Goal: Task Accomplishment & Management: Complete application form

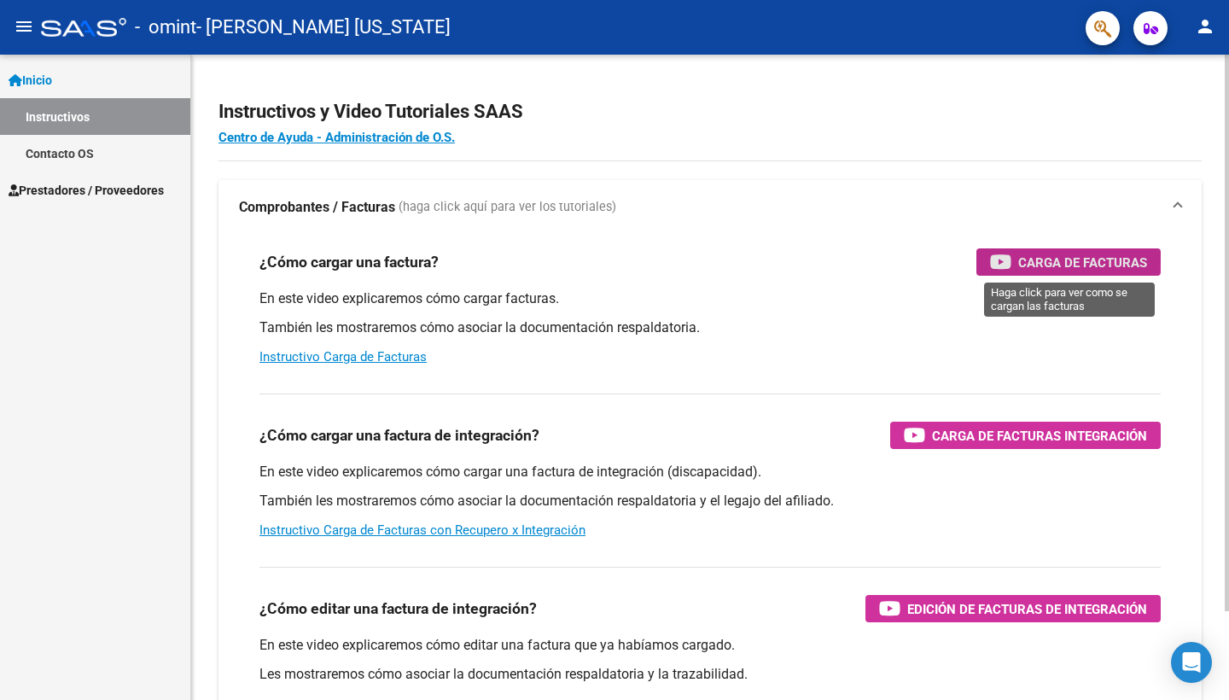
click at [1022, 257] on span "Carga de Facturas" at bounding box center [1082, 262] width 129 height 21
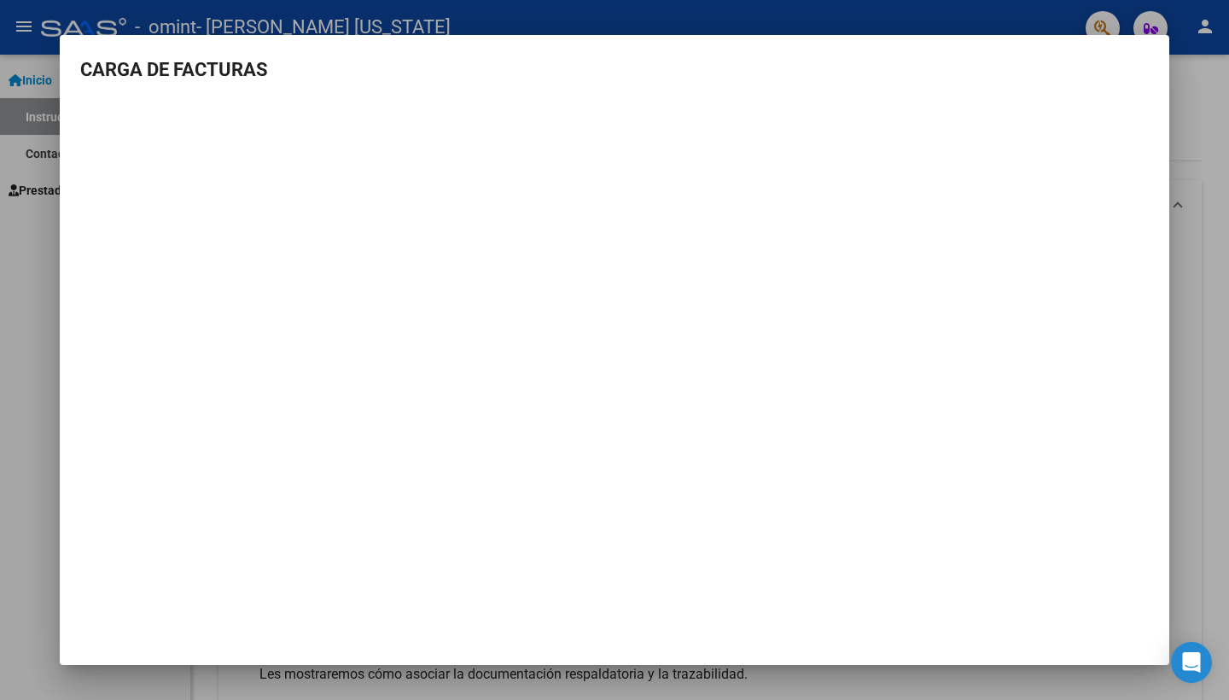
click at [452, 24] on div at bounding box center [614, 350] width 1229 height 700
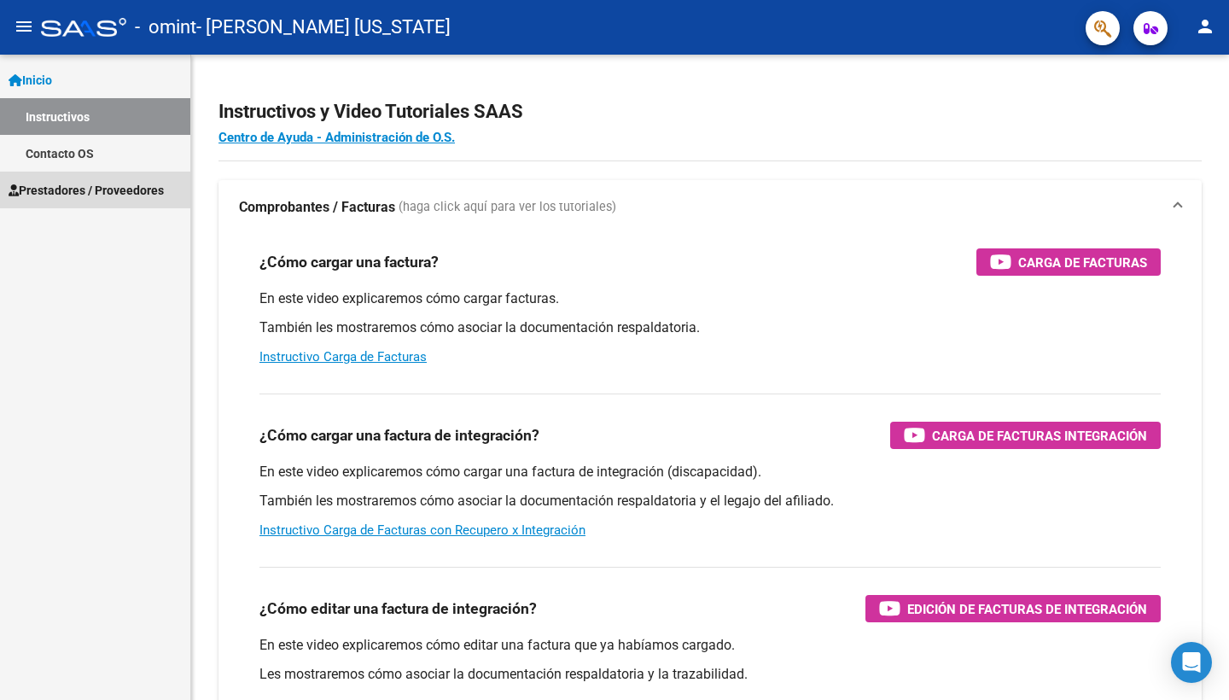
click at [84, 186] on span "Prestadores / Proveedores" at bounding box center [86, 190] width 155 height 19
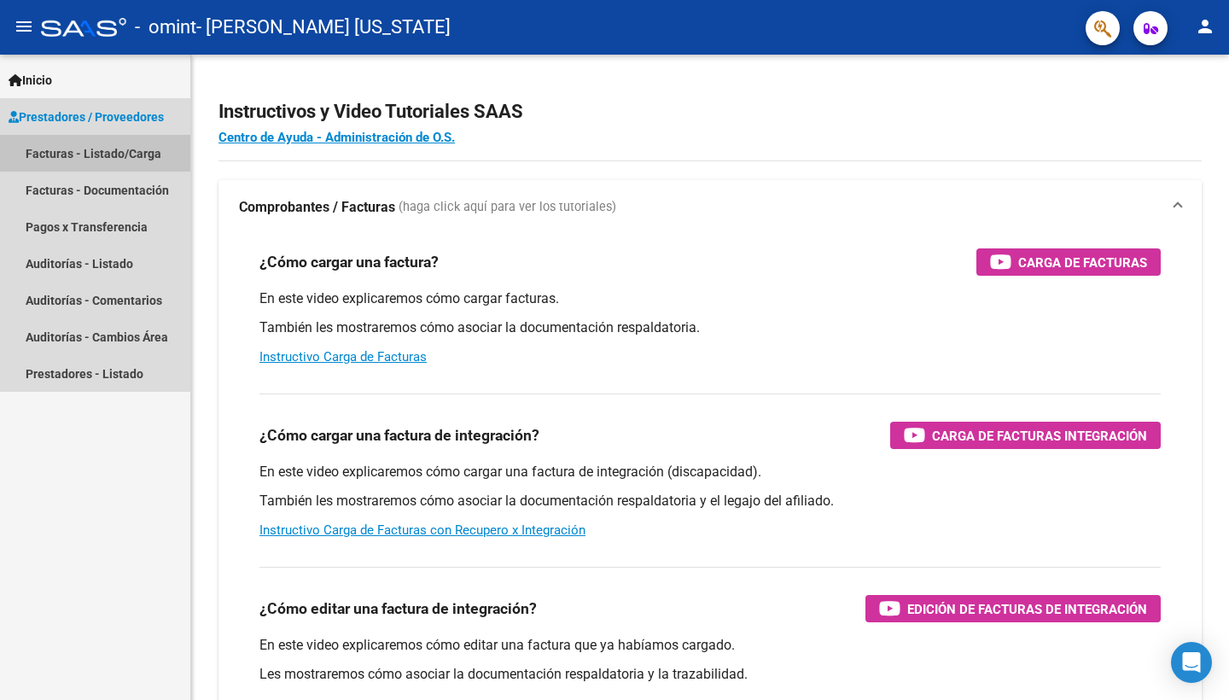
click at [125, 154] on link "Facturas - Listado/Carga" at bounding box center [95, 153] width 190 height 37
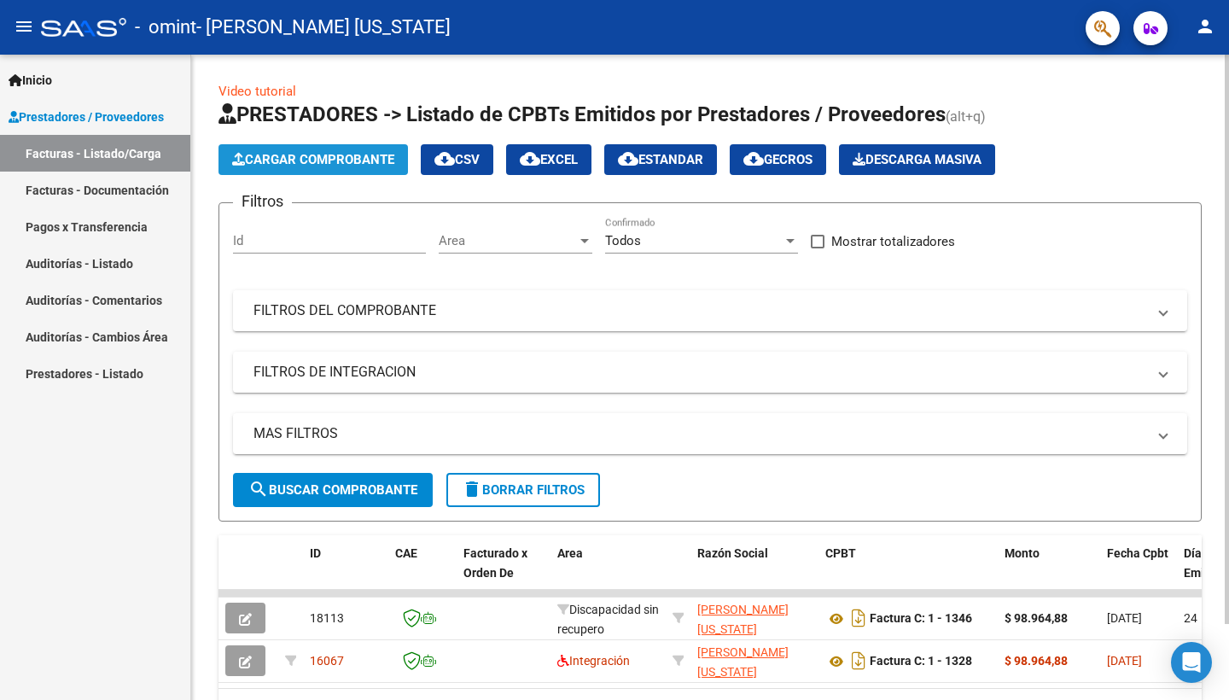
click at [334, 156] on span "Cargar Comprobante" at bounding box center [313, 159] width 162 height 15
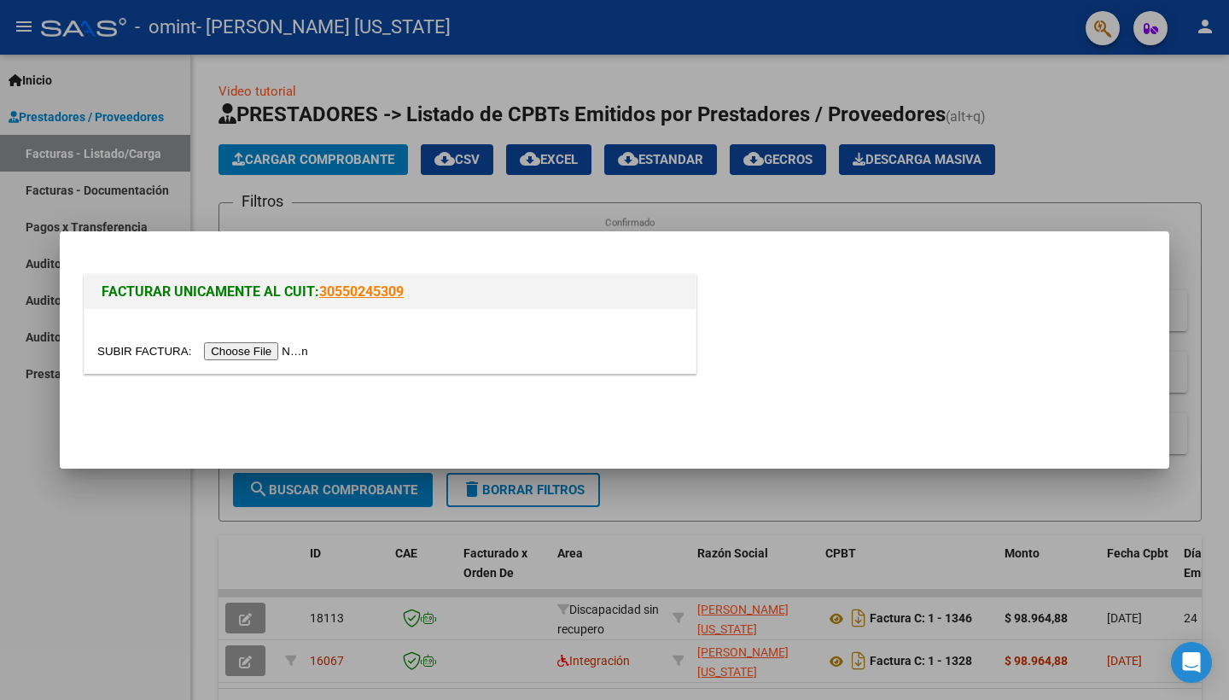
click at [151, 349] on input "file" at bounding box center [205, 351] width 216 height 18
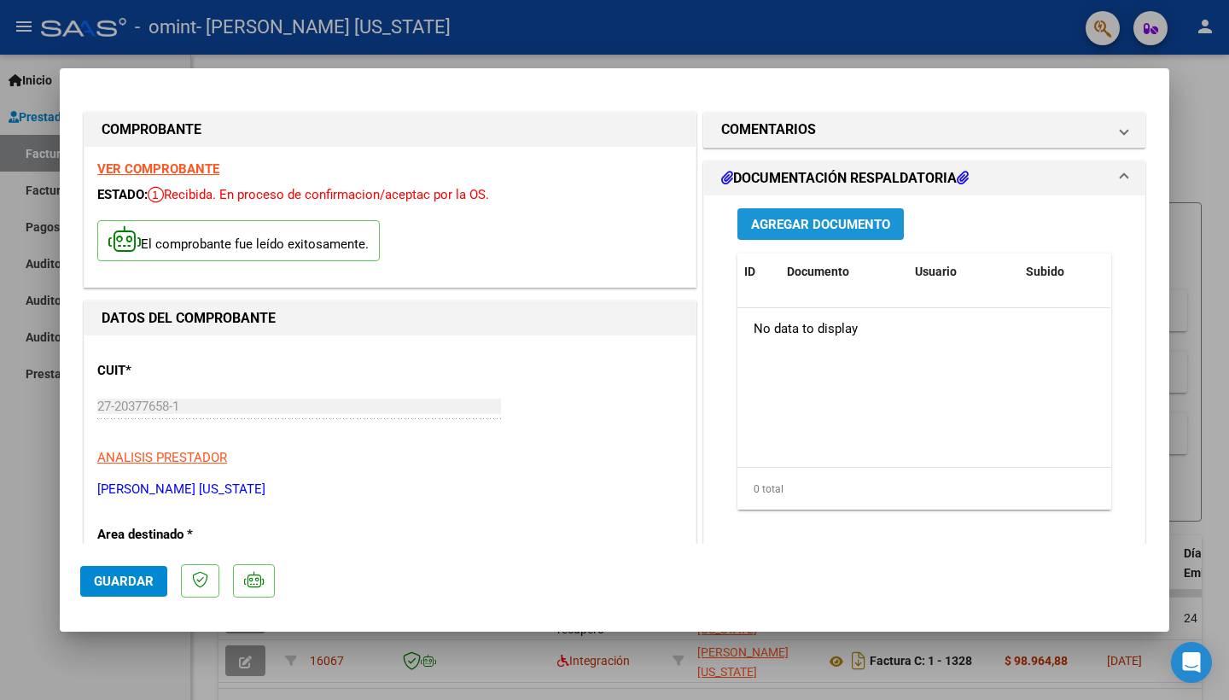
click at [810, 224] on span "Agregar Documento" at bounding box center [820, 224] width 139 height 15
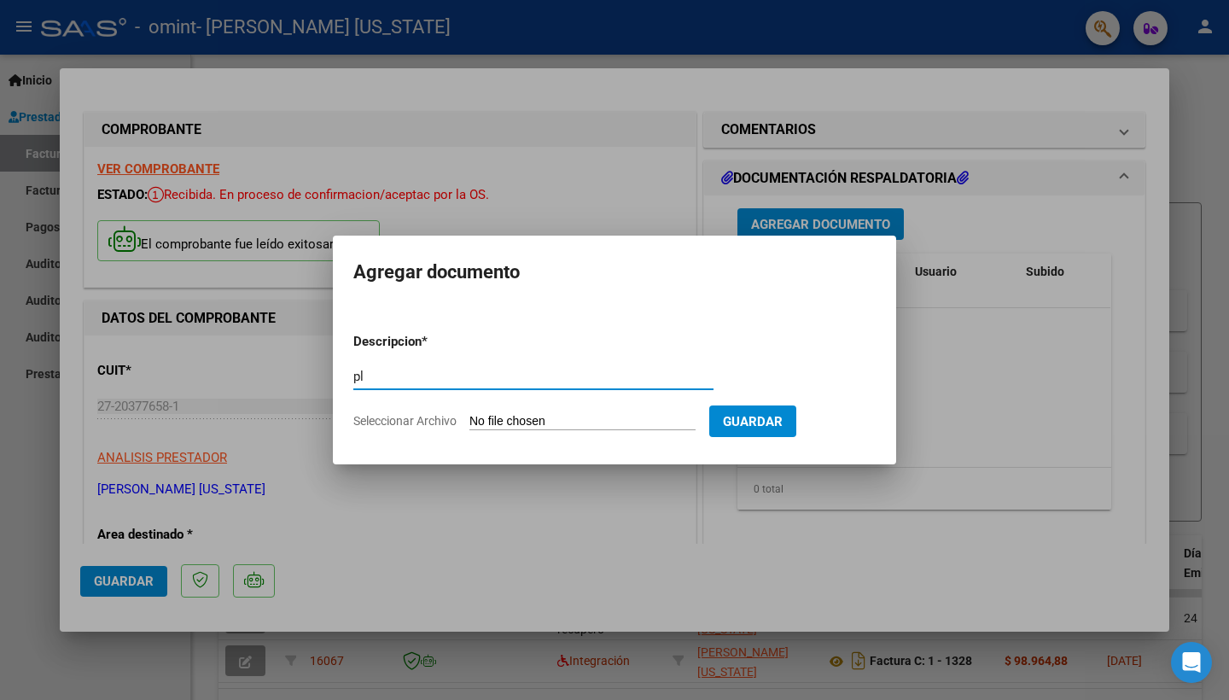
type input "p"
type input "Planilla asistencia"
click at [416, 423] on span "Seleccionar Archivo" at bounding box center [404, 421] width 103 height 14
click at [469, 423] on input "Seleccionar Archivo" at bounding box center [582, 422] width 226 height 16
type input "C:\fakepath\Agus julio.pdf"
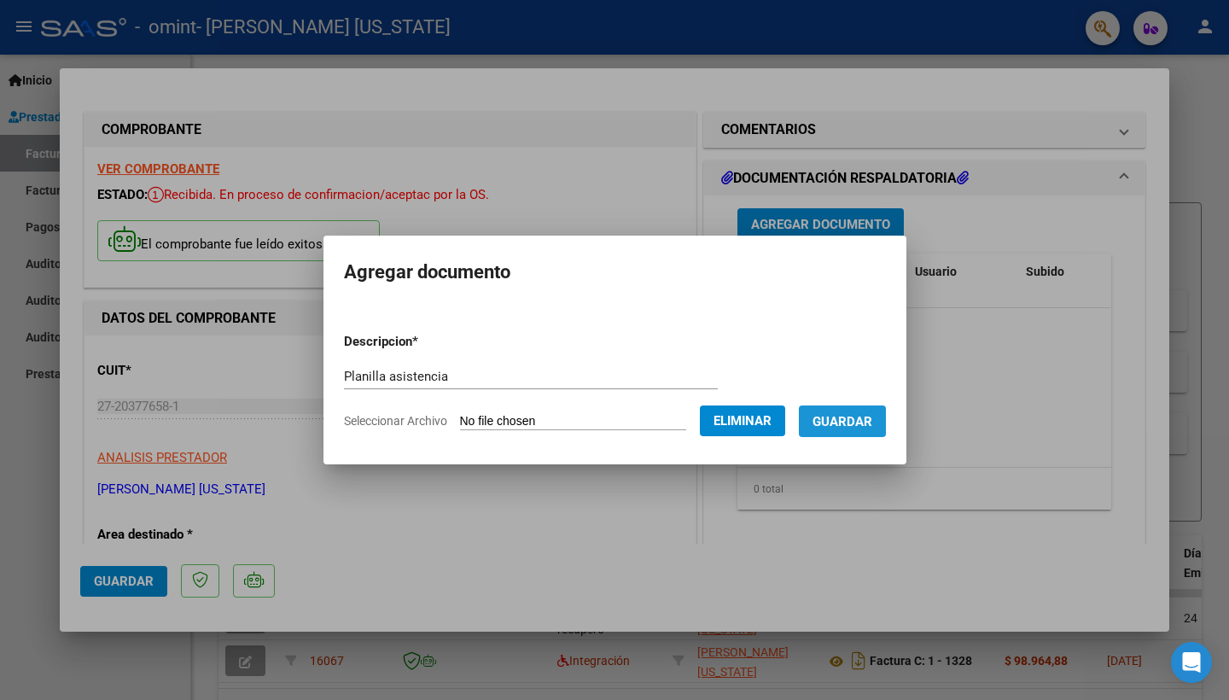
click at [852, 417] on span "Guardar" at bounding box center [842, 421] width 60 height 15
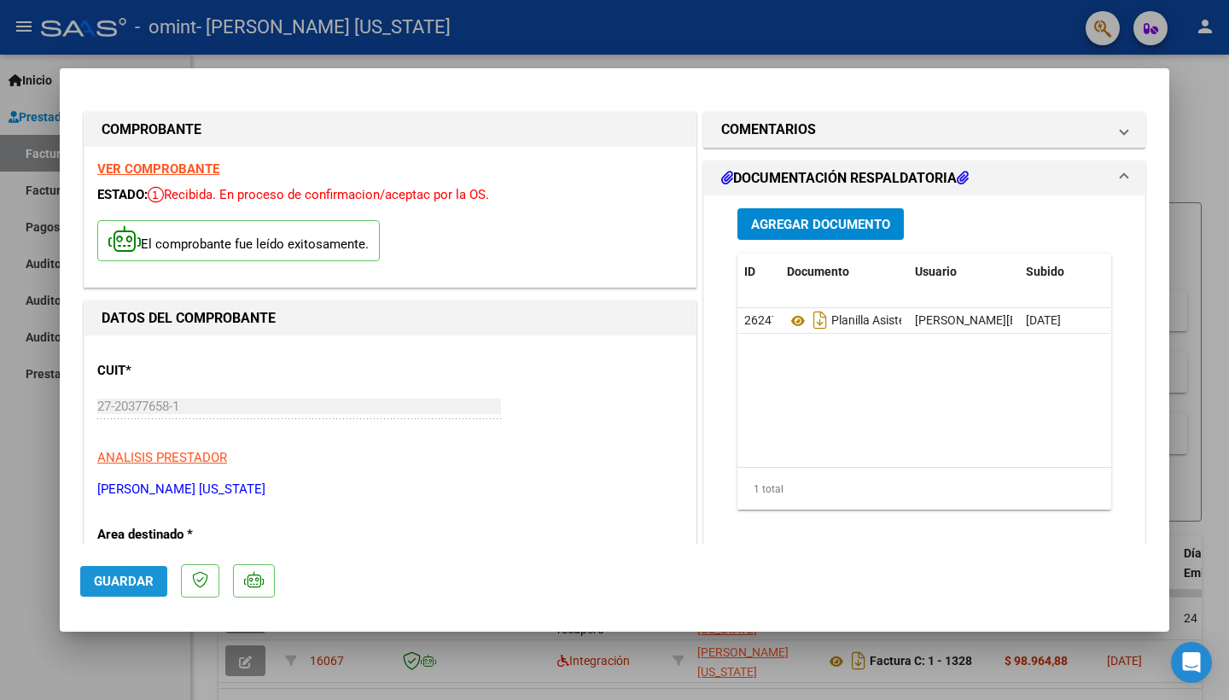
click at [131, 580] on span "Guardar" at bounding box center [124, 580] width 60 height 15
click at [121, 63] on div at bounding box center [614, 350] width 1229 height 700
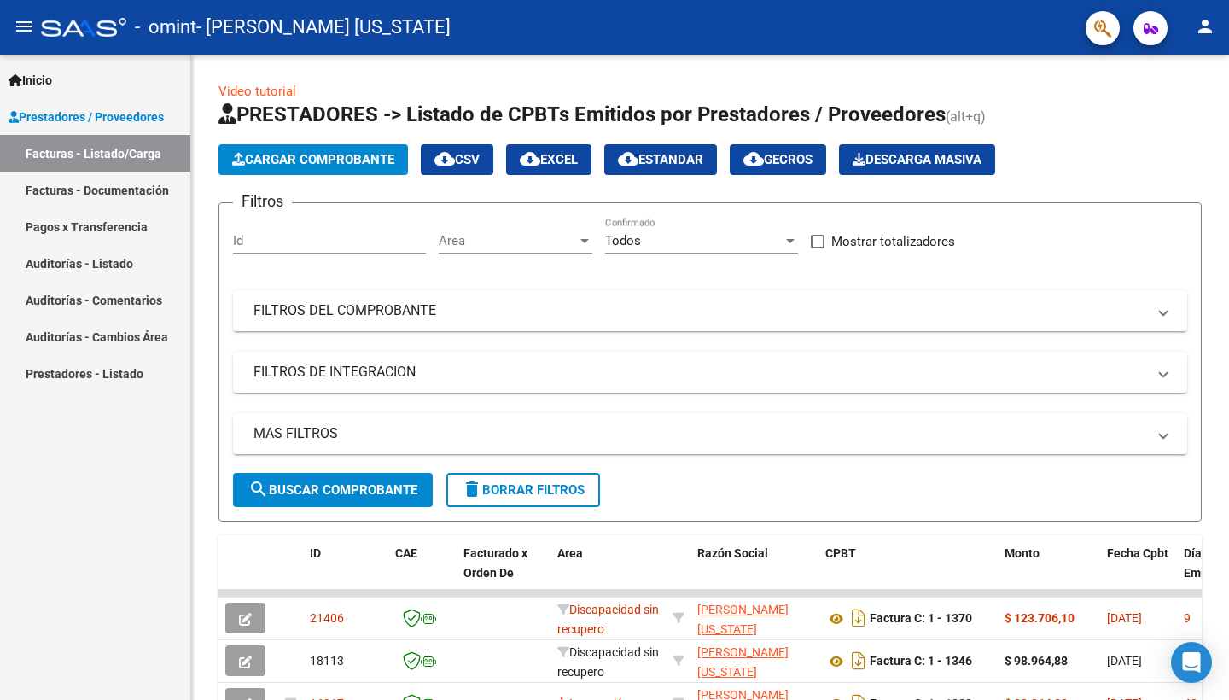
click at [131, 583] on div "Inicio Instructivos Contacto OS Prestadores / Proveedores Facturas - Listado/Ca…" at bounding box center [95, 377] width 190 height 645
click at [1222, 439] on div "Video tutorial PRESTADORES -> Listado de CPBTs Emitidos por Prestadores / Prove…" at bounding box center [710, 442] width 1038 height 774
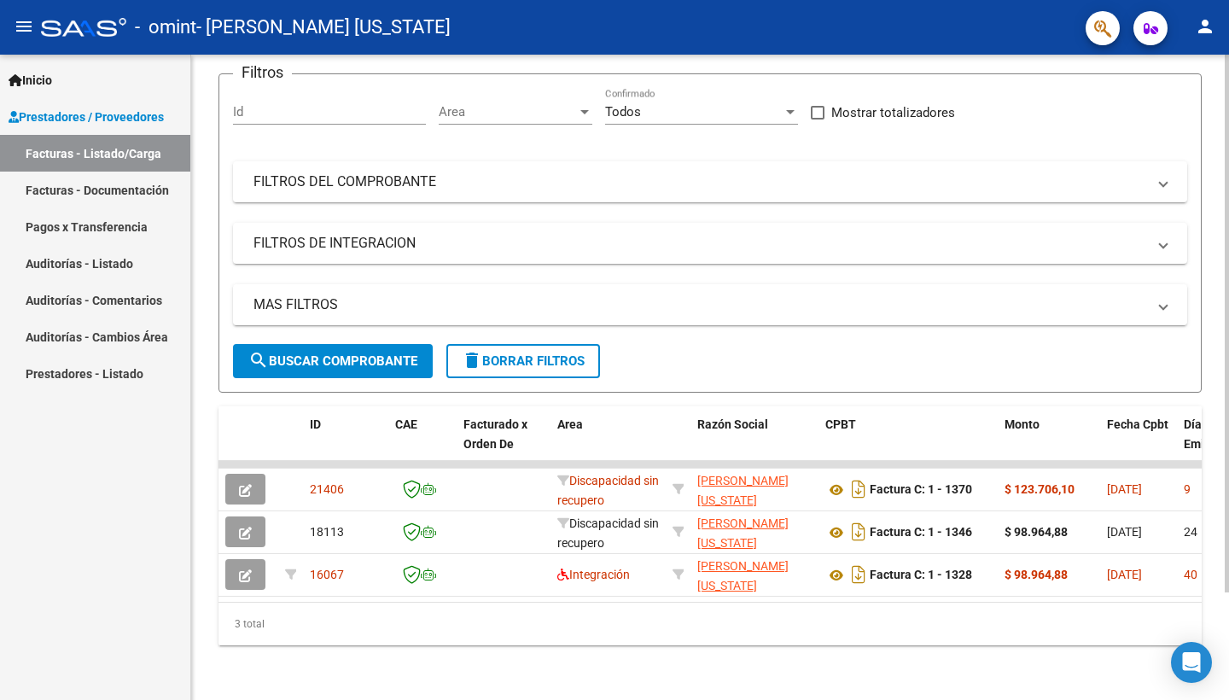
scroll to position [129, 0]
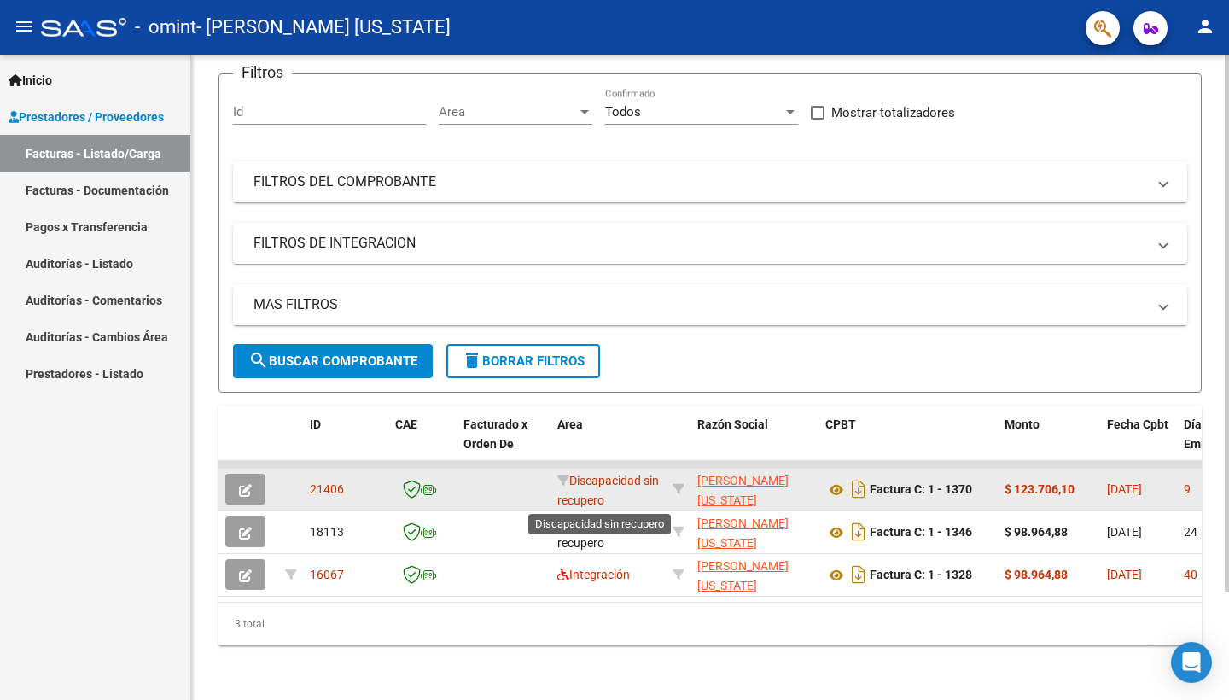
click at [610, 492] on span "Discapacidad sin recupero" at bounding box center [608, 490] width 102 height 33
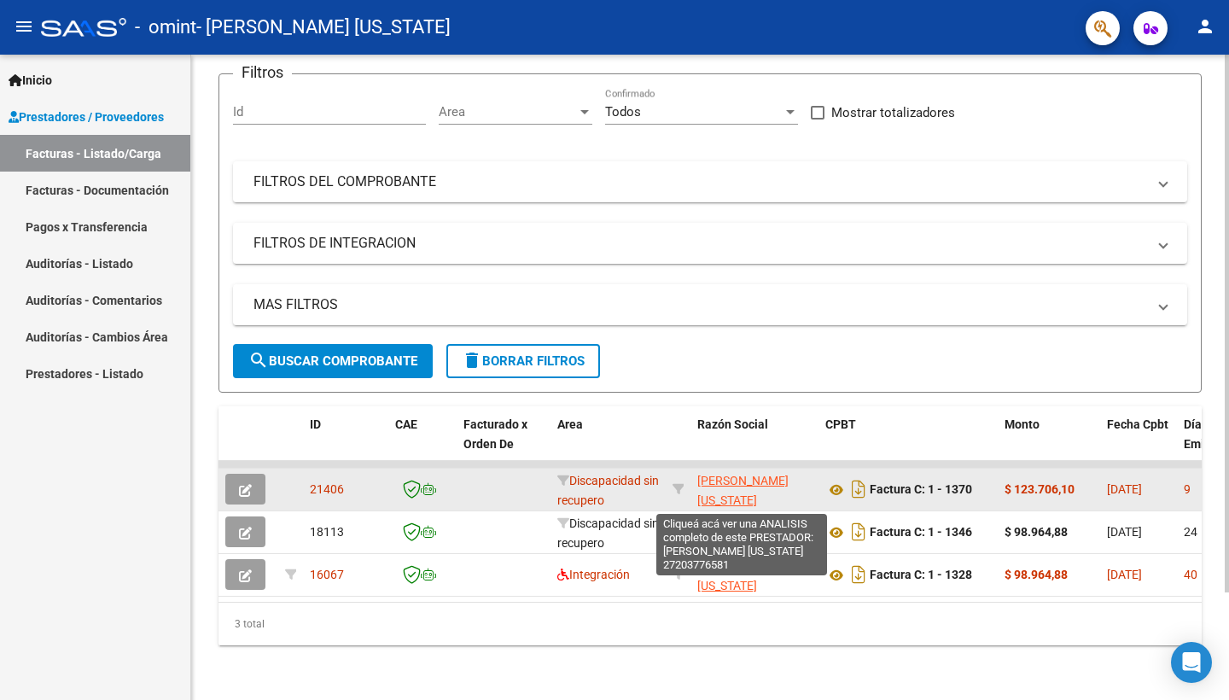
click at [713, 486] on span "[PERSON_NAME] [US_STATE]" at bounding box center [742, 490] width 91 height 33
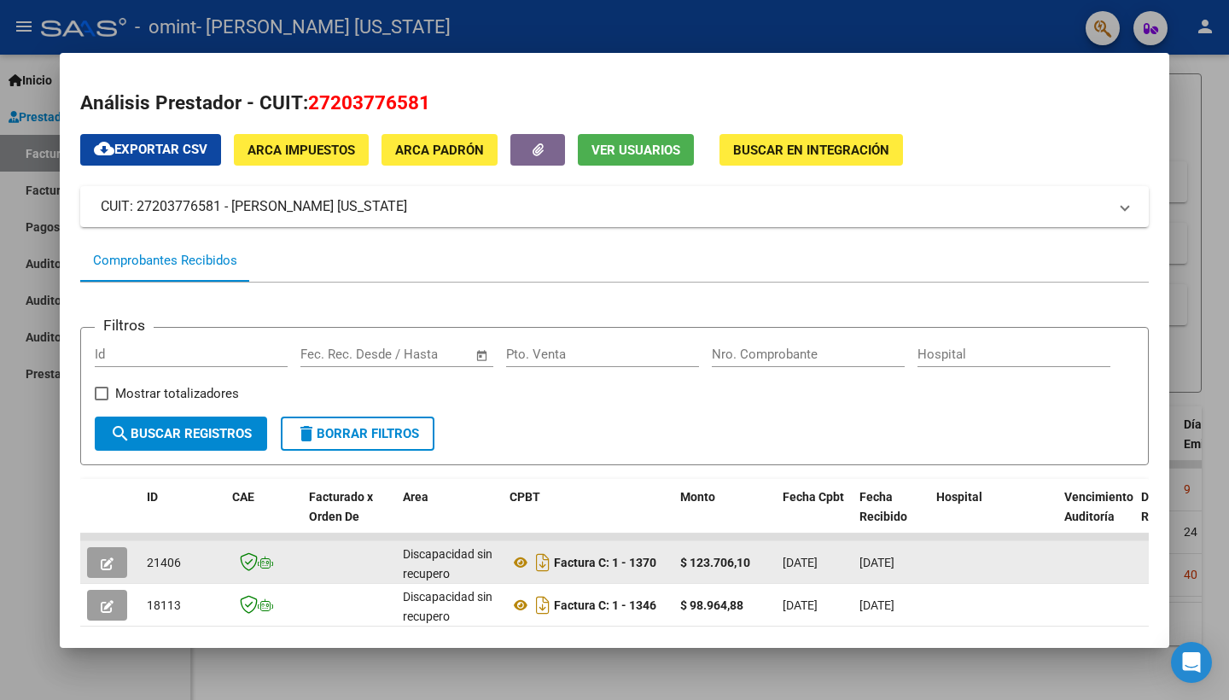
click at [1063, 550] on datatable-body-cell at bounding box center [1095, 562] width 77 height 42
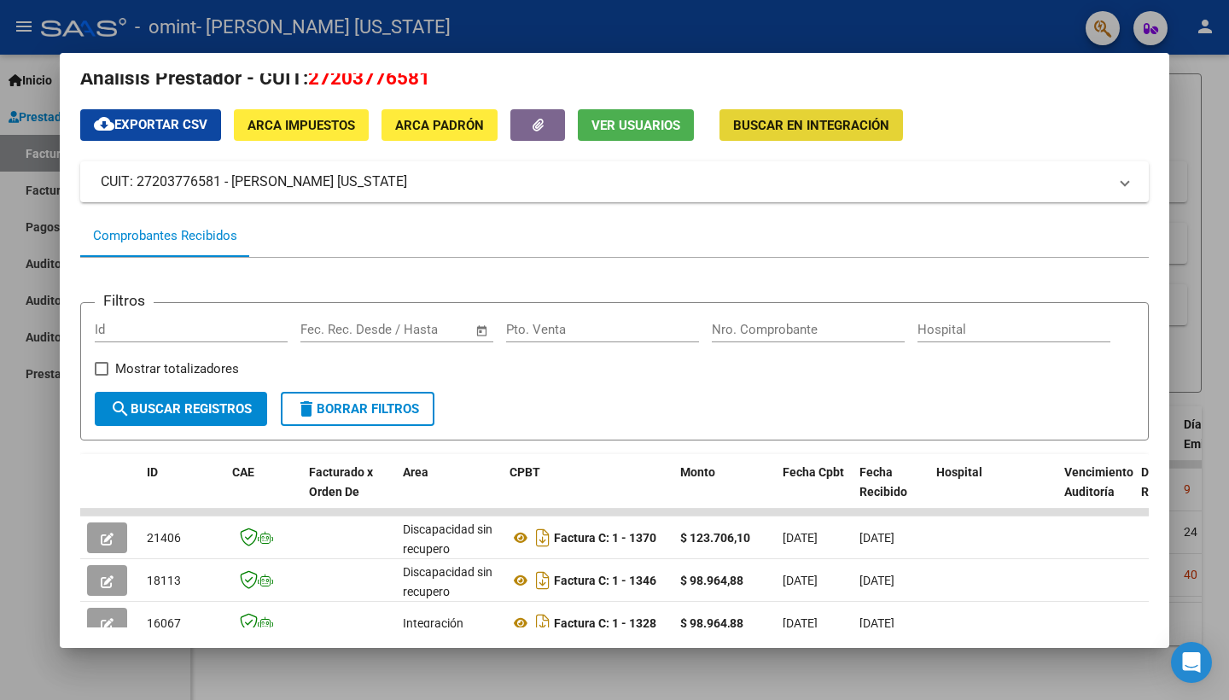
click at [811, 122] on span "Buscar en Integración" at bounding box center [811, 125] width 156 height 15
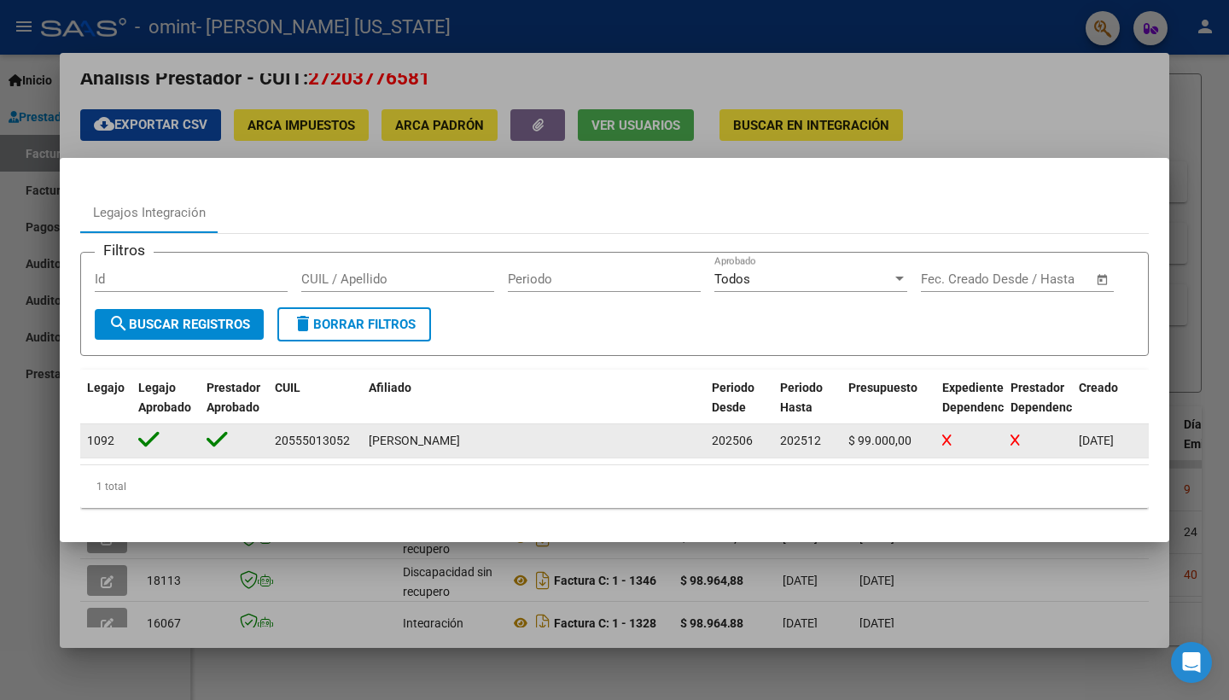
click at [432, 437] on span "[PERSON_NAME]" at bounding box center [414, 440] width 91 height 14
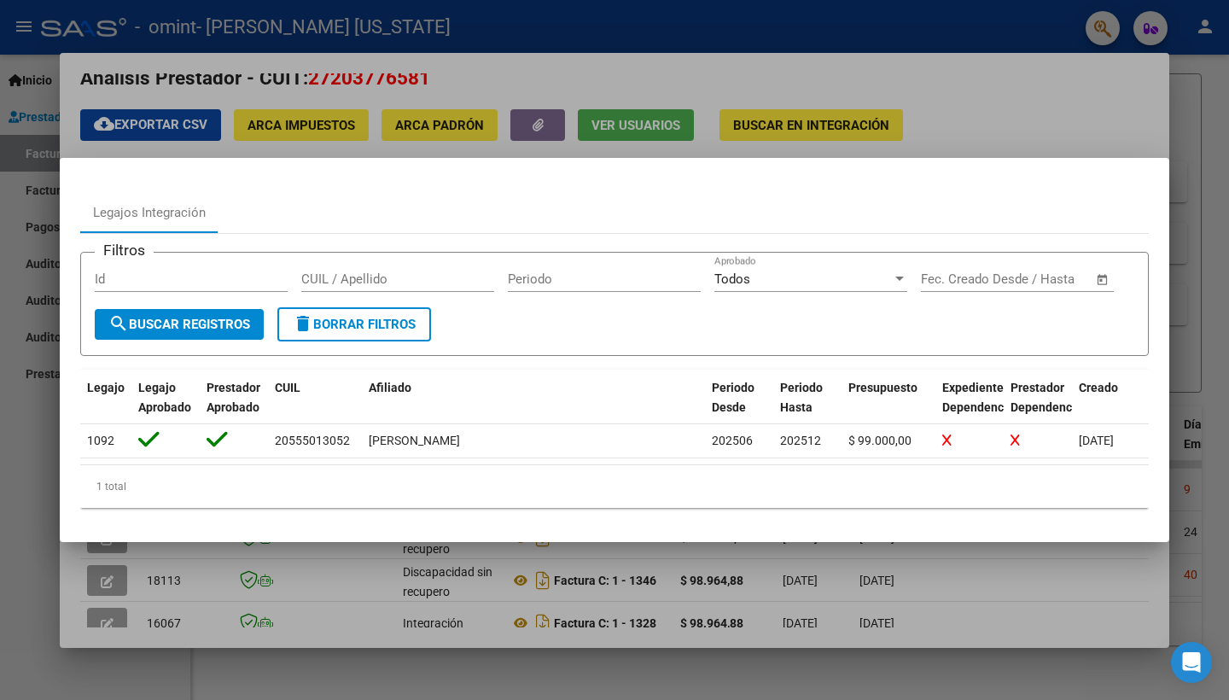
click at [940, 96] on div at bounding box center [614, 350] width 1229 height 700
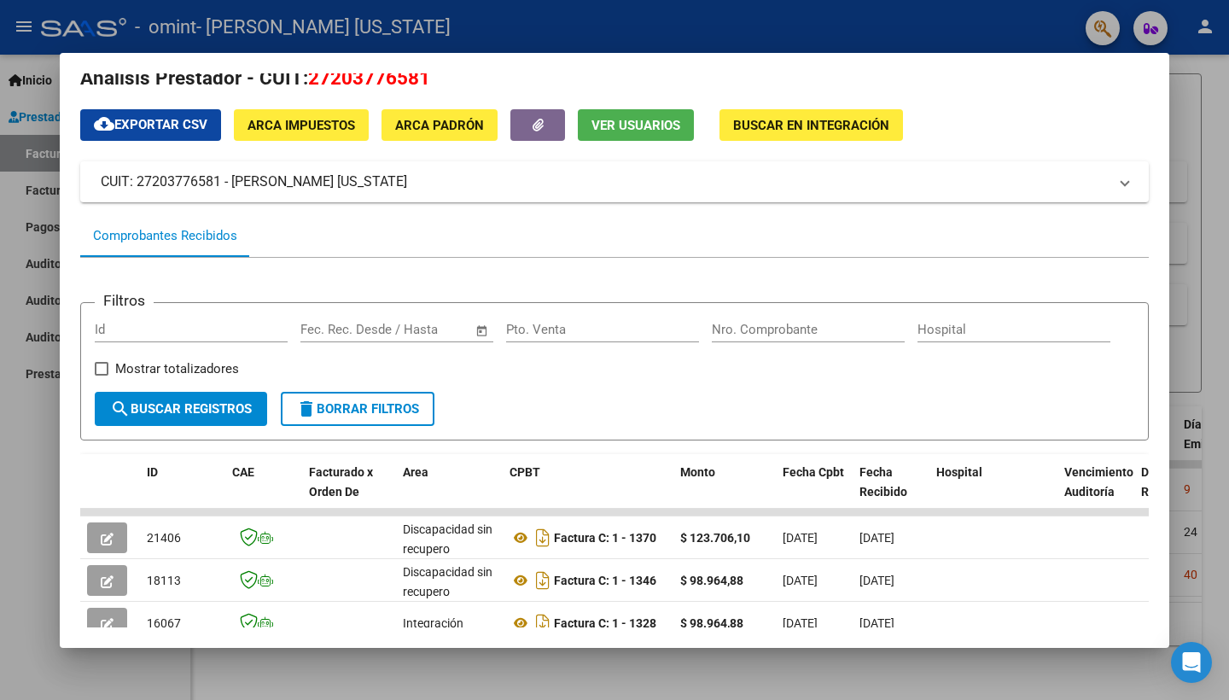
click at [27, 103] on div at bounding box center [614, 350] width 1229 height 700
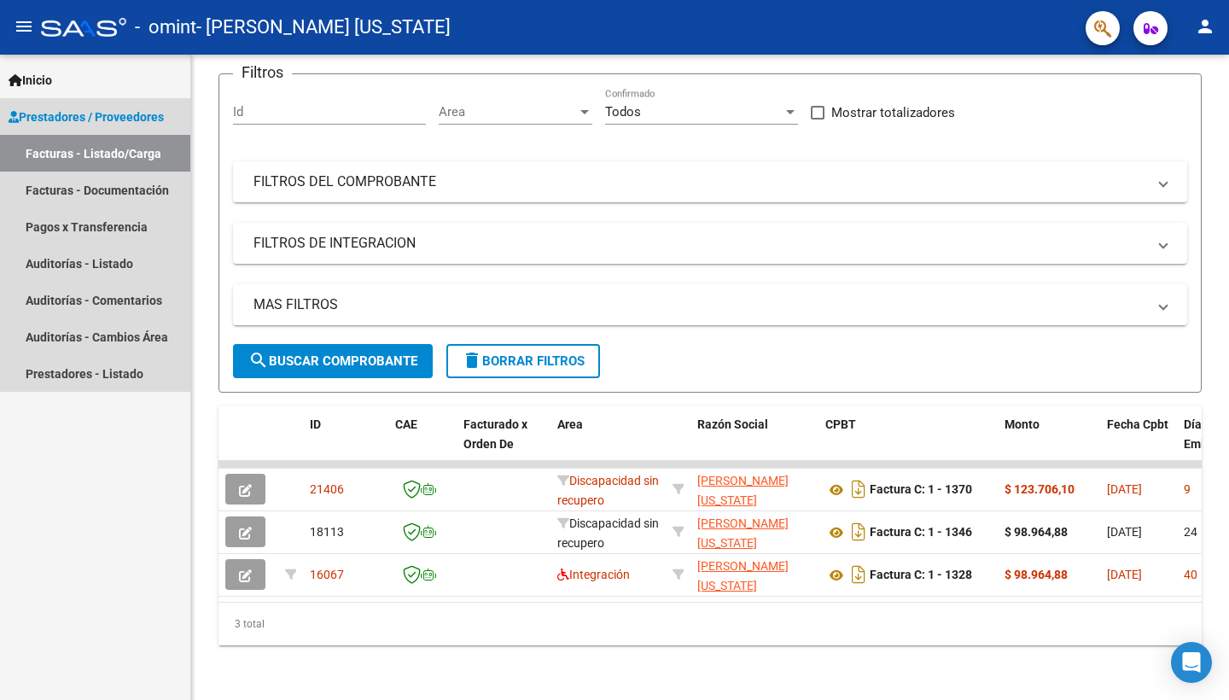
click at [67, 111] on span "Prestadores / Proveedores" at bounding box center [86, 117] width 155 height 19
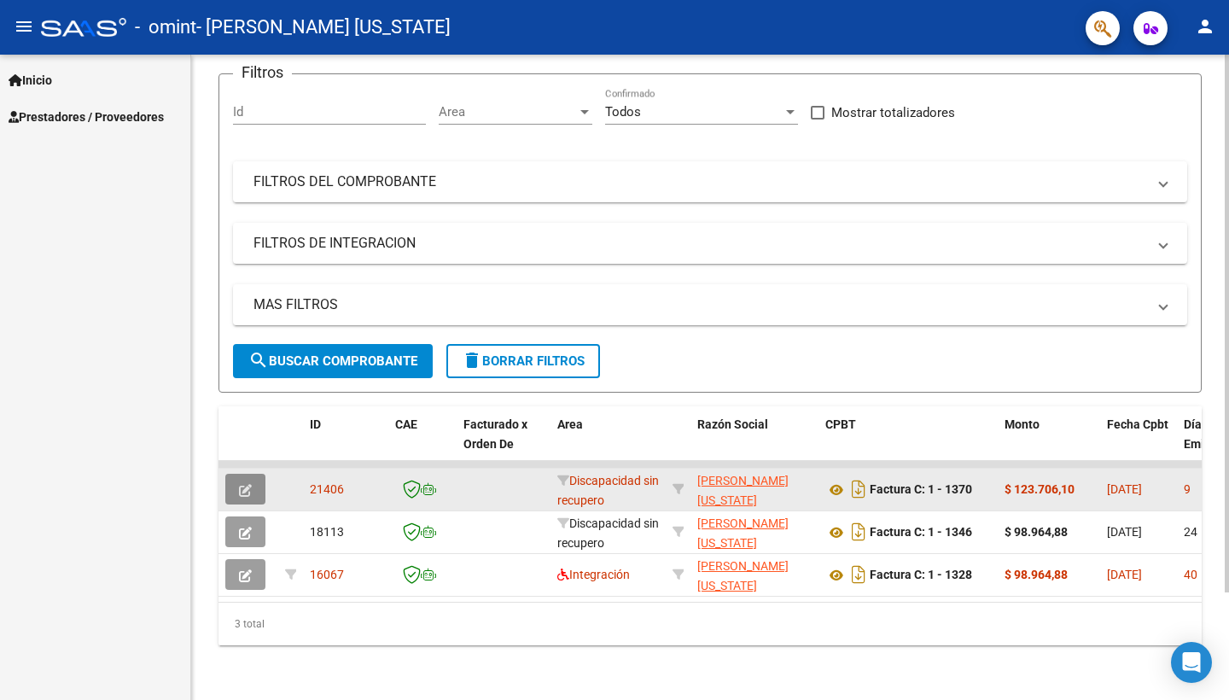
click at [248, 486] on icon "button" at bounding box center [245, 490] width 13 height 13
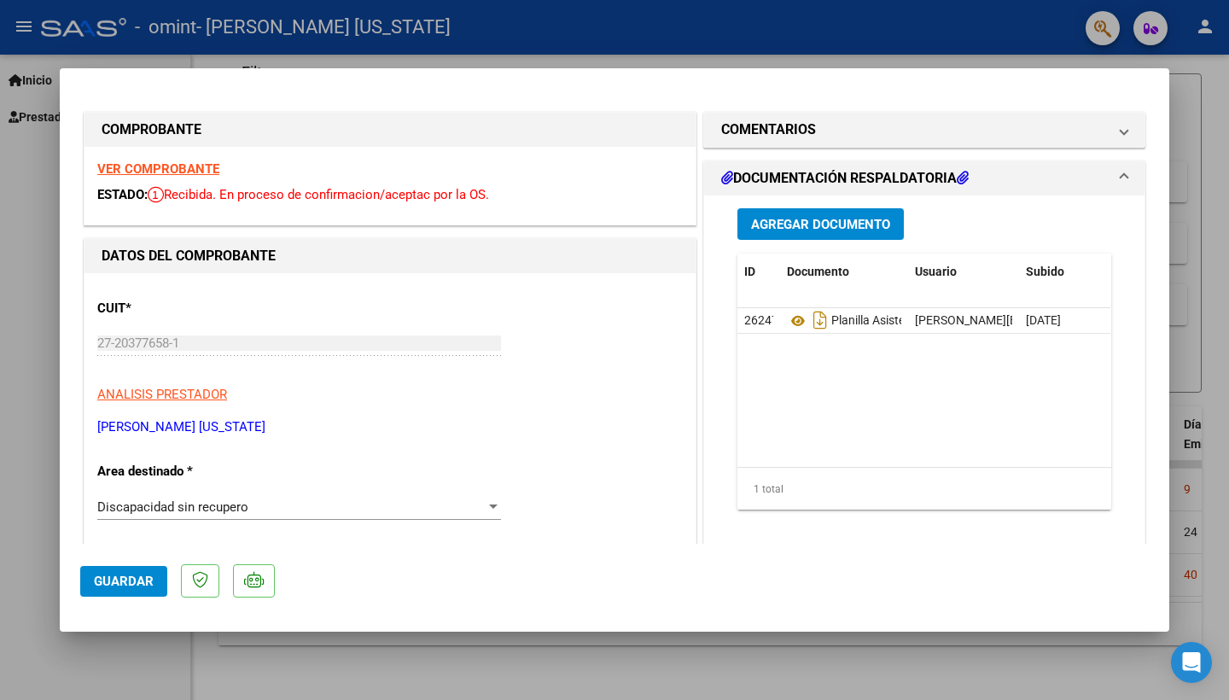
click at [268, 503] on div "Discapacidad sin recupero" at bounding box center [291, 506] width 388 height 15
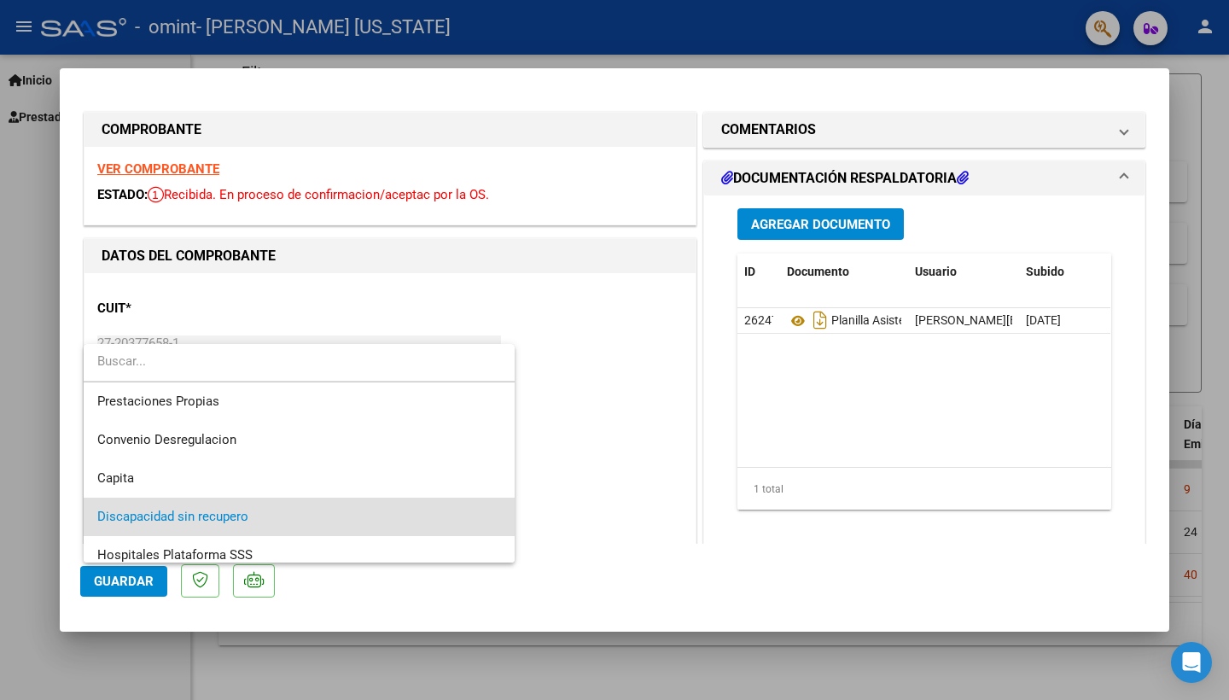
scroll to position [115, 0]
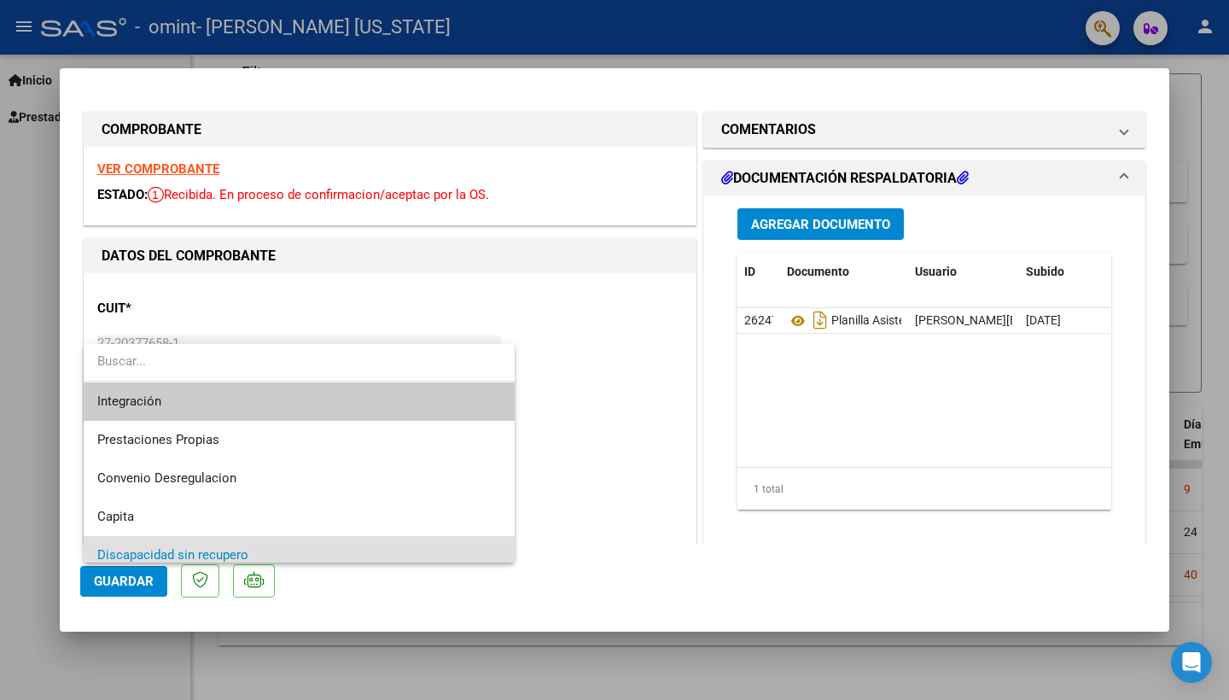
click at [265, 393] on span "Integración" at bounding box center [299, 401] width 404 height 38
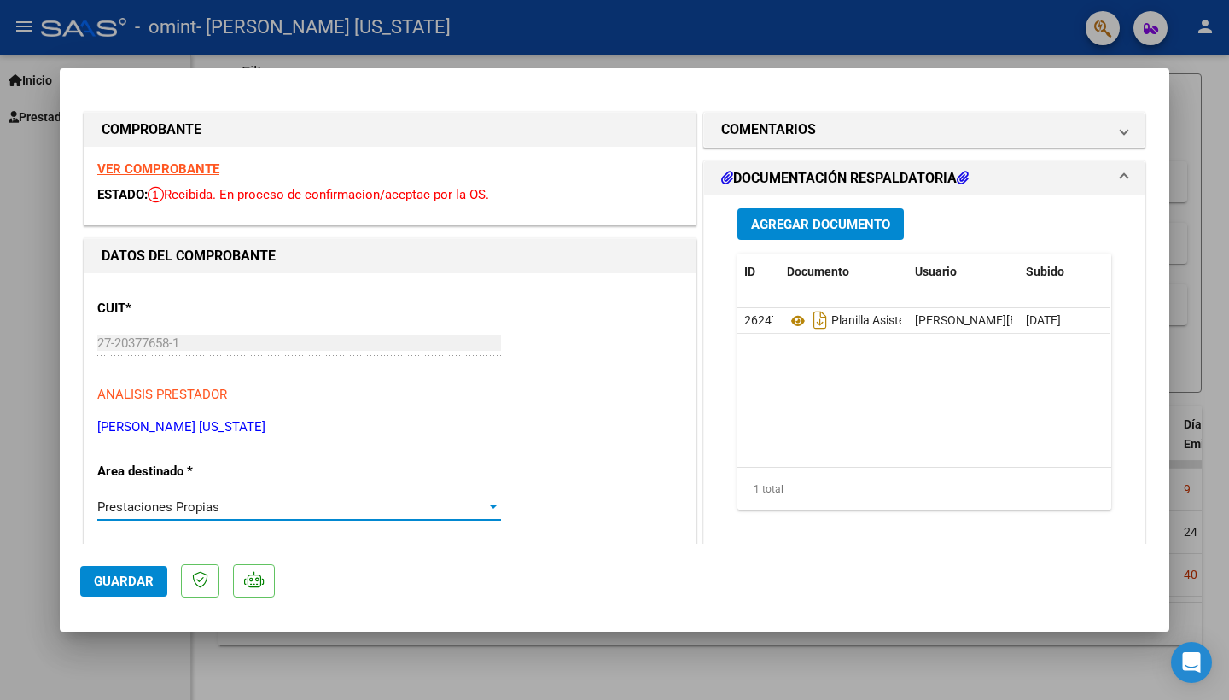
click at [492, 504] on div at bounding box center [493, 506] width 9 height 4
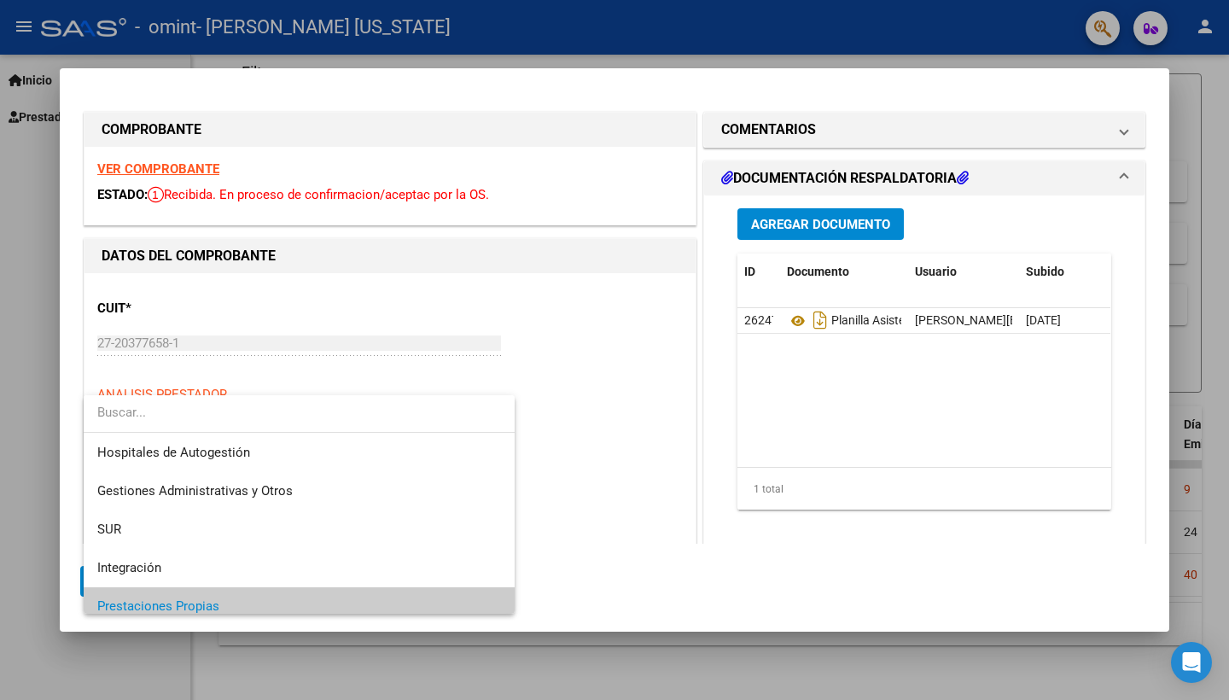
scroll to position [102, 0]
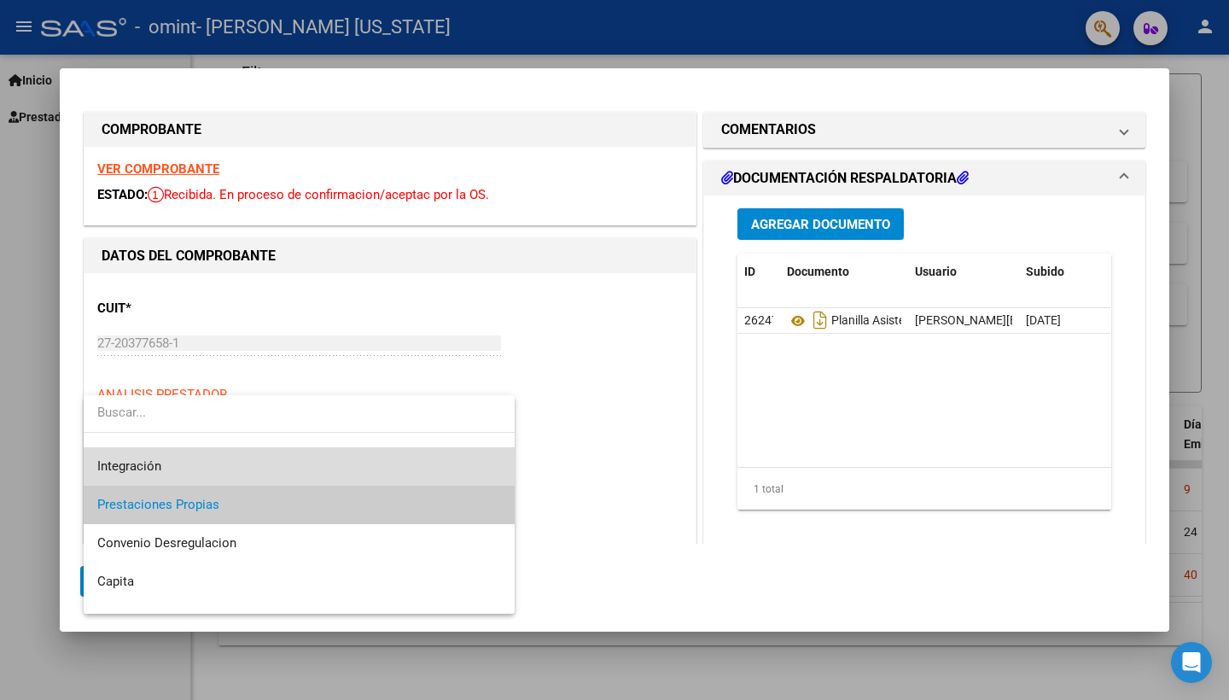
click at [387, 468] on span "Integración" at bounding box center [299, 466] width 404 height 38
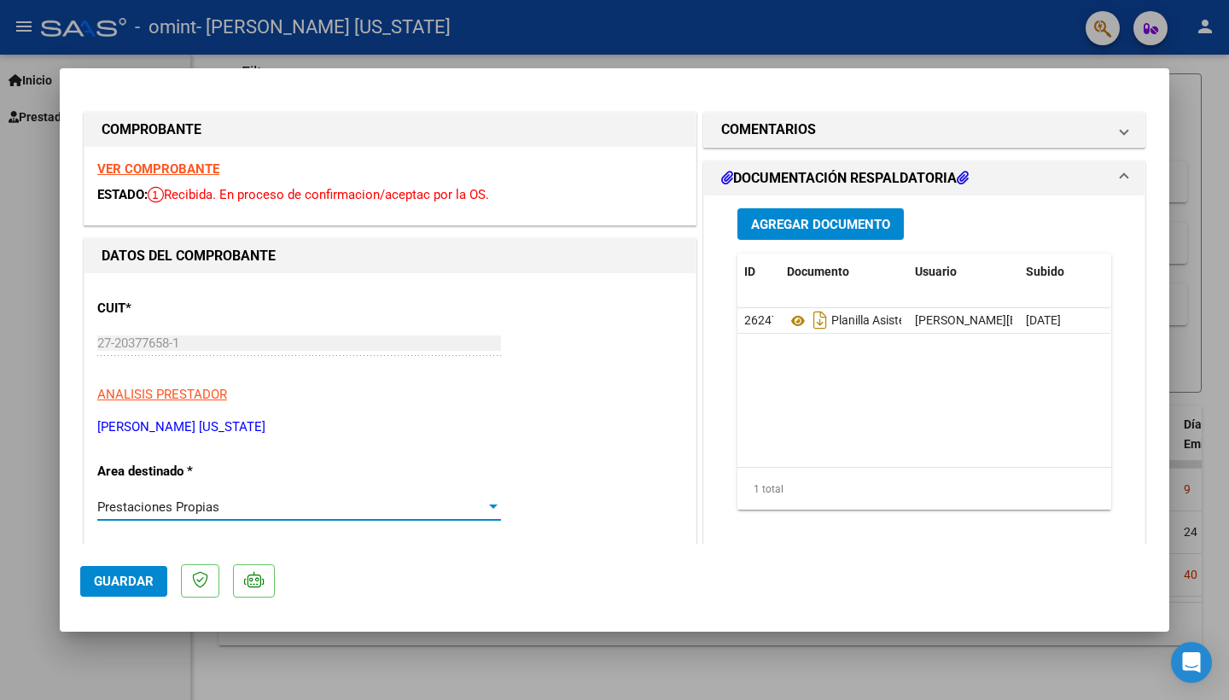
scroll to position [115, 0]
click at [519, 539] on div "Período de Prestación (Ej: 202505 para [DATE]) Ingrese el Período de Prestación…" at bounding box center [389, 594] width 585 height 119
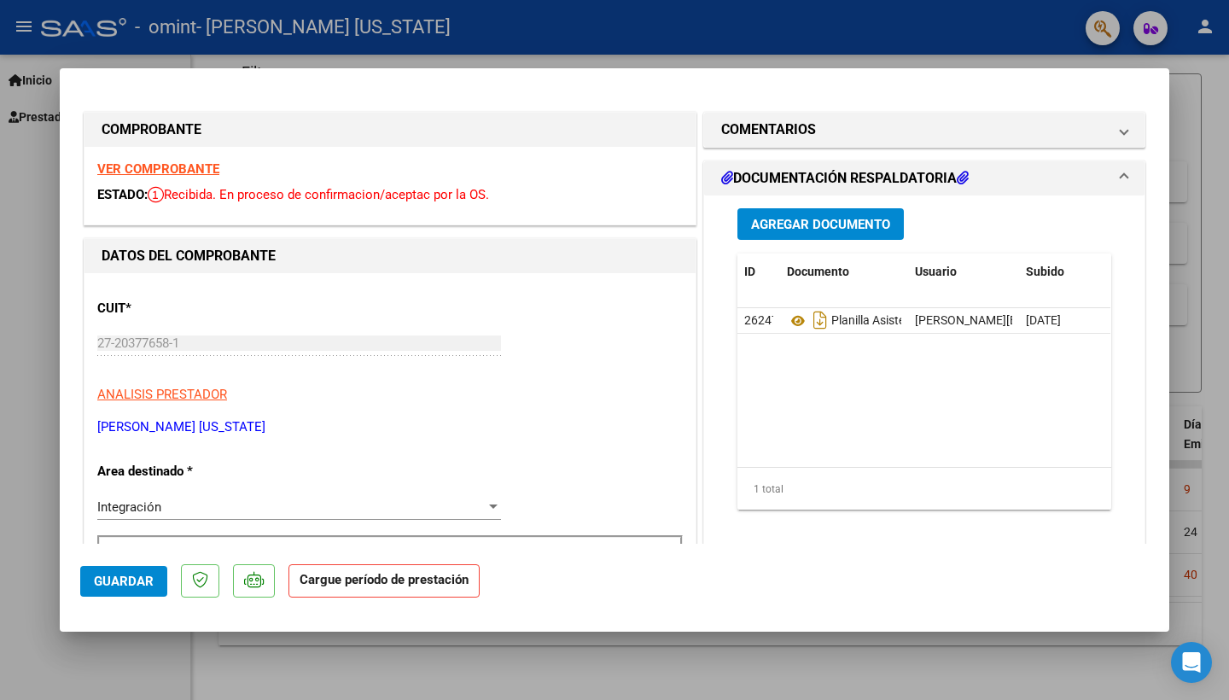
click at [722, 434] on div "Agregar Documento ID Documento Usuario Subido Acción 26247 Planilla Asistencia …" at bounding box center [924, 372] width 440 height 354
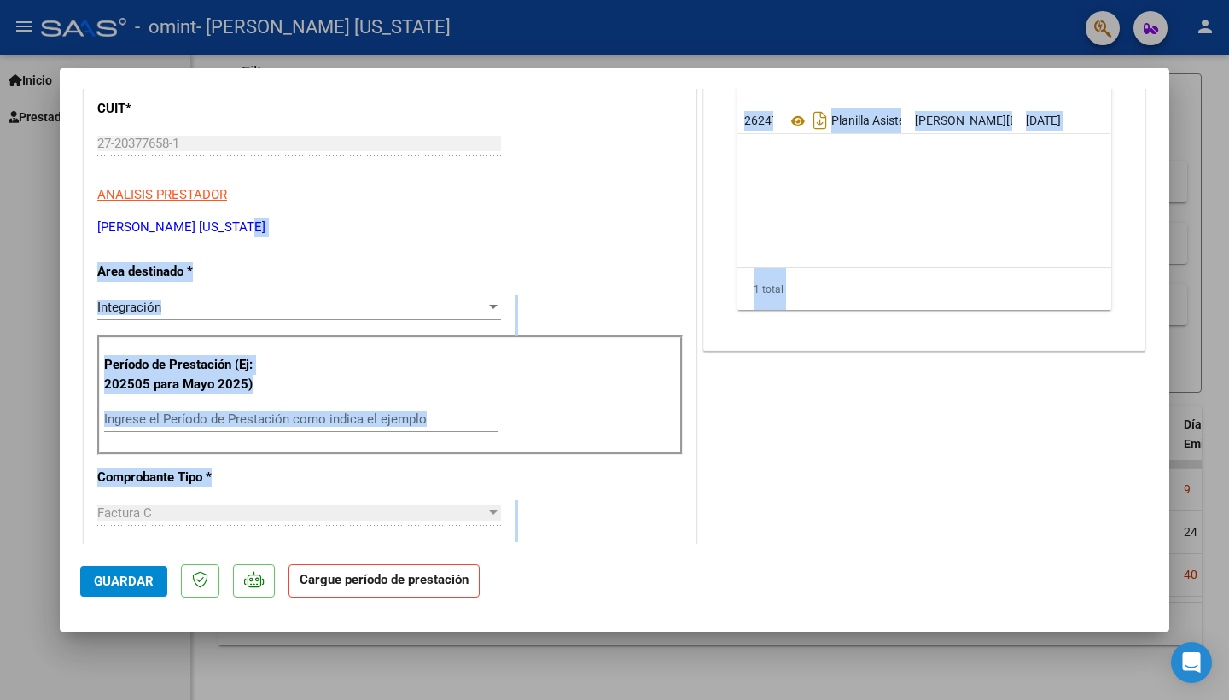
scroll to position [220, 0]
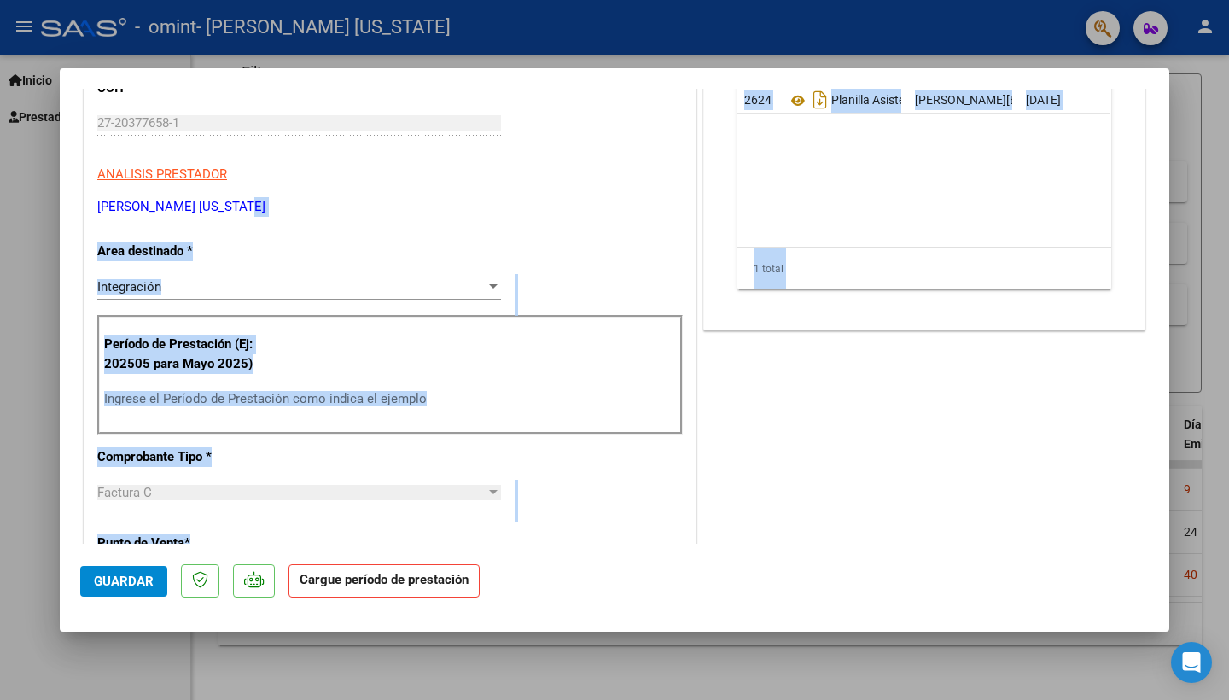
drag, startPoint x: 549, startPoint y: 416, endPoint x: 535, endPoint y: 550, distance: 134.7
click at [535, 550] on mat-dialog-container "COMPROBANTE VER COMPROBANTE ESTADO: Recibida. En proceso de confirmacion/acepta…" at bounding box center [614, 349] width 1109 height 563
click at [567, 372] on div "Período de Prestación (Ej: 202505 para [DATE]) Ingrese el Período de Prestación…" at bounding box center [389, 374] width 585 height 119
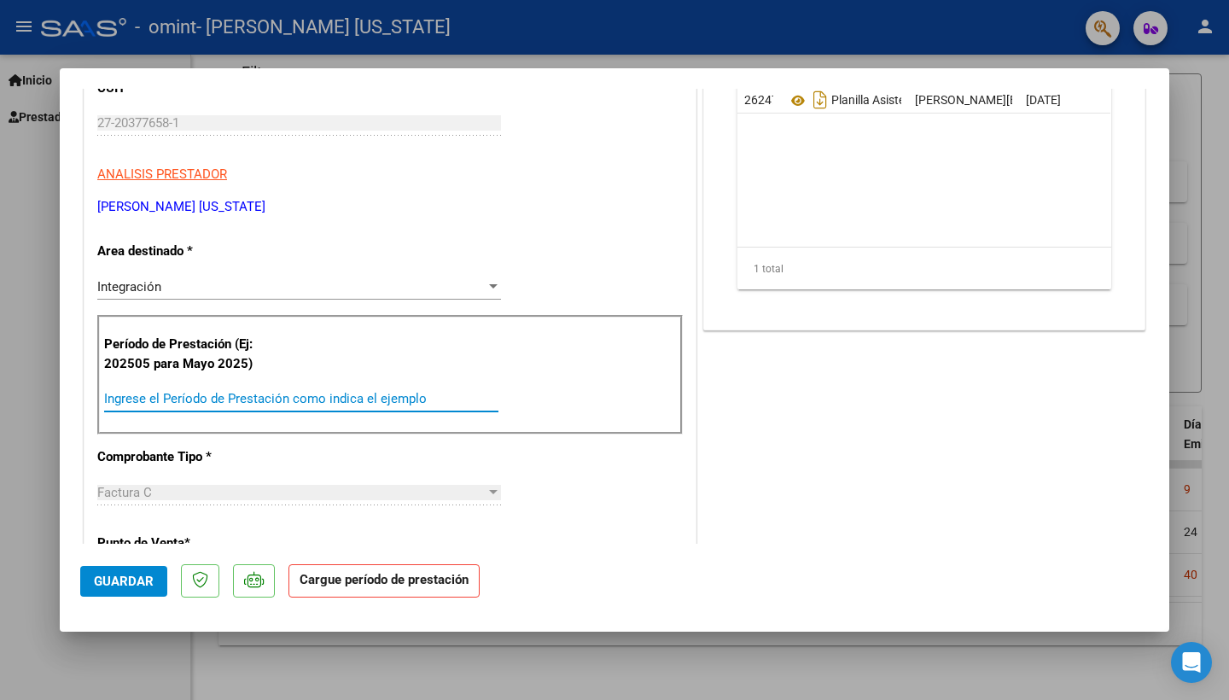
click at [183, 396] on input "Ingrese el Período de Prestación como indica el ejemplo" at bounding box center [301, 398] width 394 height 15
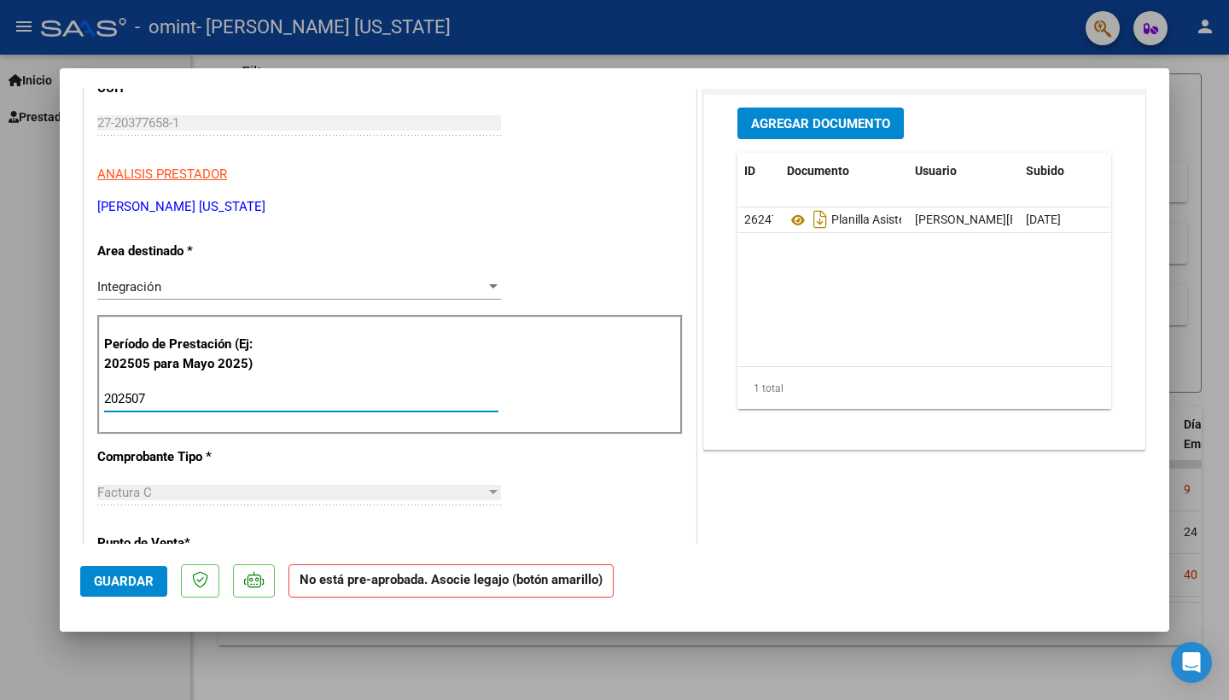
type input "202507"
click at [628, 458] on div "CUIT * 27-20377658-1 Ingresar CUIT ANALISIS PRESTADOR ALEMAN [PERSON_NAME][US_S…" at bounding box center [389, 669] width 611 height 1232
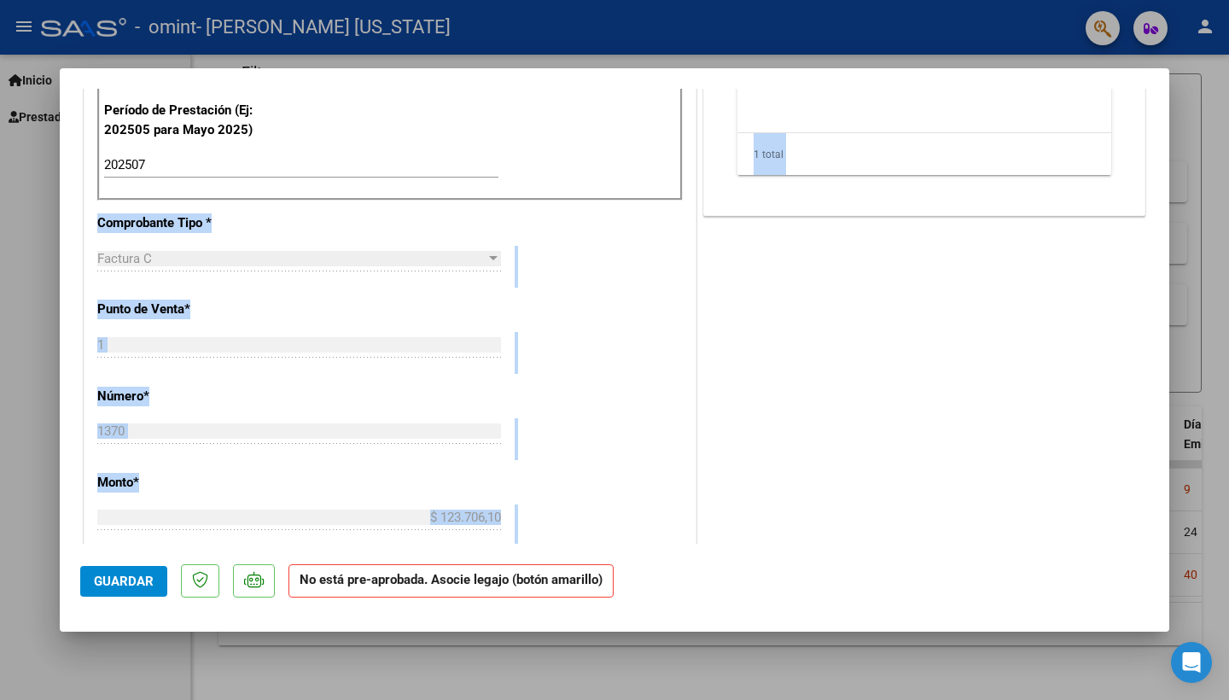
scroll to position [468, 0]
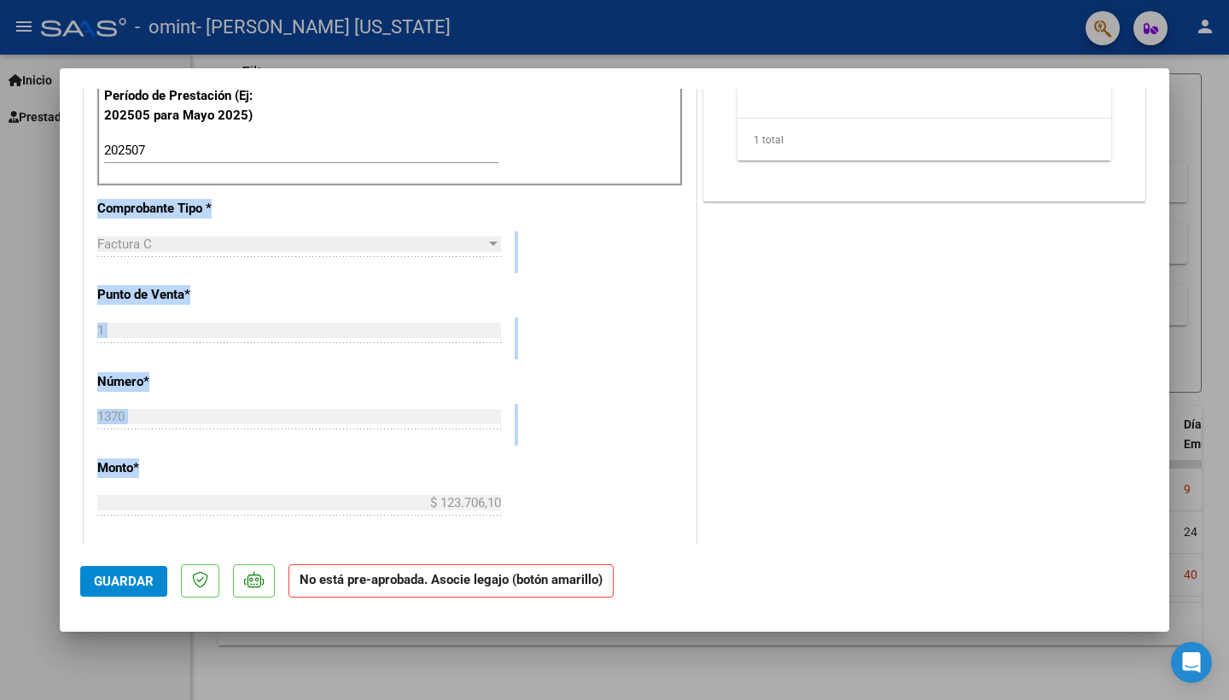
drag, startPoint x: 689, startPoint y: 395, endPoint x: 672, endPoint y: 468, distance: 75.5
click at [672, 468] on div "CUIT * 27-20377658-1 Ingresar CUIT ANALISIS PRESTADOR ALEMAN [PERSON_NAME][US_S…" at bounding box center [389, 421] width 611 height 1232
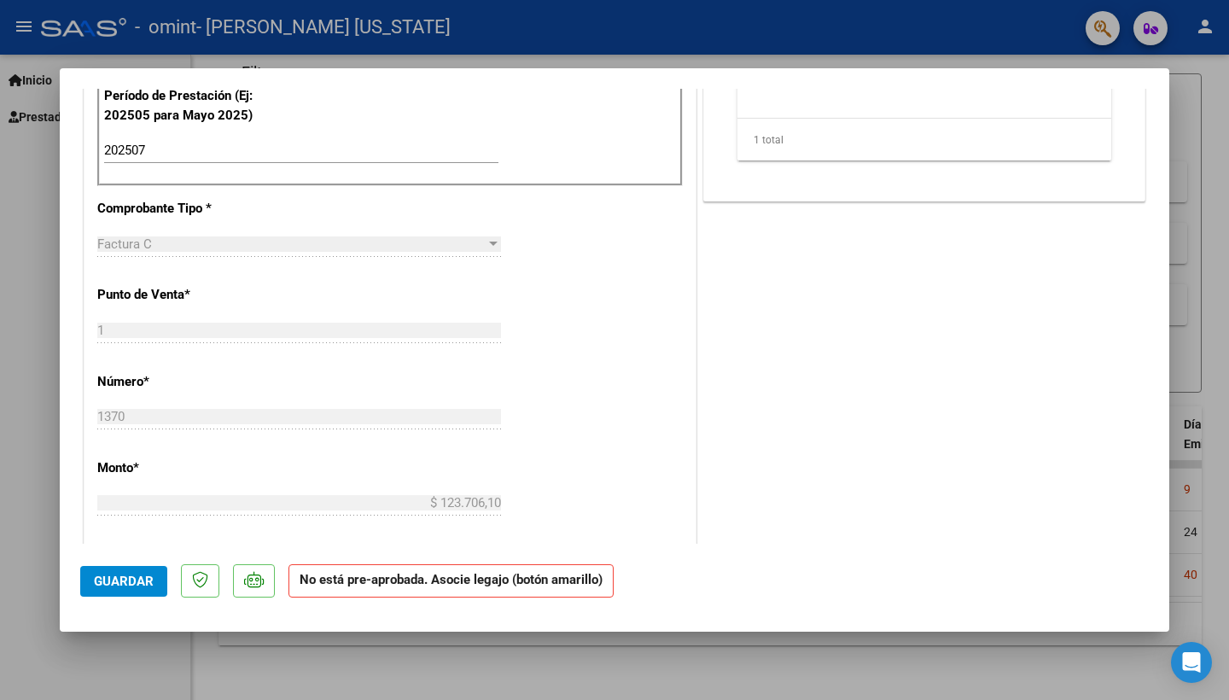
click at [739, 392] on div "COMENTARIOS Comentarios del Prestador / Gerenciador: PREAPROBACIÓN PARA INTEGRA…" at bounding box center [924, 340] width 449 height 1401
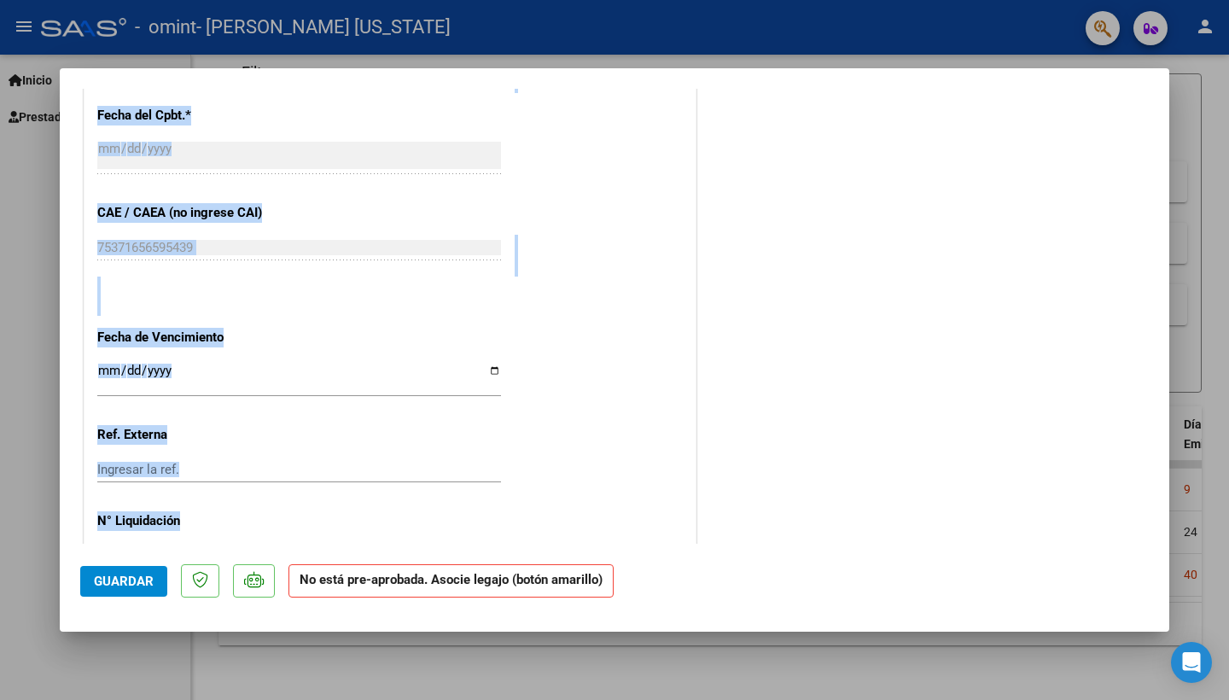
scroll to position [938, 0]
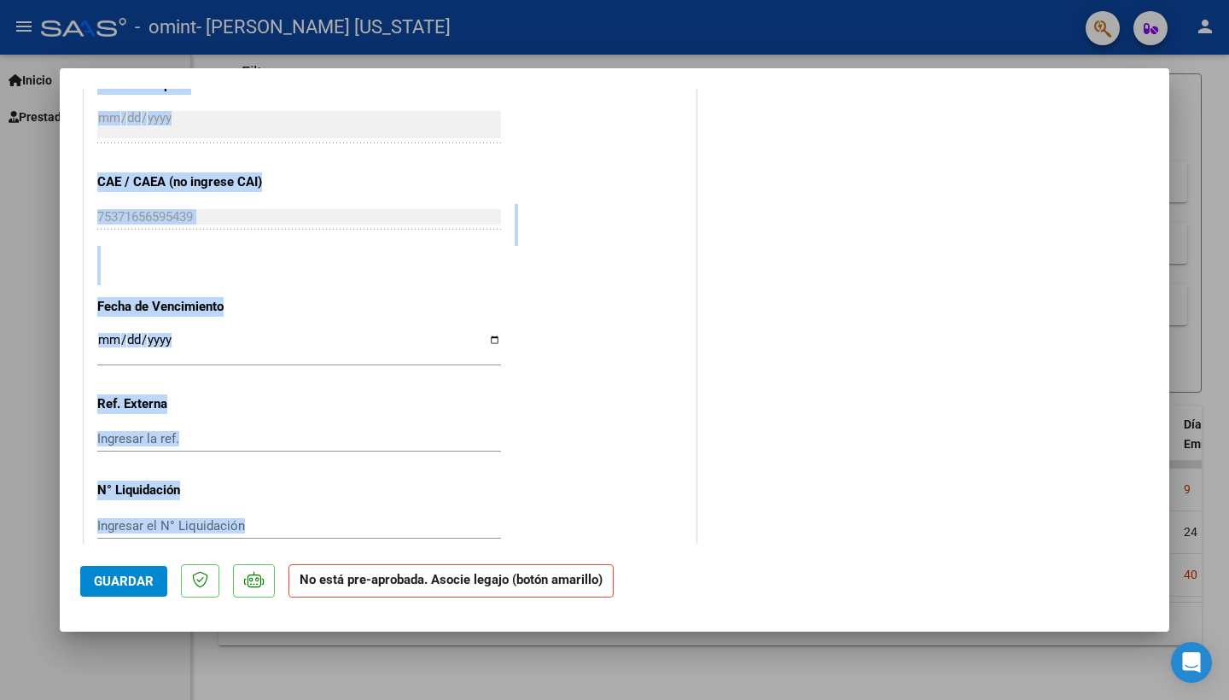
drag, startPoint x: 683, startPoint y: 368, endPoint x: 749, endPoint y: 491, distance: 139.3
click at [661, 546] on mat-dialog-container "COMPROBANTE VER COMPROBANTE ESTADO: Recibida. En proceso de confirmacion/acepta…" at bounding box center [614, 349] width 1109 height 563
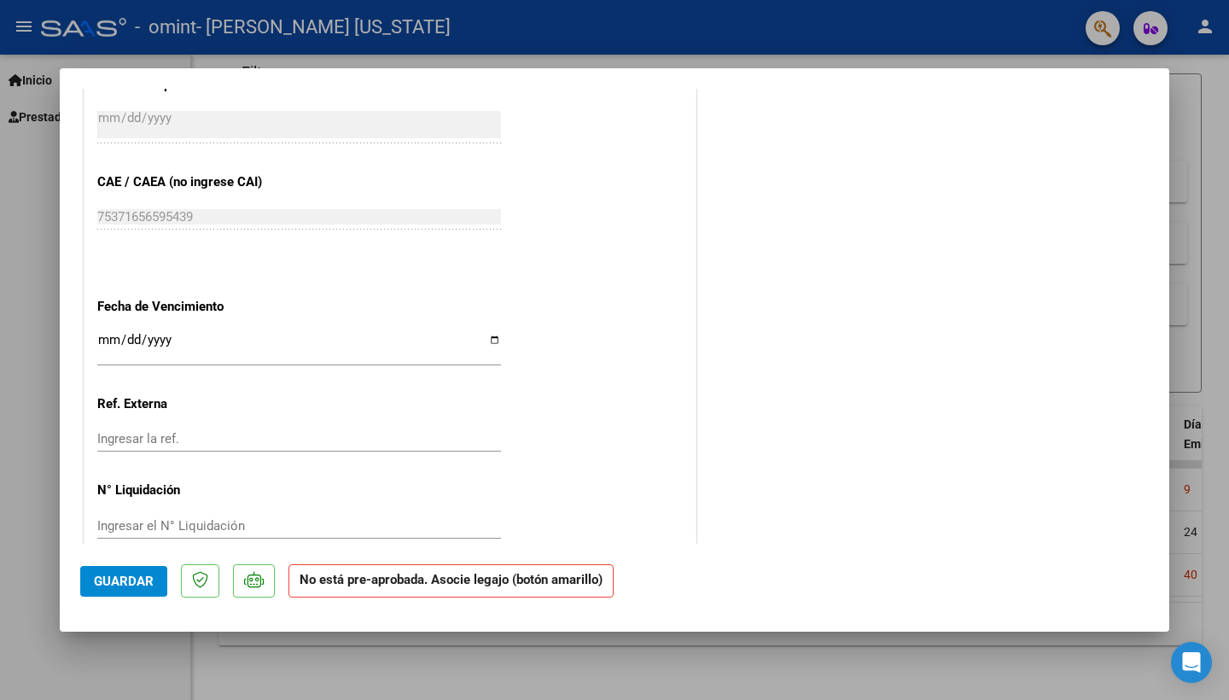
drag, startPoint x: 748, startPoint y: 352, endPoint x: 711, endPoint y: 507, distance: 159.8
drag, startPoint x: 695, startPoint y: 523, endPoint x: 742, endPoint y: 521, distance: 46.1
drag, startPoint x: 659, startPoint y: 461, endPoint x: 847, endPoint y: 486, distance: 190.2
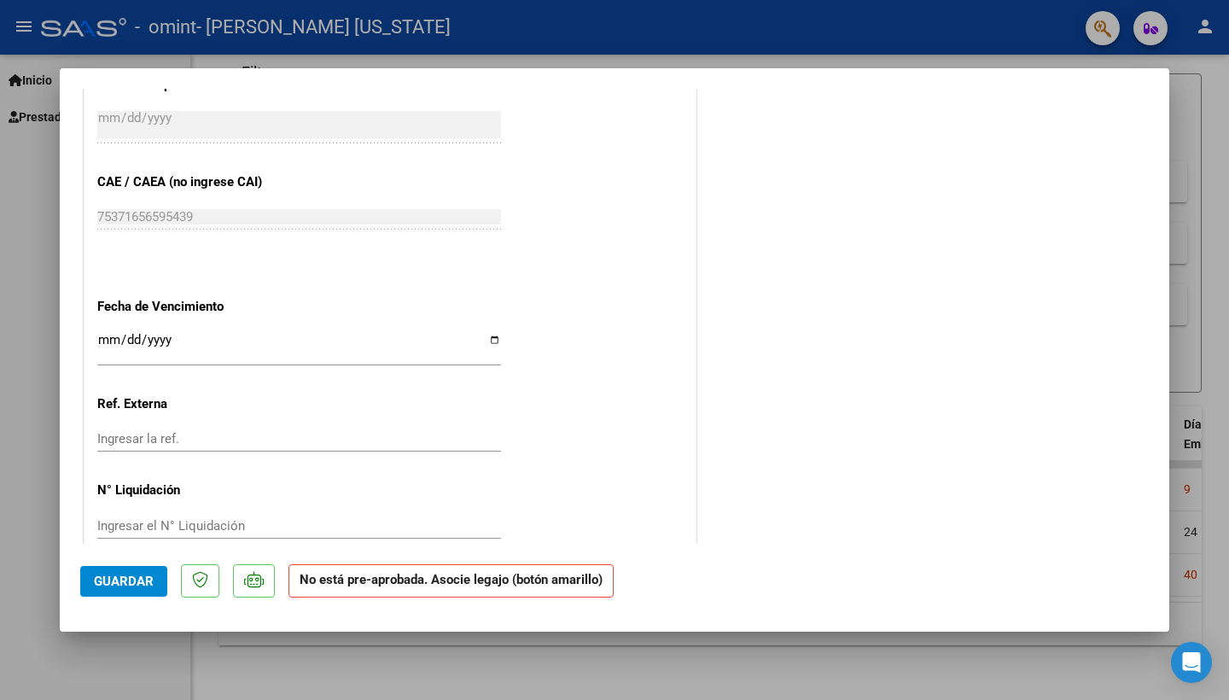
click at [475, 578] on strong "No está pre-aprobada. Asocie legajo (botón amarillo)" at bounding box center [450, 580] width 325 height 33
click at [345, 574] on strong "No está pre-aprobada. Asocie legajo (botón amarillo)" at bounding box center [450, 580] width 325 height 33
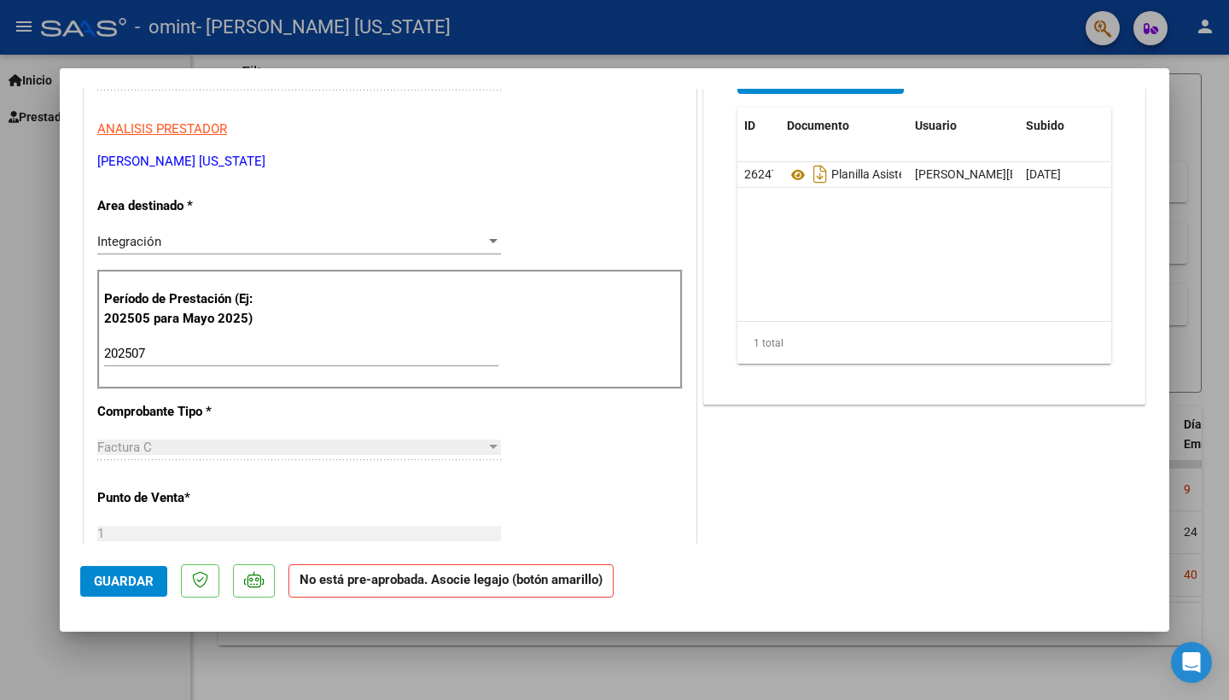
scroll to position [0, 0]
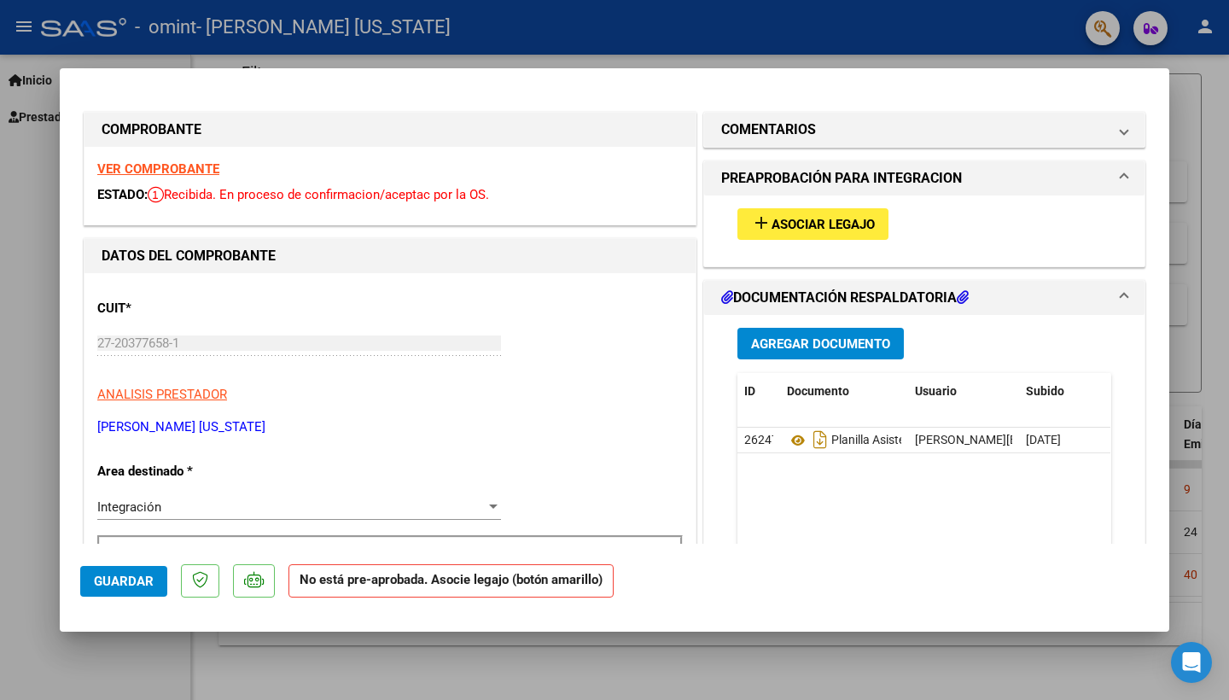
drag, startPoint x: 746, startPoint y: 492, endPoint x: 714, endPoint y: -36, distance: 529.1
click at [714, 0] on html "menu - omint - [PERSON_NAME] [US_STATE] person Inicio Instructivos Contacto OS …" at bounding box center [614, 350] width 1229 height 700
click at [831, 222] on span "Asociar Legajo" at bounding box center [822, 224] width 103 height 15
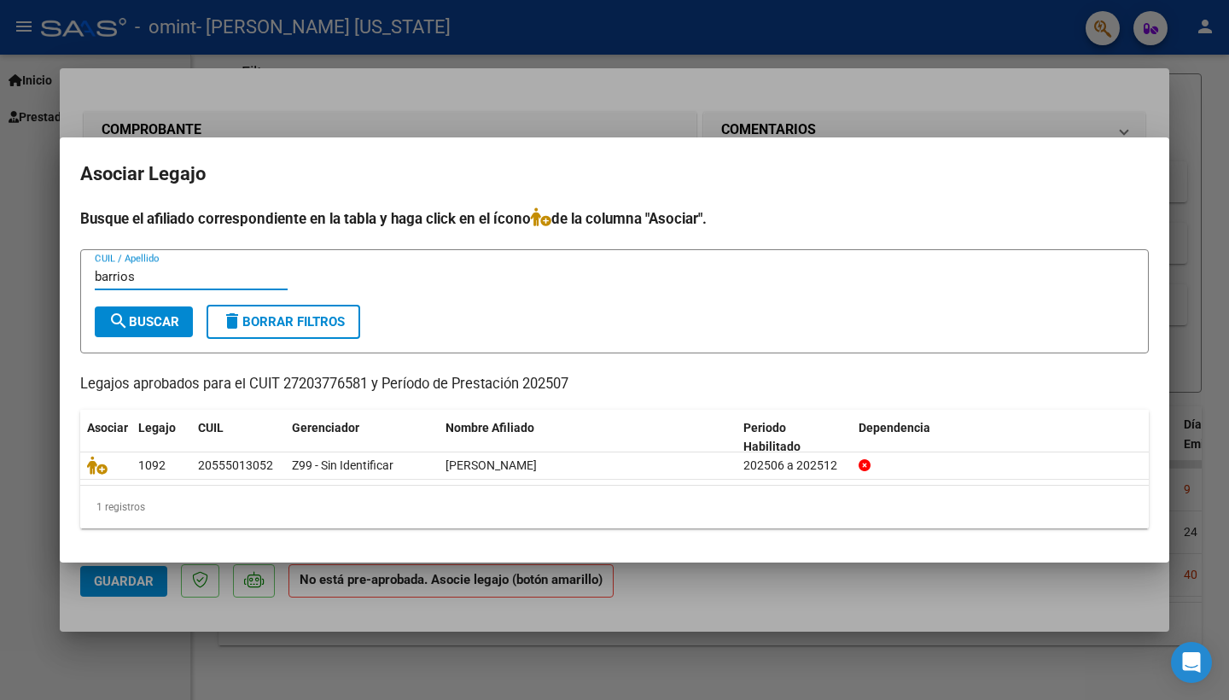
type input "Barrios"
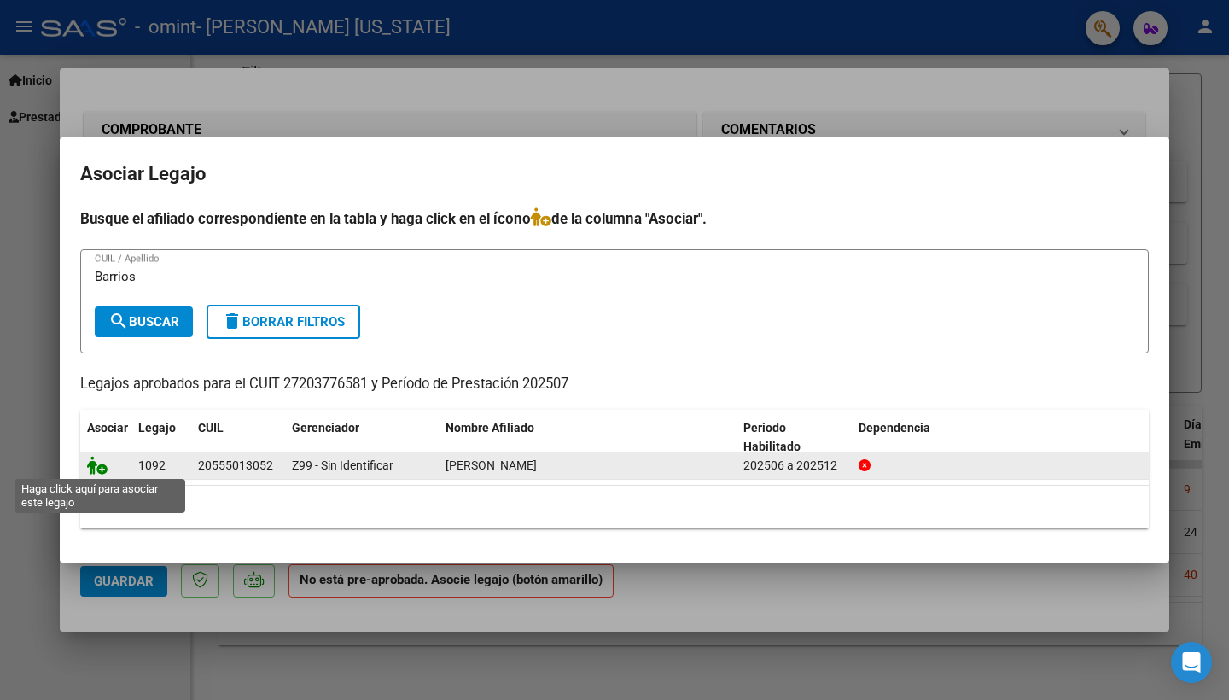
click at [103, 468] on icon at bounding box center [97, 465] width 20 height 19
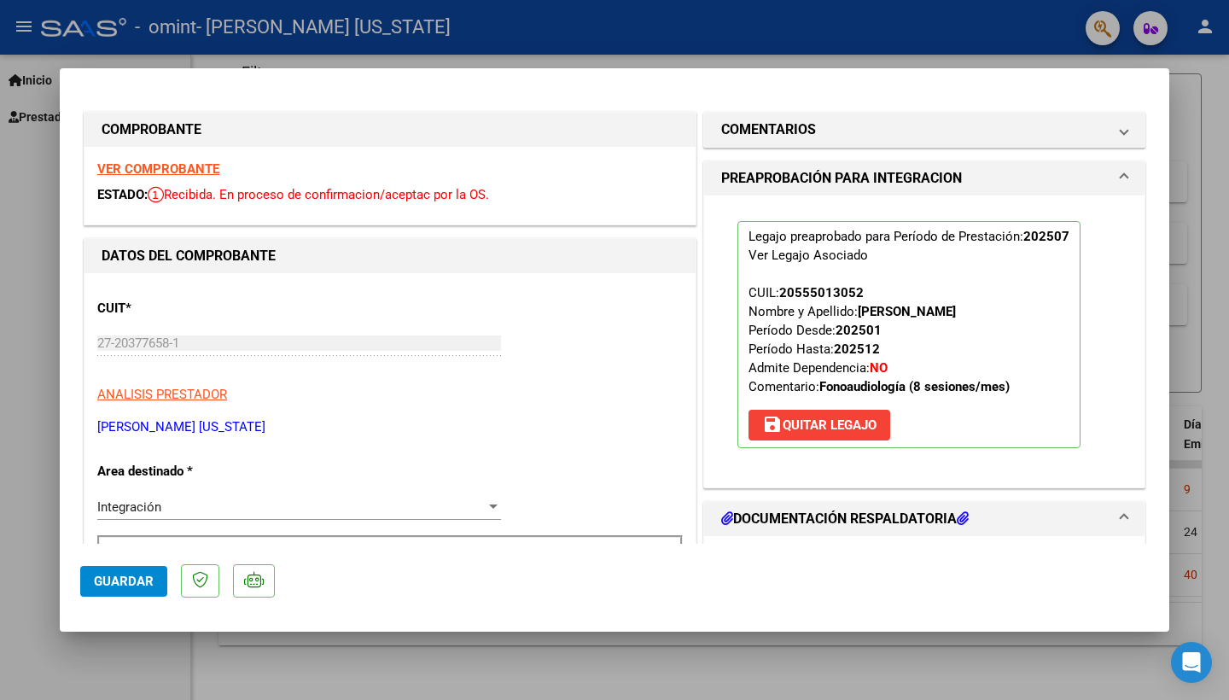
click at [955, 579] on mat-dialog-actions "Guardar" at bounding box center [614, 577] width 1068 height 67
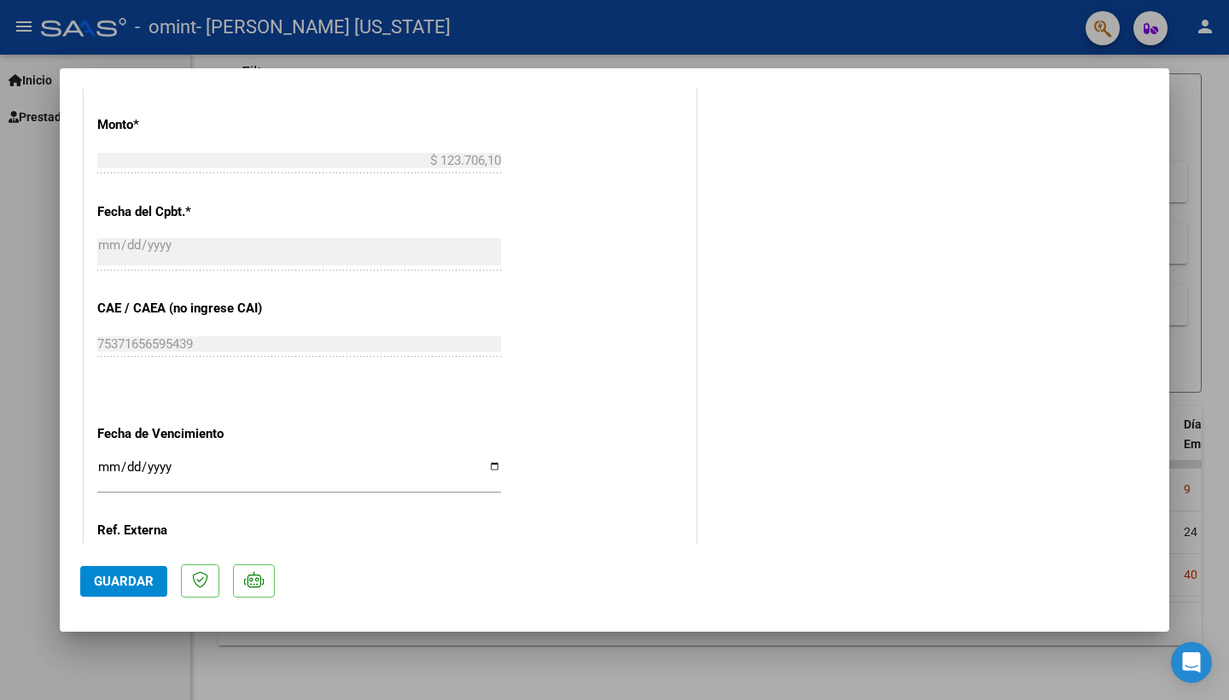
scroll to position [982, 0]
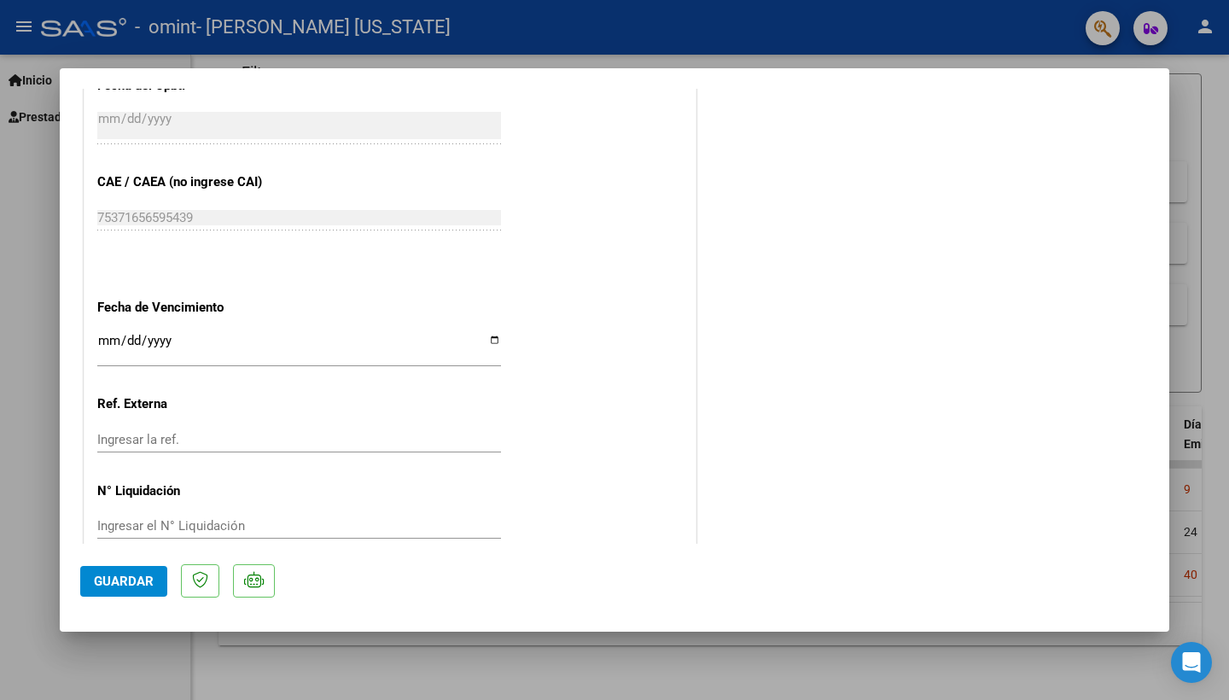
drag, startPoint x: 621, startPoint y: 466, endPoint x: 610, endPoint y: 646, distance: 180.4
click at [610, 646] on div "COMPROBANTE VER COMPROBANTE ESTADO: Recibida. En proceso de confirmacion/acepta…" at bounding box center [614, 350] width 1229 height 700
click at [41, 217] on div at bounding box center [614, 350] width 1229 height 700
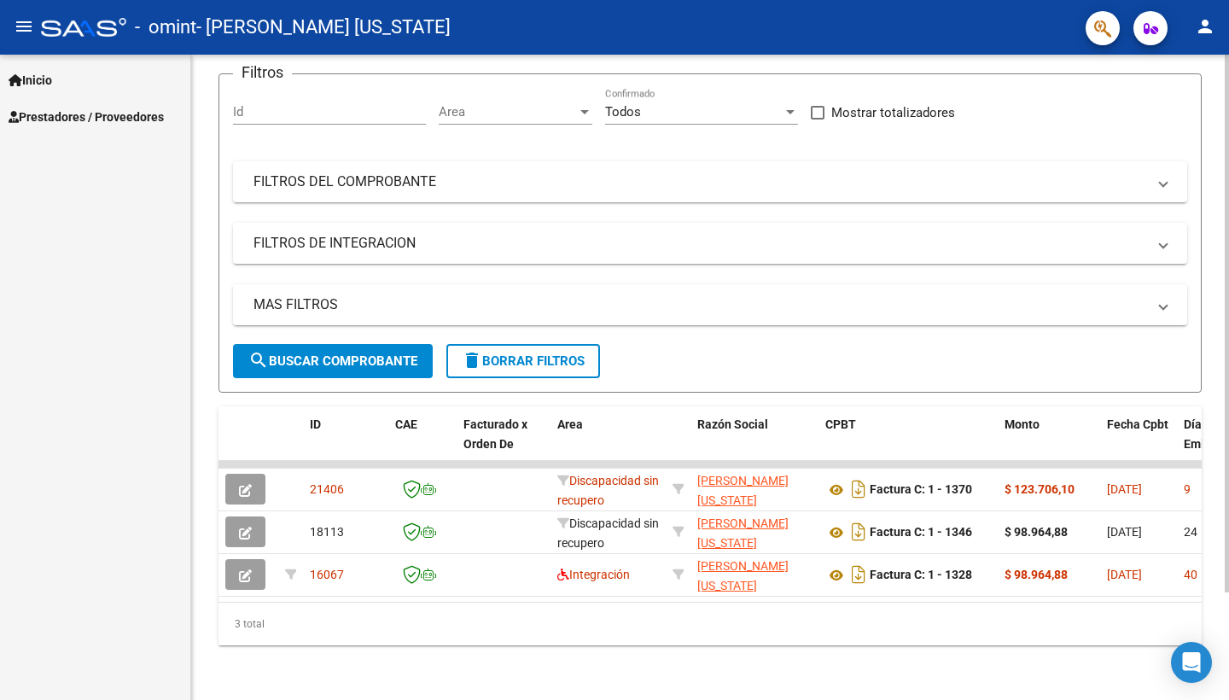
click at [854, 603] on div "3 total" at bounding box center [709, 623] width 983 height 43
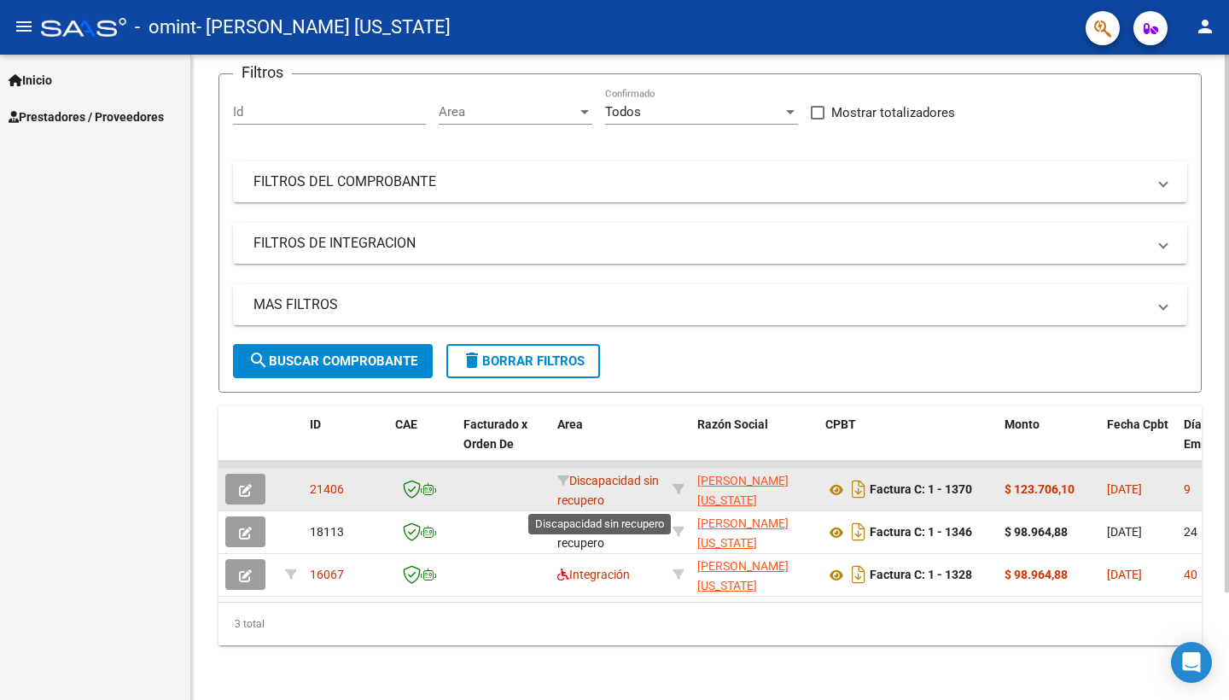
click at [605, 480] on span "Discapacidad sin recupero" at bounding box center [608, 490] width 102 height 33
click at [591, 498] on span "Discapacidad sin recupero" at bounding box center [608, 490] width 102 height 33
click at [323, 489] on span "21406" at bounding box center [327, 489] width 34 height 14
click at [245, 489] on icon "button" at bounding box center [245, 490] width 13 height 13
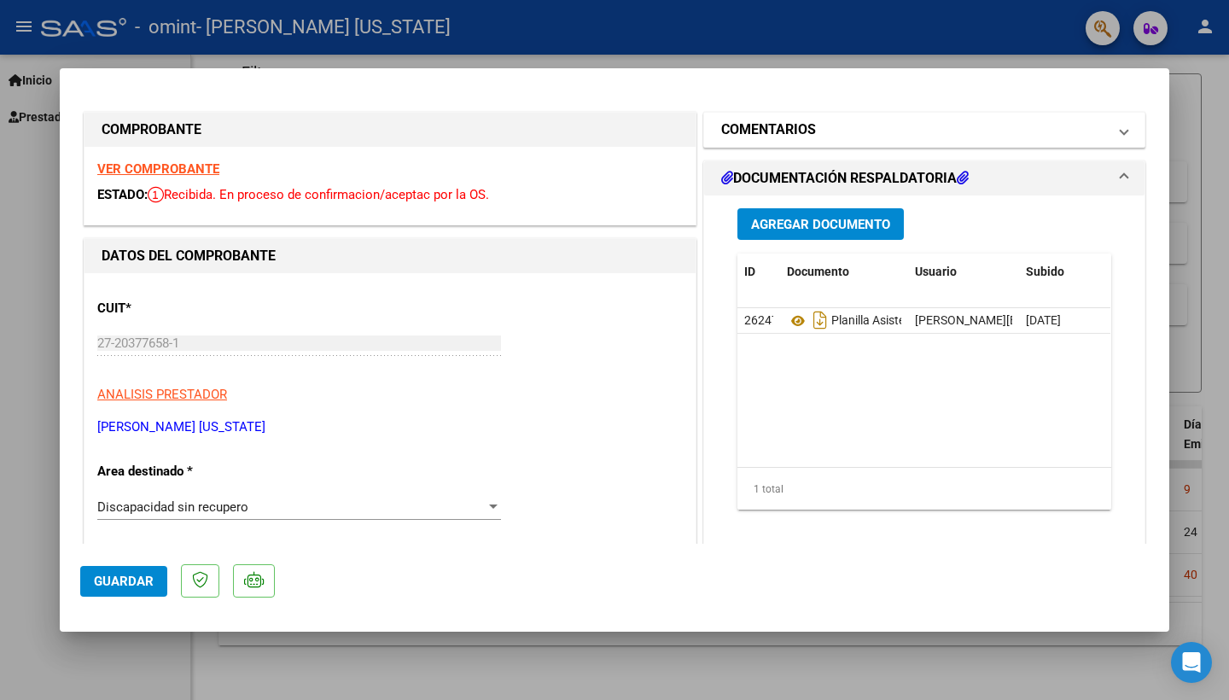
click at [1075, 129] on mat-panel-title "COMENTARIOS" at bounding box center [914, 129] width 386 height 20
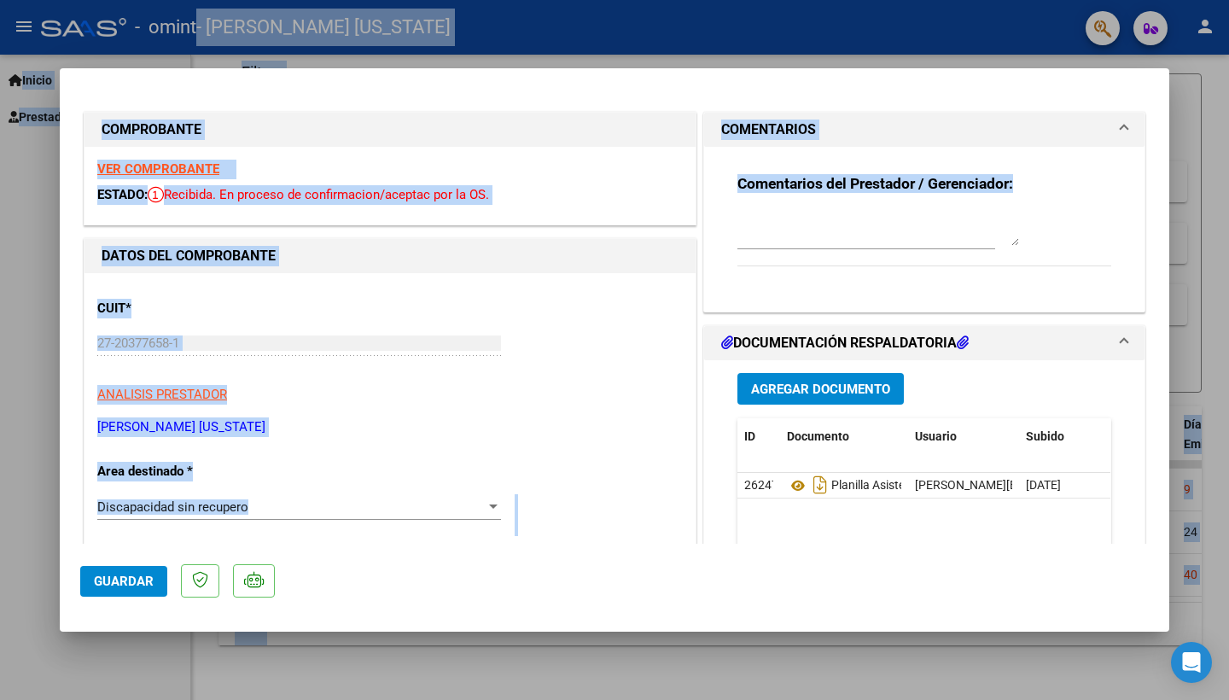
drag, startPoint x: 1144, startPoint y: 201, endPoint x: 761, endPoint y: -12, distance: 438.5
click at [761, 0] on html "menu - omint - [PERSON_NAME] [US_STATE] person Inicio Instructivos Contacto OS …" at bounding box center [614, 350] width 1229 height 700
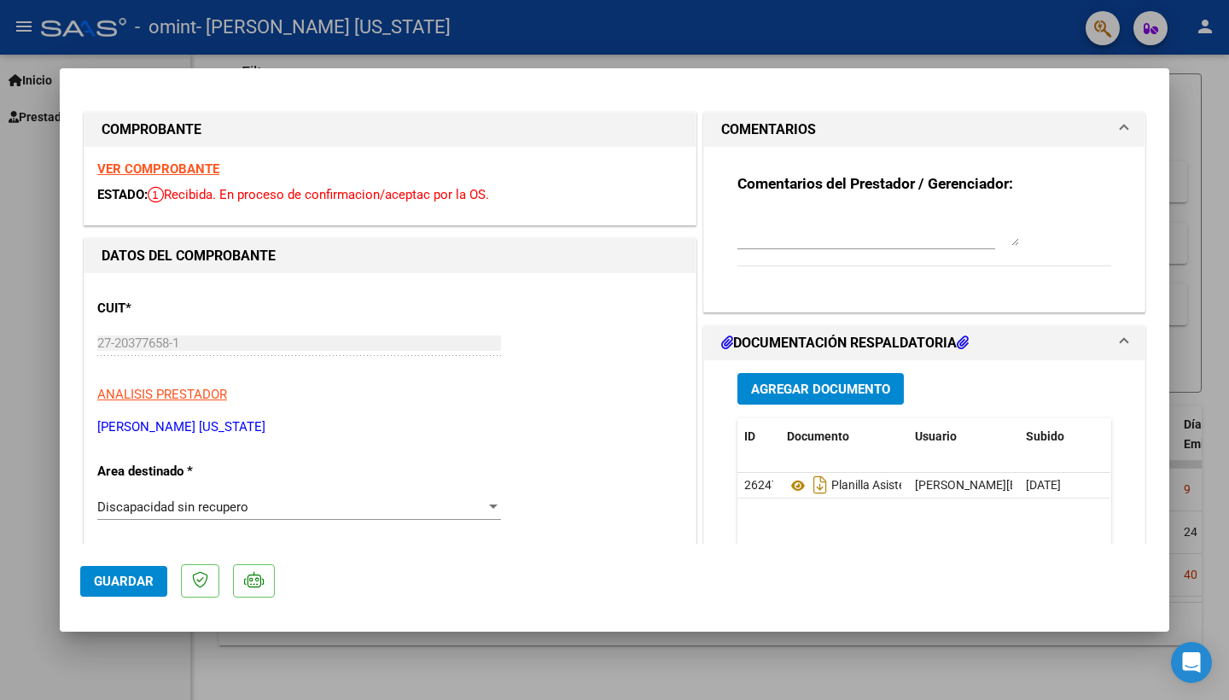
click at [37, 245] on div at bounding box center [614, 350] width 1229 height 700
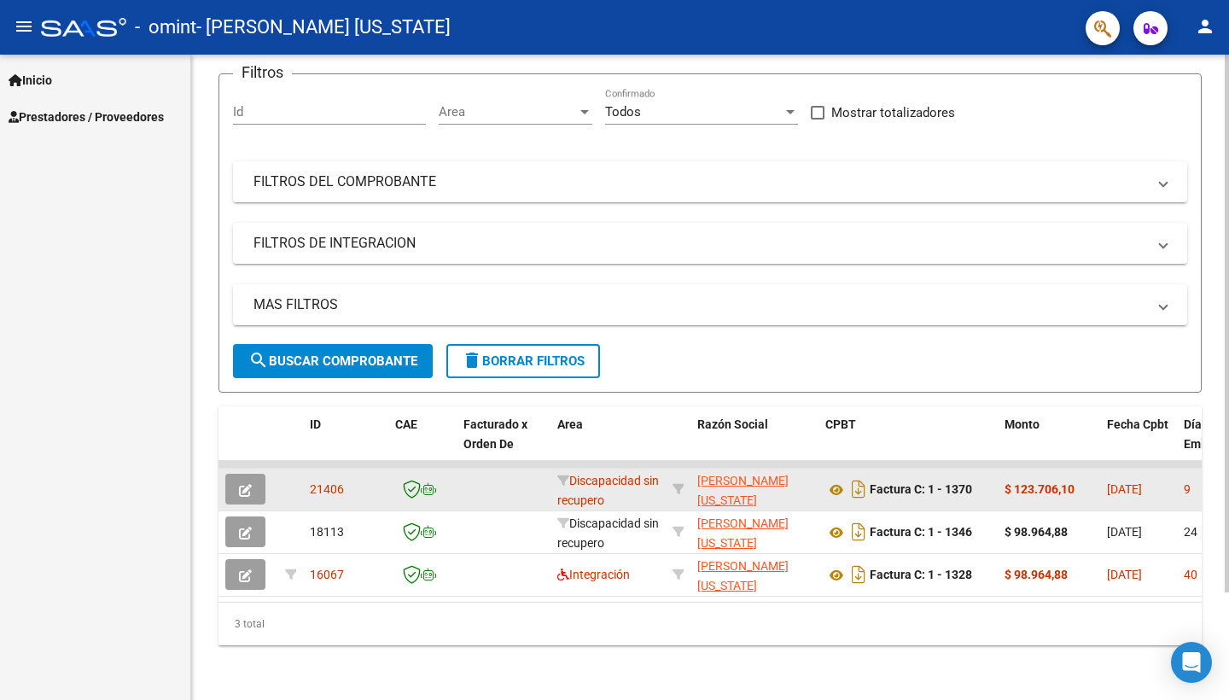
click at [550, 486] on datatable-body-cell at bounding box center [504, 489] width 94 height 42
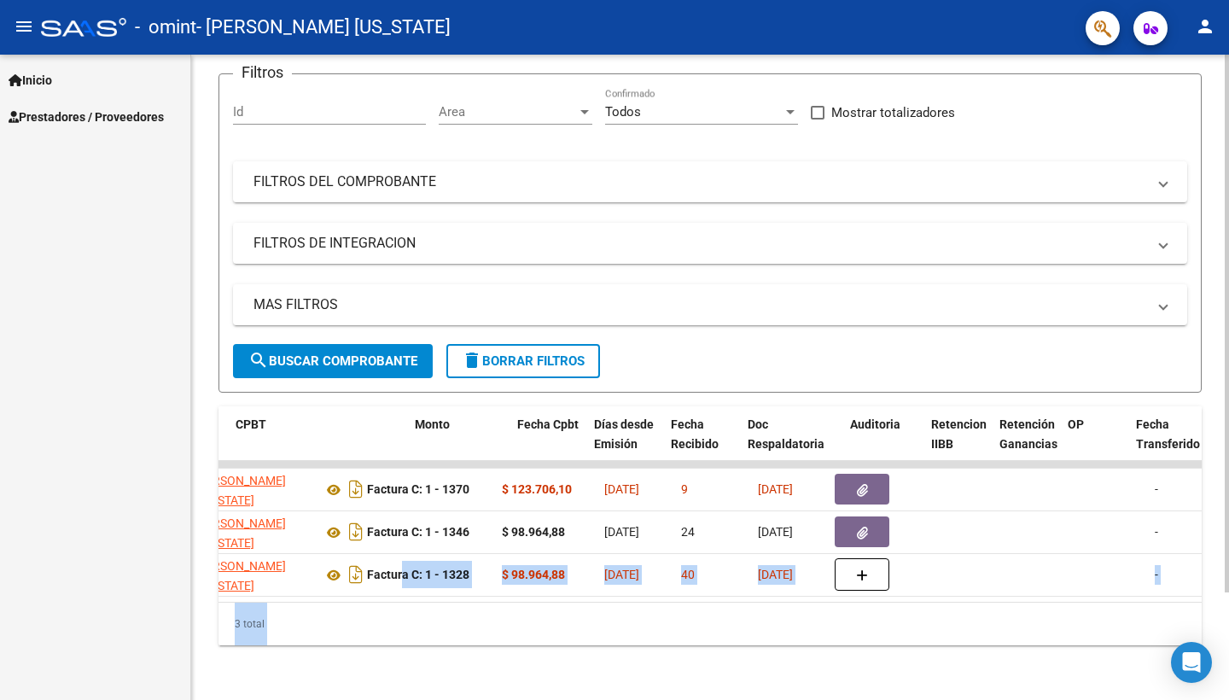
scroll to position [0, 676]
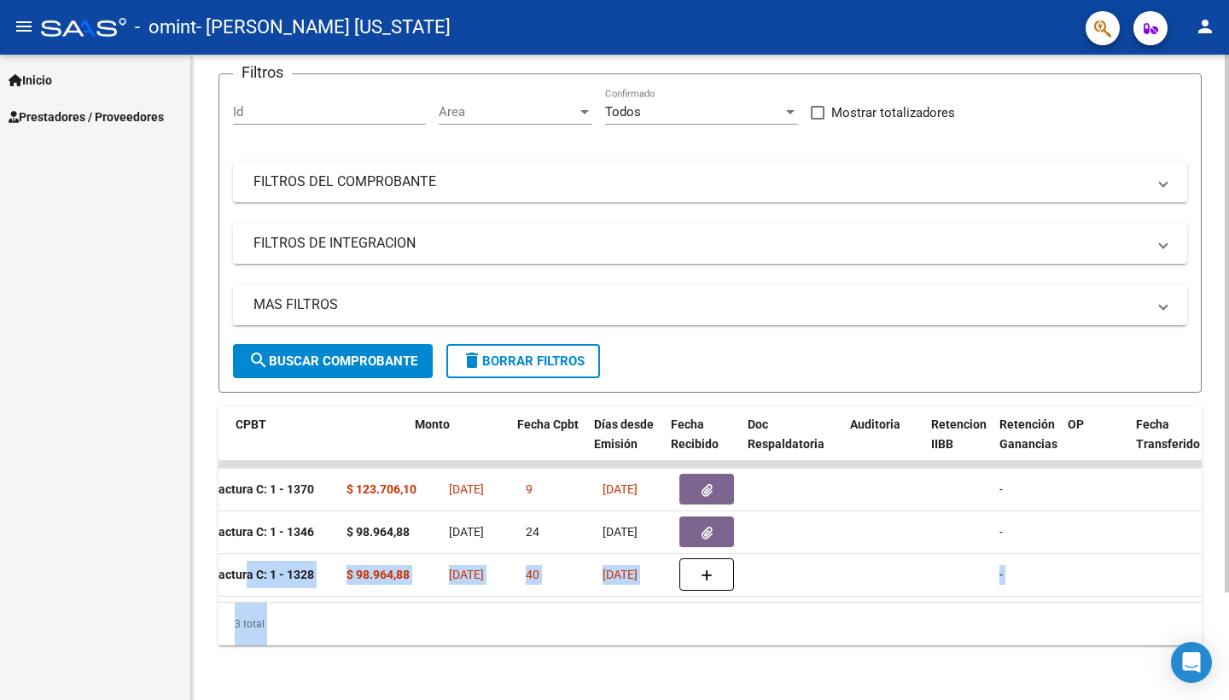
drag, startPoint x: 903, startPoint y: 566, endPoint x: 1224, endPoint y: 556, distance: 321.9
click at [1227, 559] on div "Video tutorial PRESTADORES -> Listado de CPBTs Emitidos por Prestadores / Prove…" at bounding box center [712, 313] width 1042 height 774
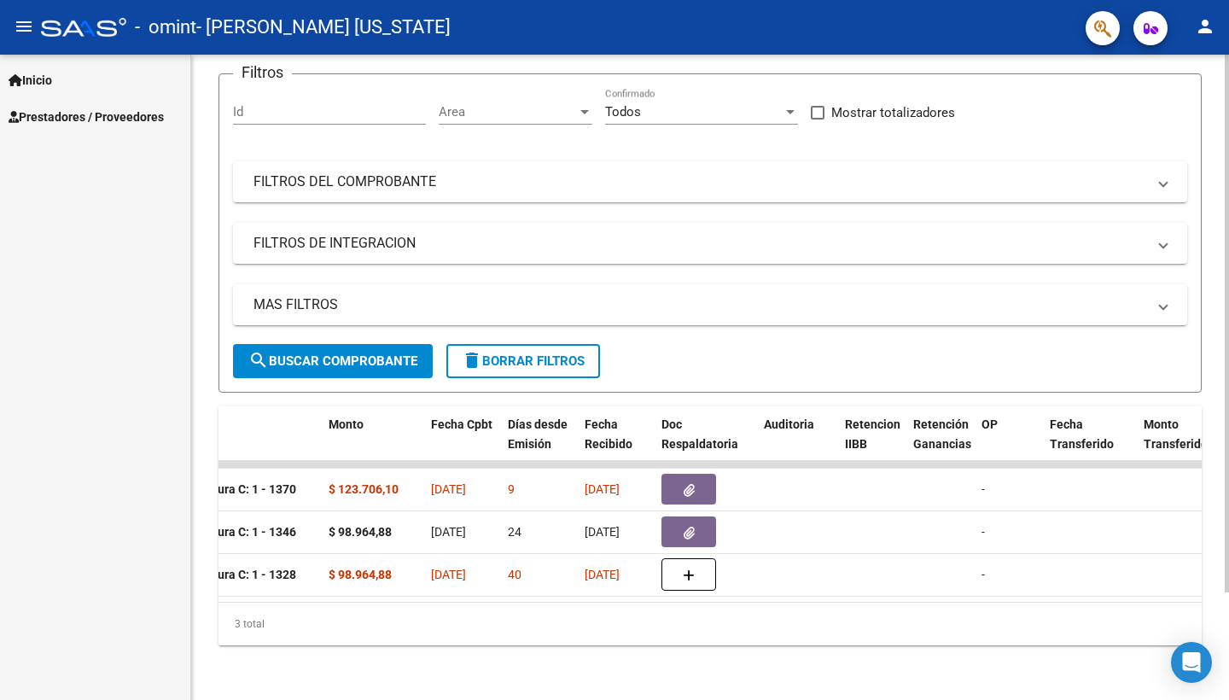
drag, startPoint x: 861, startPoint y: 637, endPoint x: 460, endPoint y: 670, distance: 402.4
click at [392, 649] on div "Video tutorial PRESTADORES -> Listado de CPBTs Emitidos por Prestadores / Prove…" at bounding box center [710, 313] width 1038 height 774
drag, startPoint x: 653, startPoint y: 637, endPoint x: 241, endPoint y: 619, distance: 411.7
click at [241, 619] on div "3 total" at bounding box center [709, 623] width 983 height 43
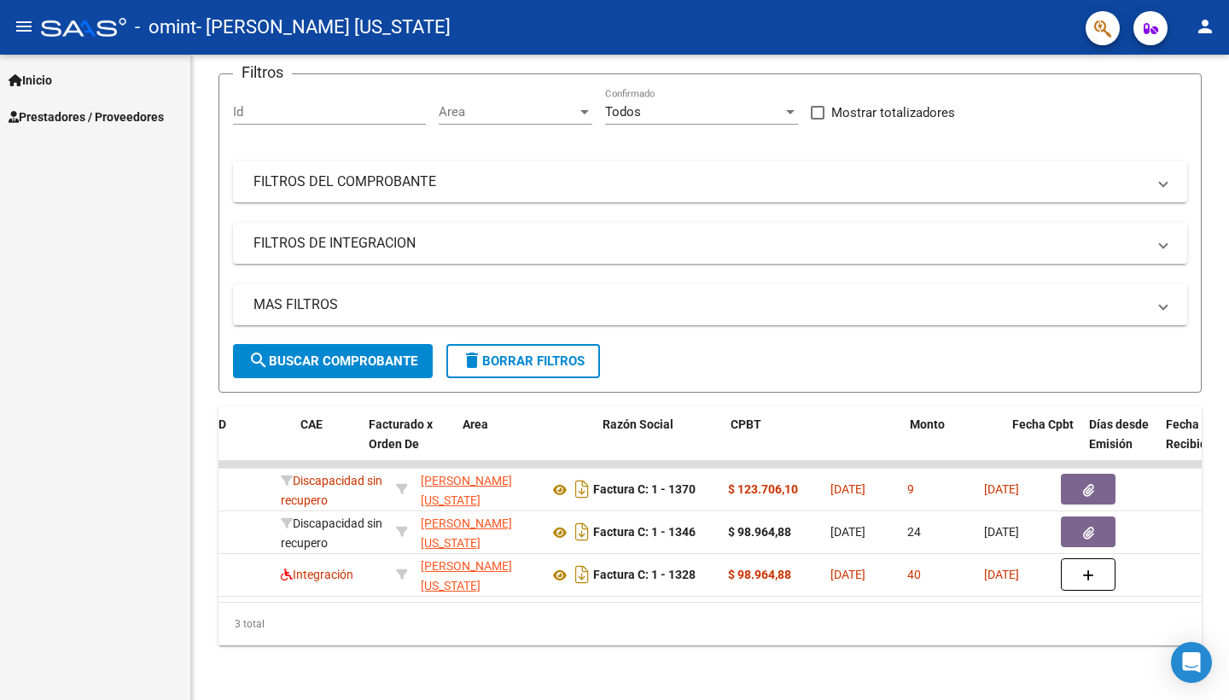
scroll to position [0, 0]
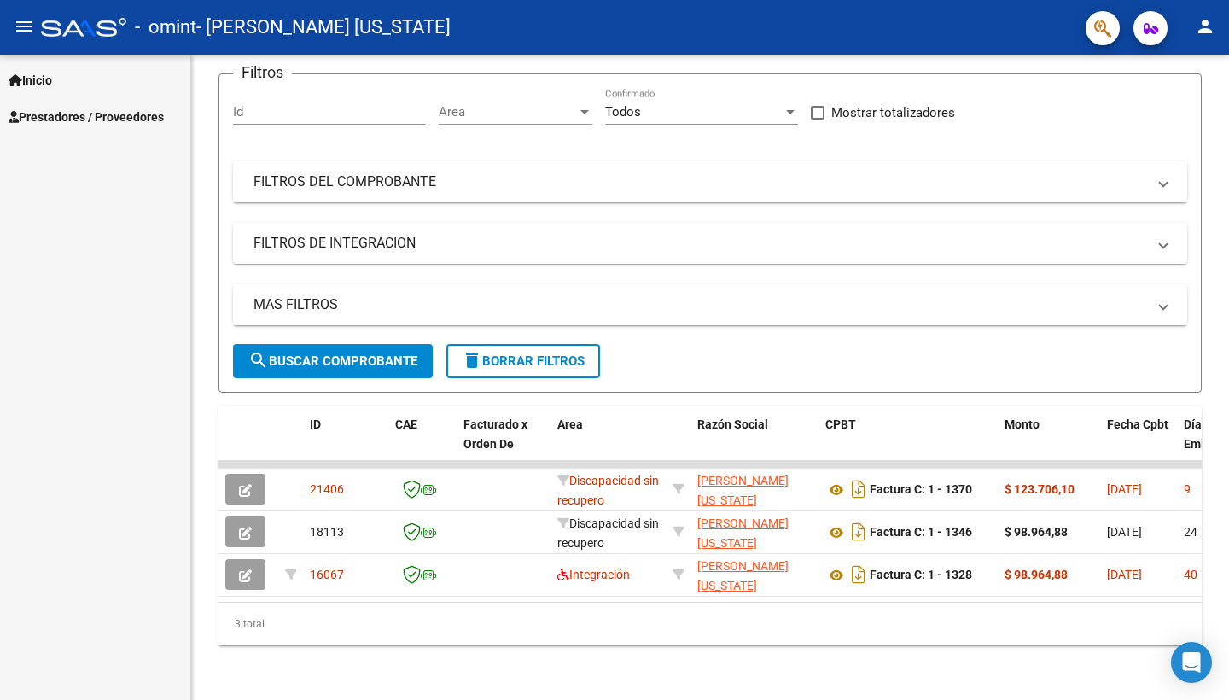
drag, startPoint x: 294, startPoint y: 584, endPoint x: 158, endPoint y: 578, distance: 136.7
click at [158, 578] on mat-sidenav-container "Inicio Instructivos Contacto OS Prestadores / Proveedores Facturas - Listado/Ca…" at bounding box center [614, 377] width 1229 height 645
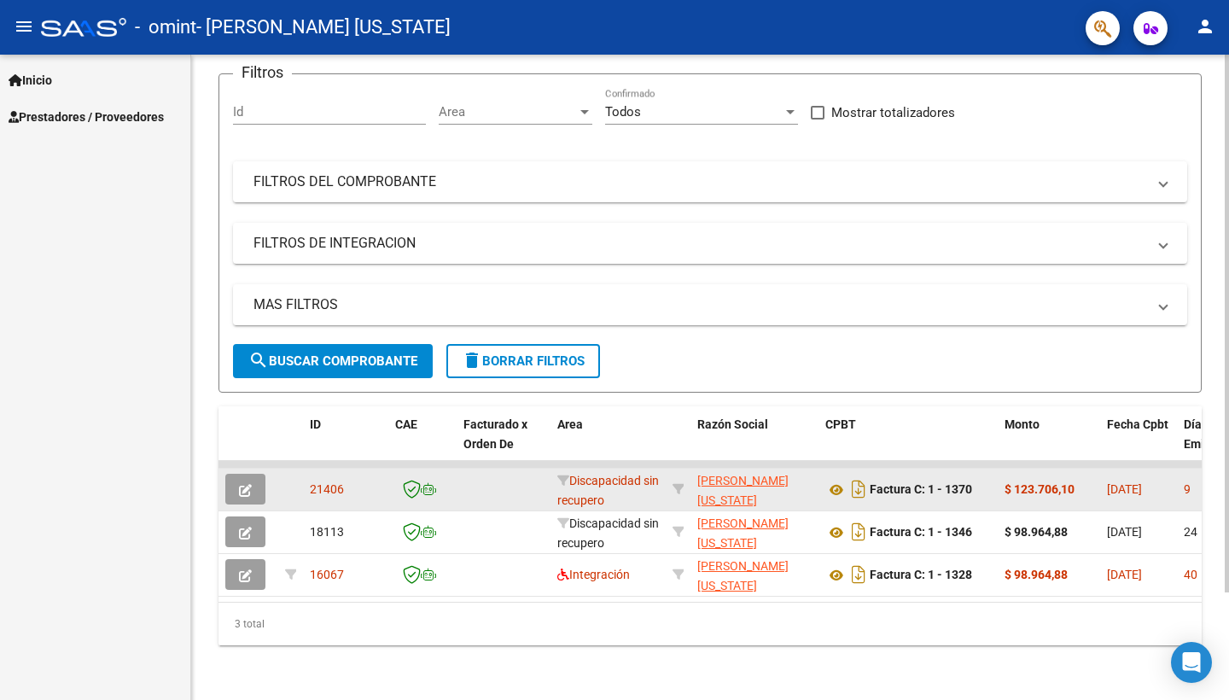
click at [244, 492] on icon "button" at bounding box center [245, 490] width 13 height 13
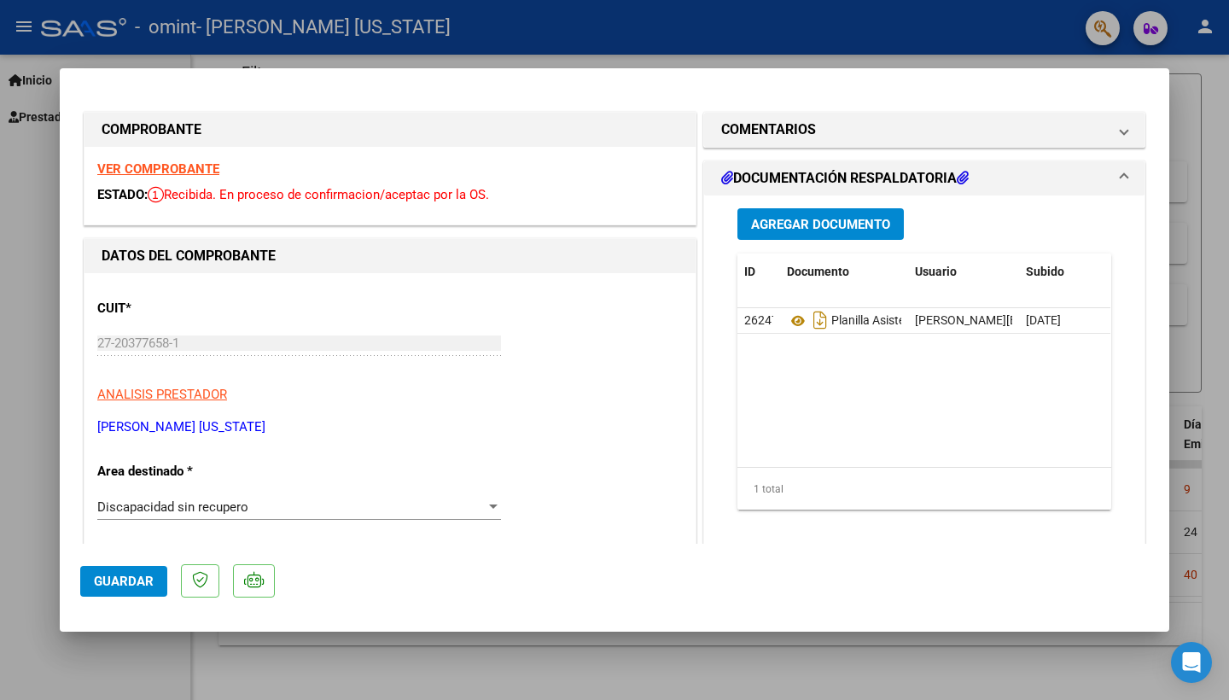
click at [340, 61] on div at bounding box center [614, 350] width 1229 height 700
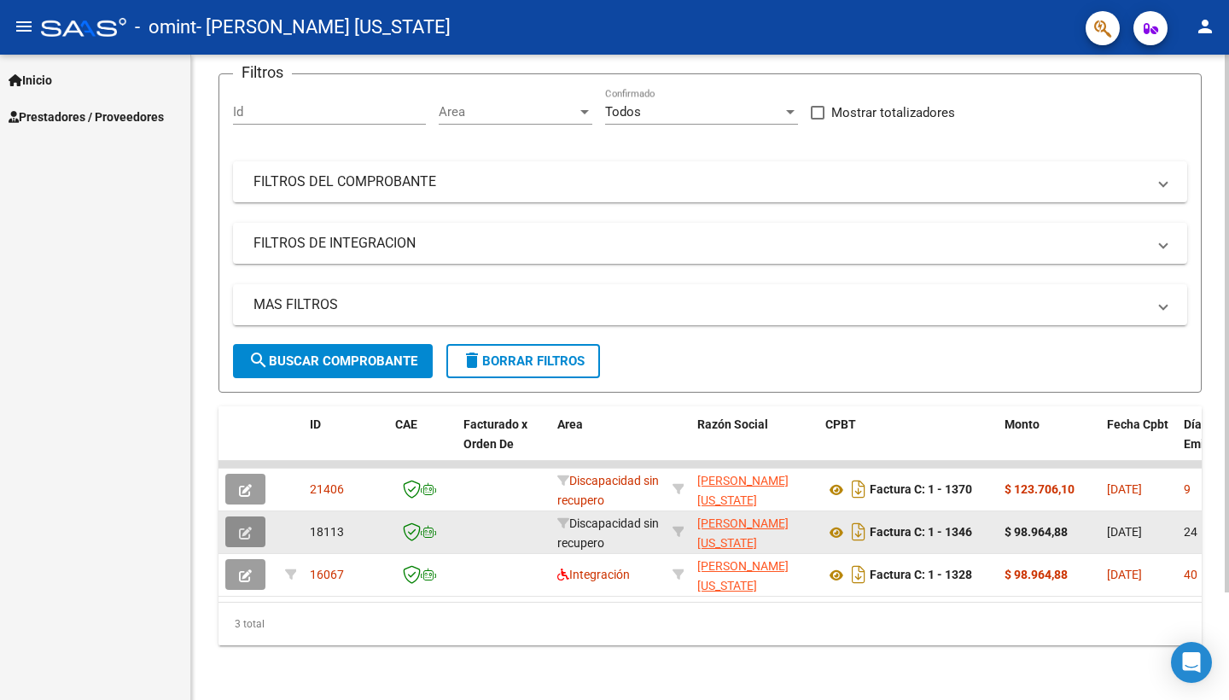
click at [247, 531] on icon "button" at bounding box center [245, 532] width 13 height 13
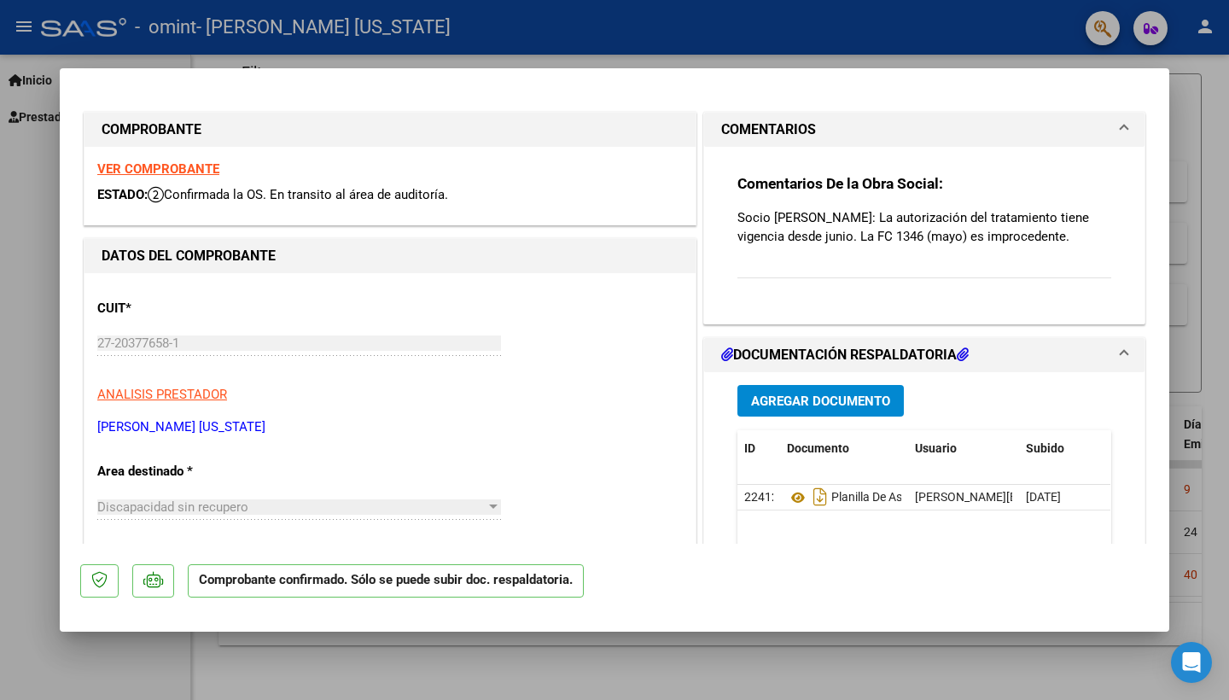
click at [1180, 123] on div at bounding box center [614, 350] width 1229 height 700
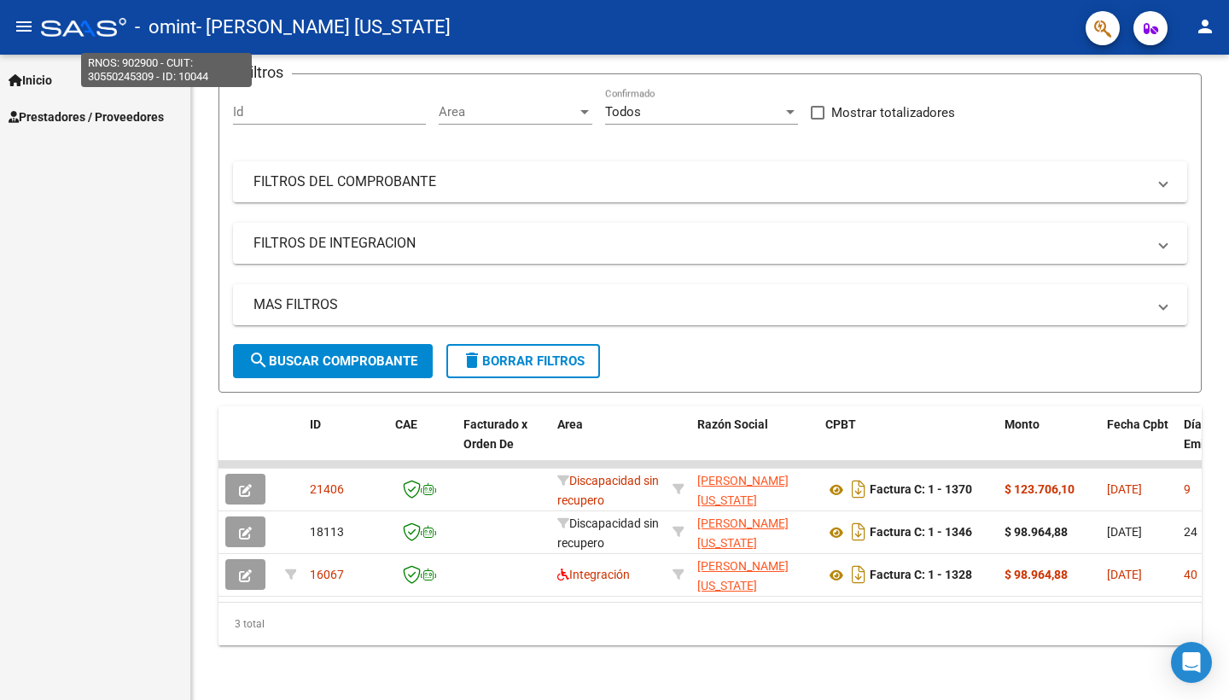
drag, startPoint x: 173, startPoint y: 270, endPoint x: 102, endPoint y: 140, distance: 148.9
click at [154, 61] on div "Inicio Instructivos Contacto OS Prestadores / Proveedores Facturas - Listado/Ca…" at bounding box center [95, 377] width 190 height 645
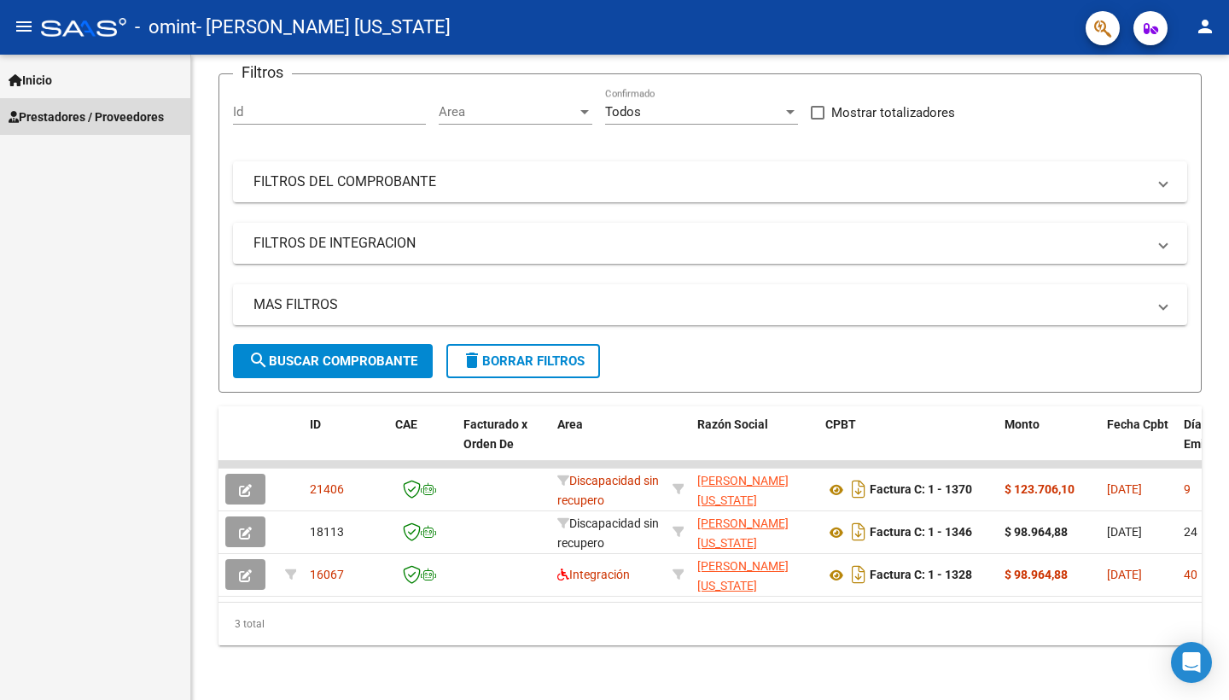
click at [76, 110] on span "Prestadores / Proveedores" at bounding box center [86, 117] width 155 height 19
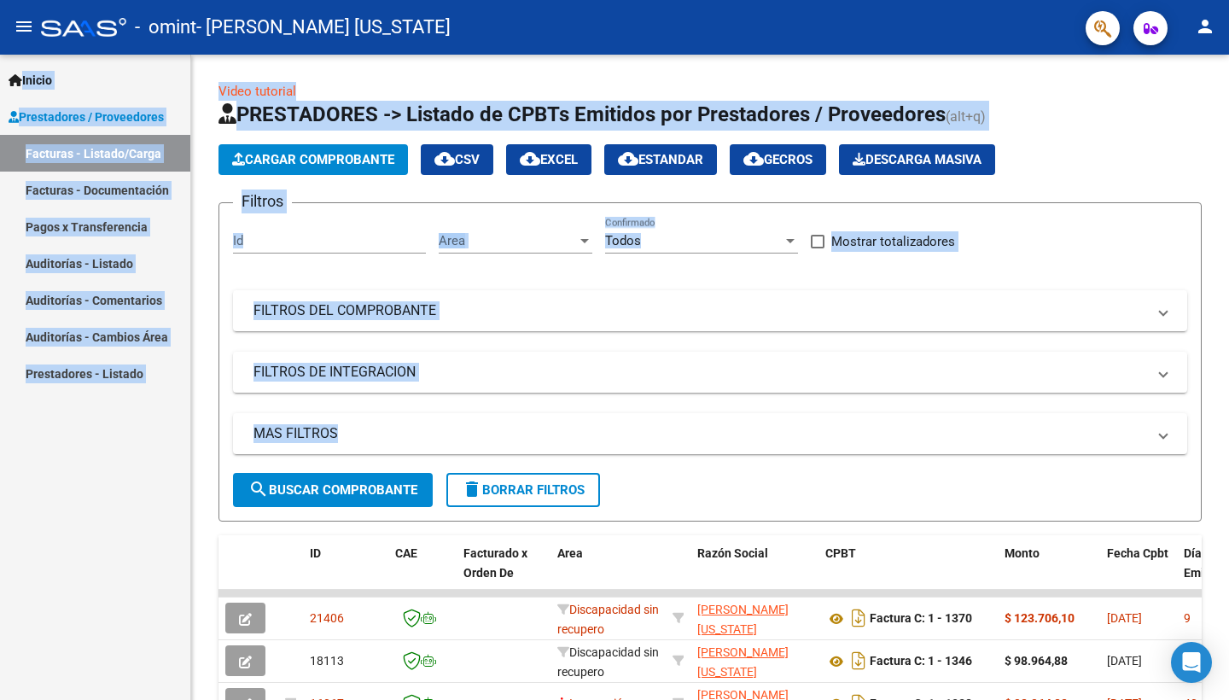
drag, startPoint x: 1210, startPoint y: 282, endPoint x: 1095, endPoint y: -65, distance: 365.9
click at [1095, 0] on html "menu - omint - [PERSON_NAME] [US_STATE] person Inicio Instructivos Contacto OS …" at bounding box center [614, 350] width 1229 height 700
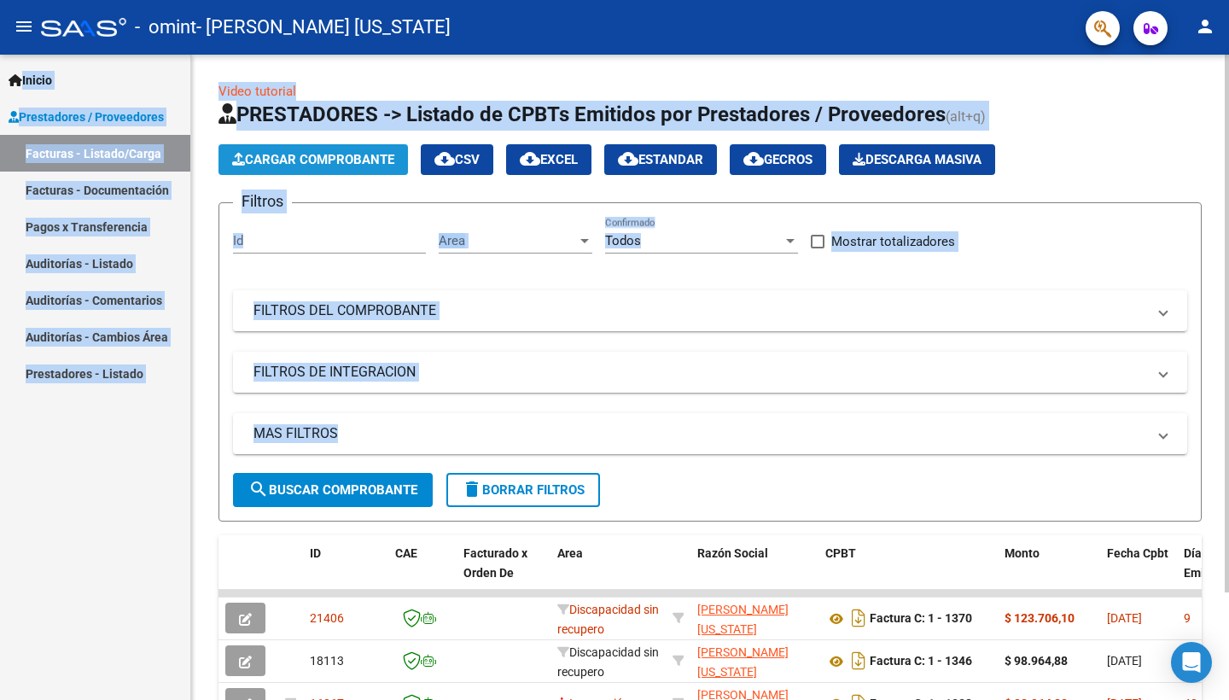
click at [341, 164] on span "Cargar Comprobante" at bounding box center [313, 159] width 162 height 15
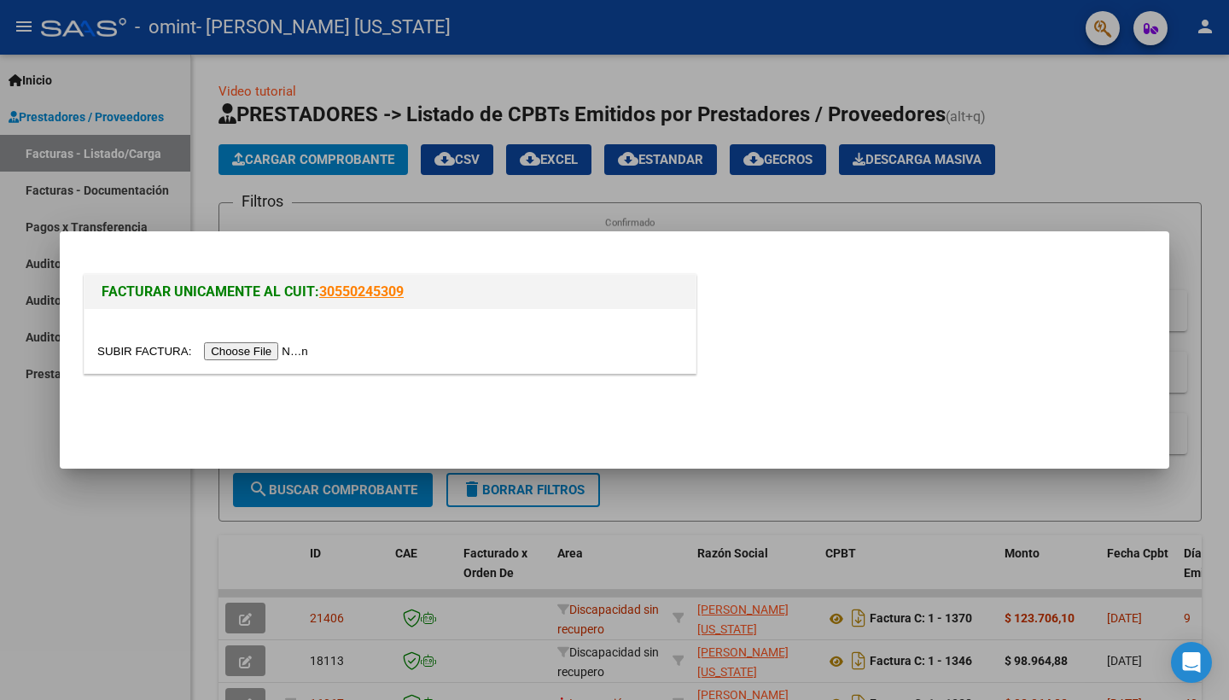
click at [465, 202] on div at bounding box center [614, 350] width 1229 height 700
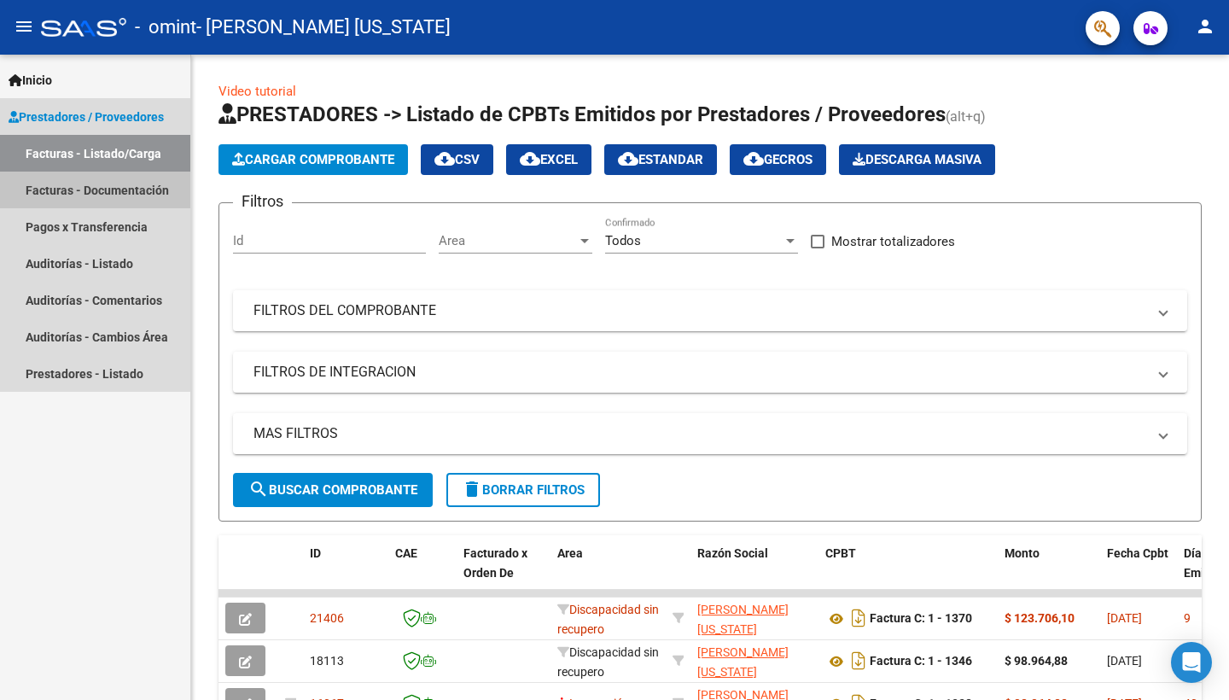
click at [125, 190] on link "Facturas - Documentación" at bounding box center [95, 190] width 190 height 37
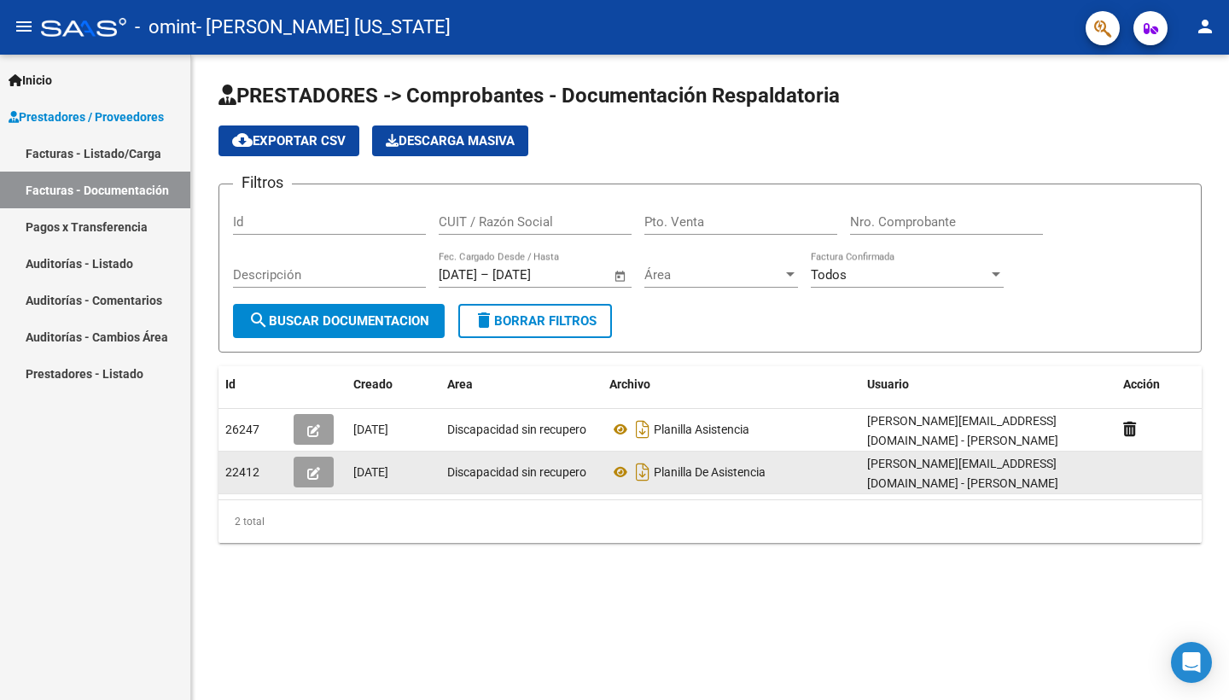
click at [1130, 467] on datatable-body-cell at bounding box center [1158, 472] width 85 height 42
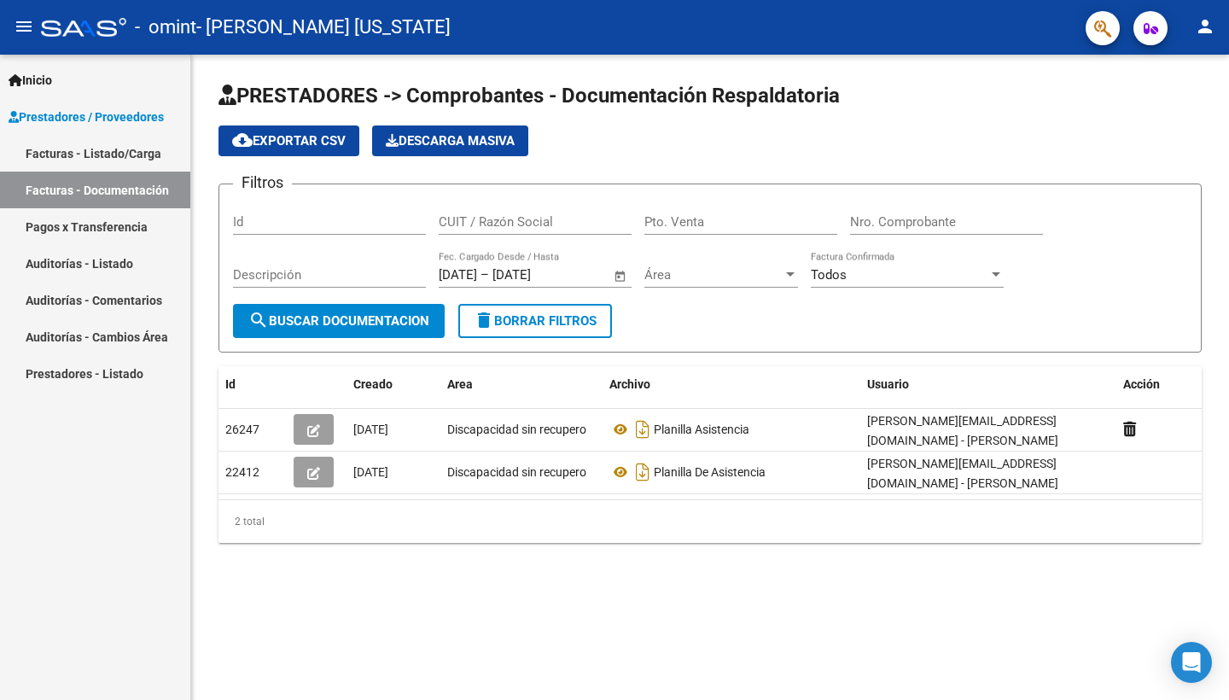
click at [125, 149] on link "Facturas - Listado/Carga" at bounding box center [95, 153] width 190 height 37
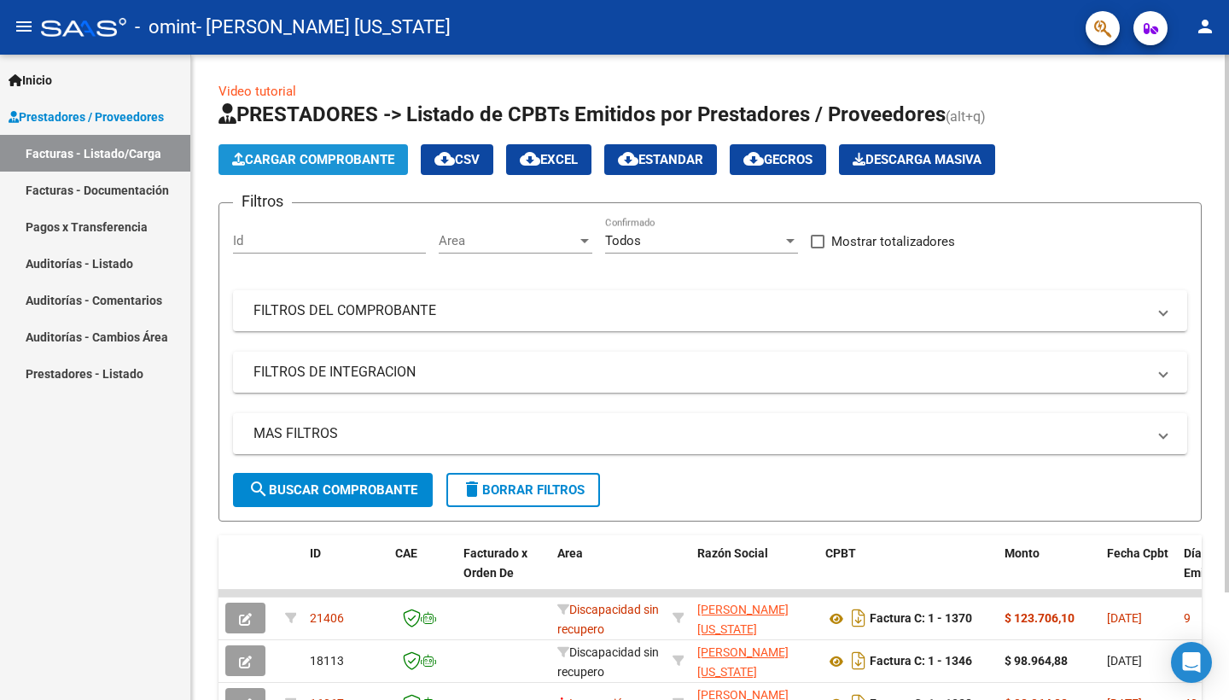
click at [321, 156] on span "Cargar Comprobante" at bounding box center [313, 159] width 162 height 15
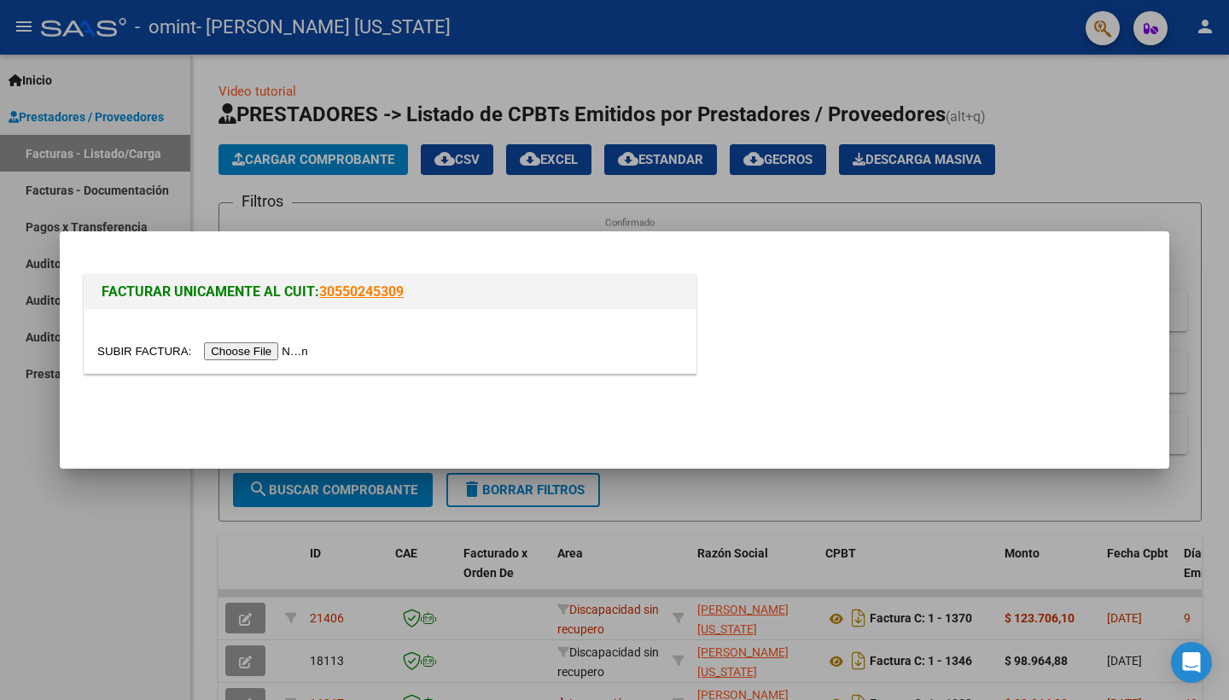
click at [113, 117] on div at bounding box center [614, 350] width 1229 height 700
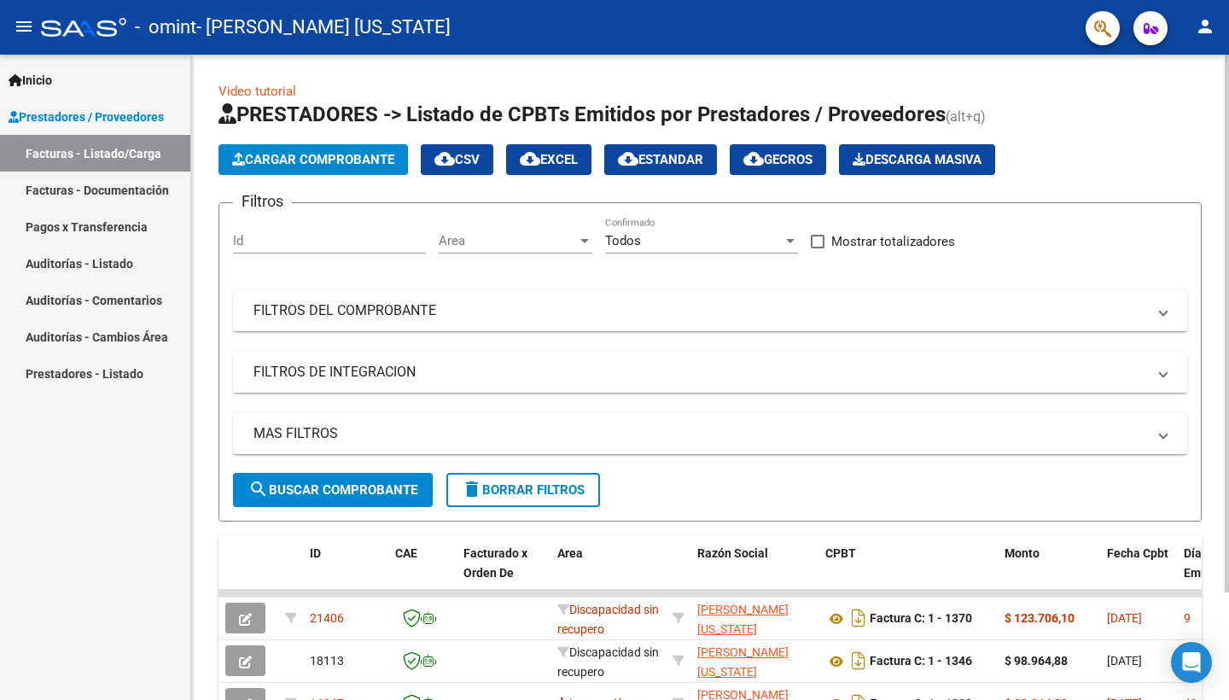
click at [311, 365] on mat-panel-title "FILTROS DE INTEGRACION" at bounding box center [699, 372] width 893 height 19
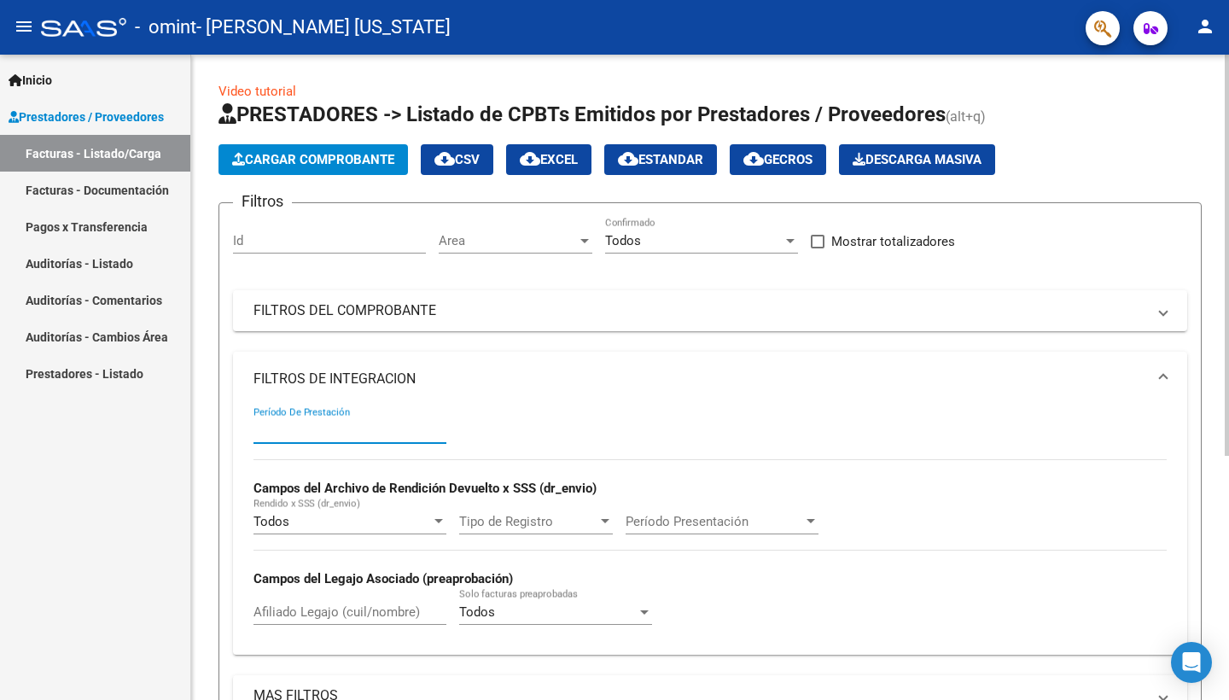
click at [362, 433] on input "Período De Prestación" at bounding box center [349, 429] width 193 height 15
click at [70, 117] on span "Prestadores / Proveedores" at bounding box center [86, 117] width 155 height 19
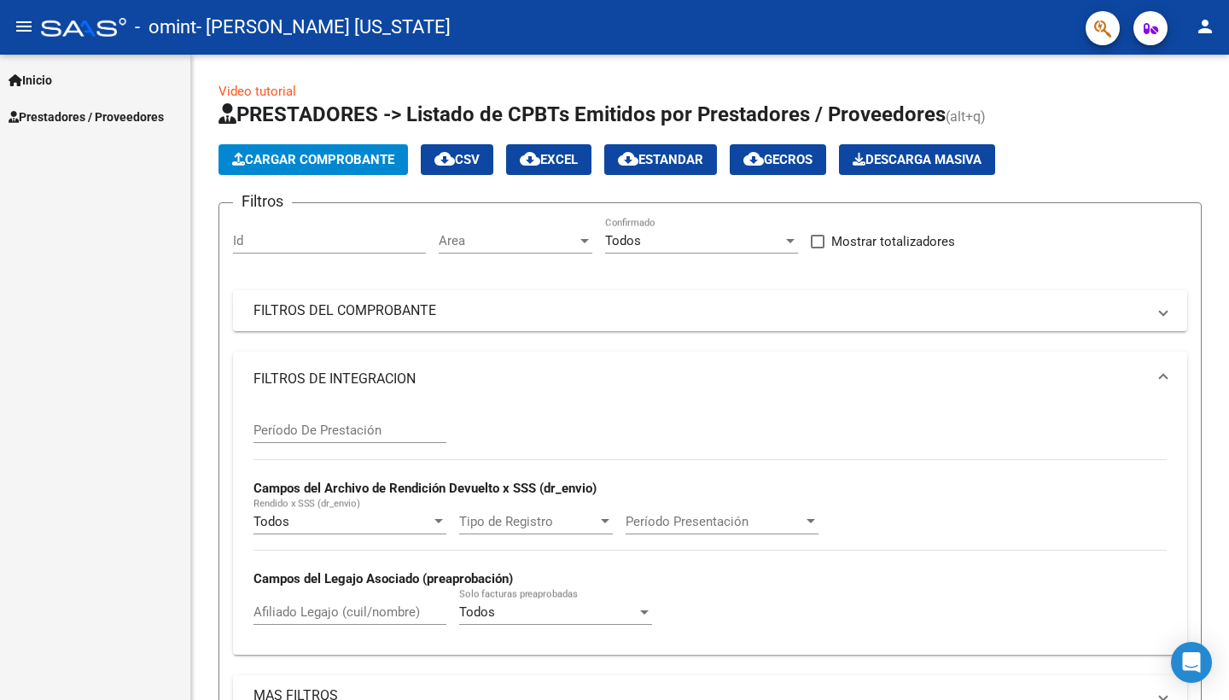
click at [70, 116] on span "Prestadores / Proveedores" at bounding box center [86, 117] width 155 height 19
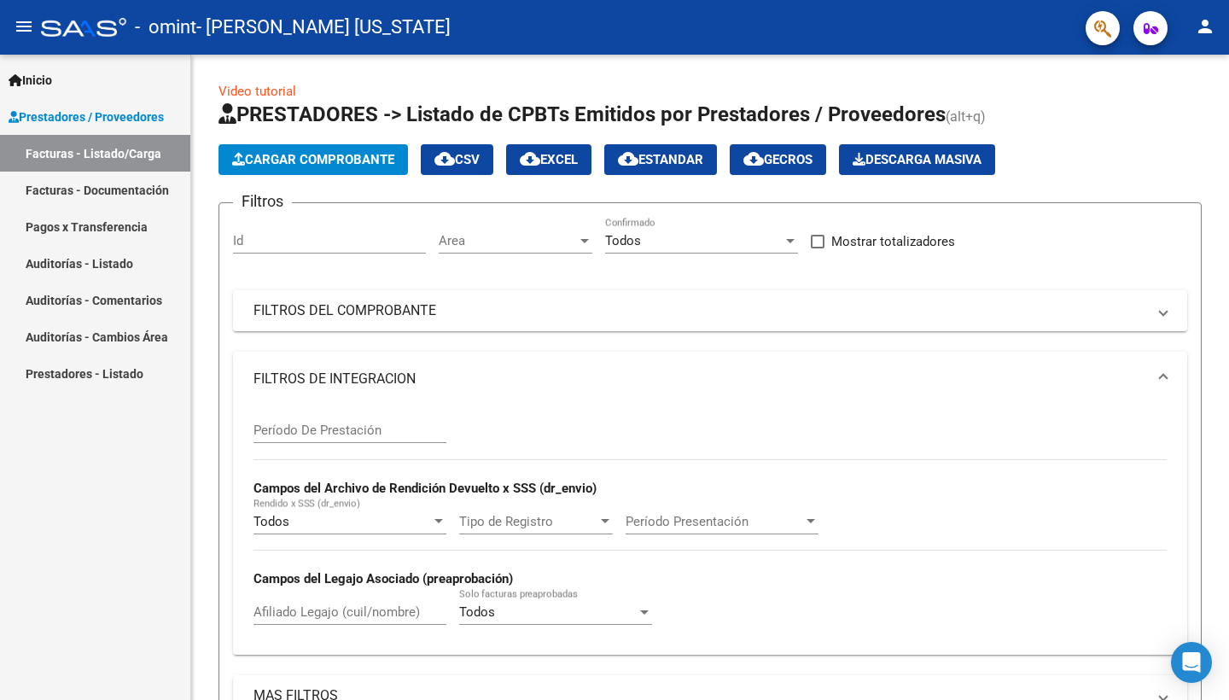
click at [115, 113] on span "Prestadores / Proveedores" at bounding box center [86, 117] width 155 height 19
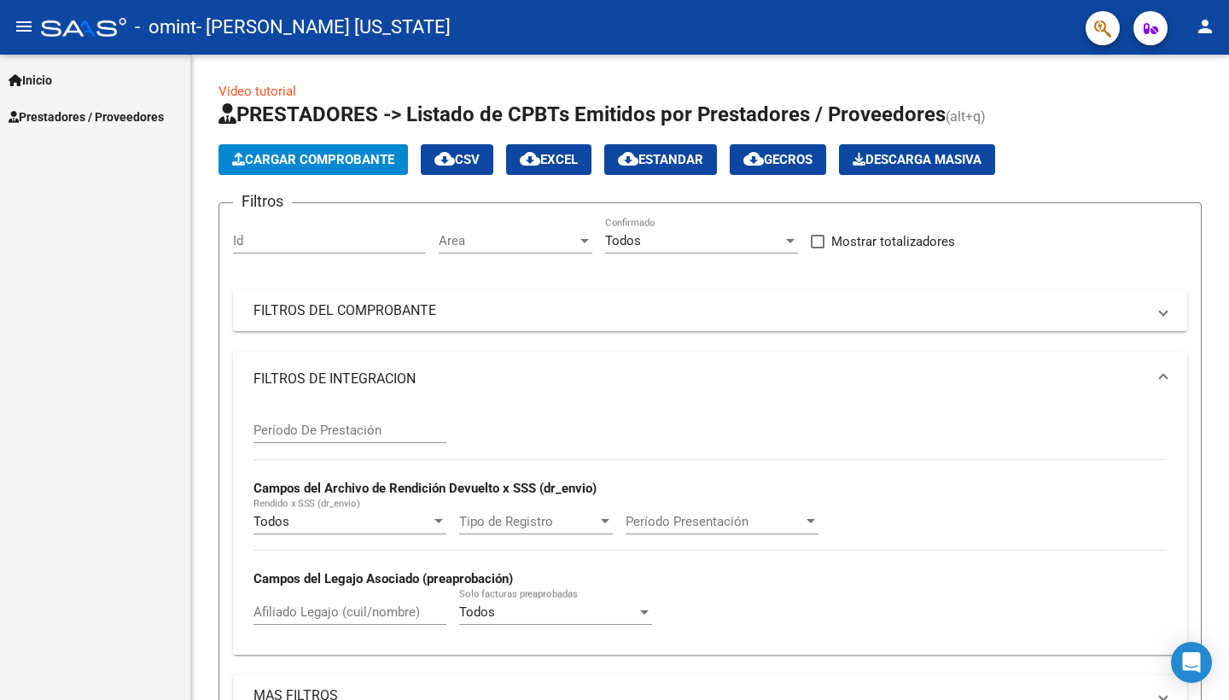
click at [41, 79] on span "Inicio" at bounding box center [31, 80] width 44 height 19
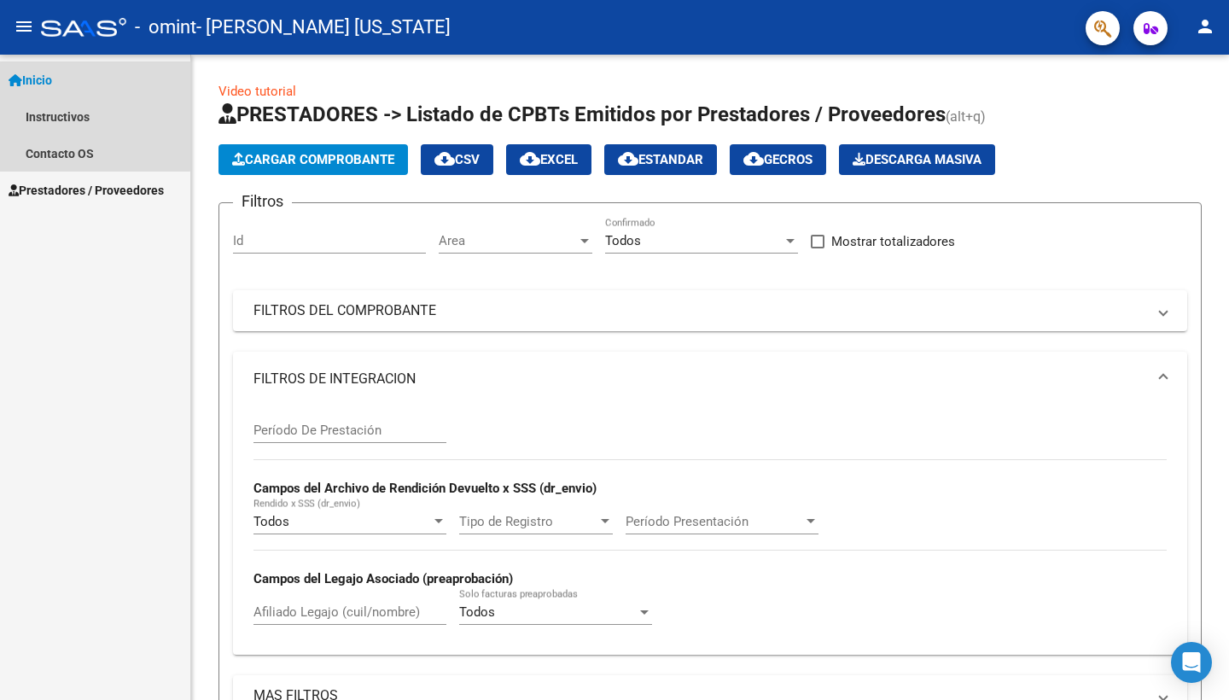
click at [41, 79] on span "Inicio" at bounding box center [31, 80] width 44 height 19
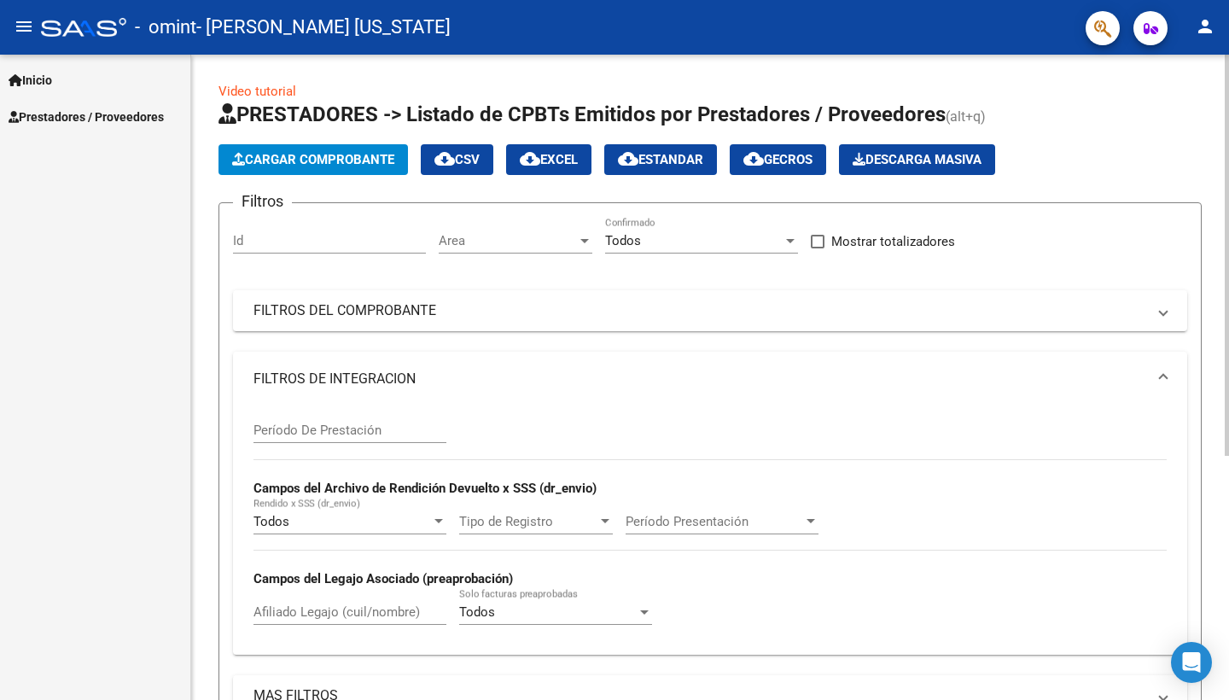
click at [263, 94] on link "Video tutorial" at bounding box center [257, 91] width 78 height 15
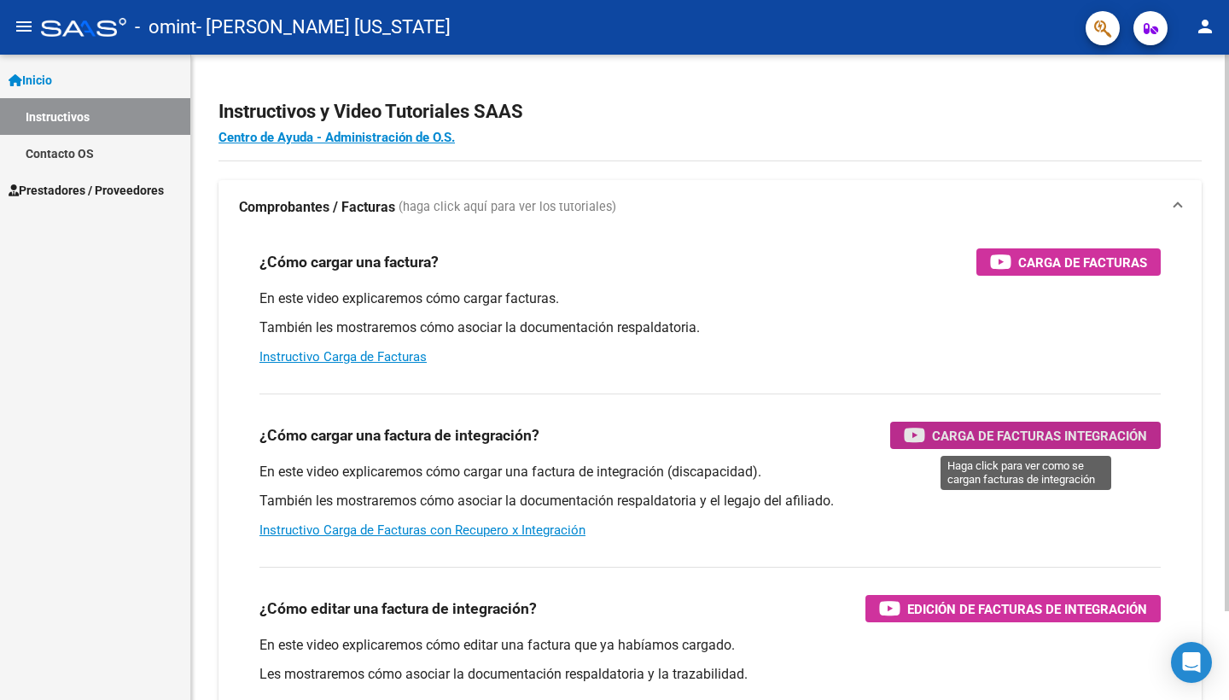
click at [1052, 438] on span "Carga de Facturas Integración" at bounding box center [1039, 435] width 215 height 21
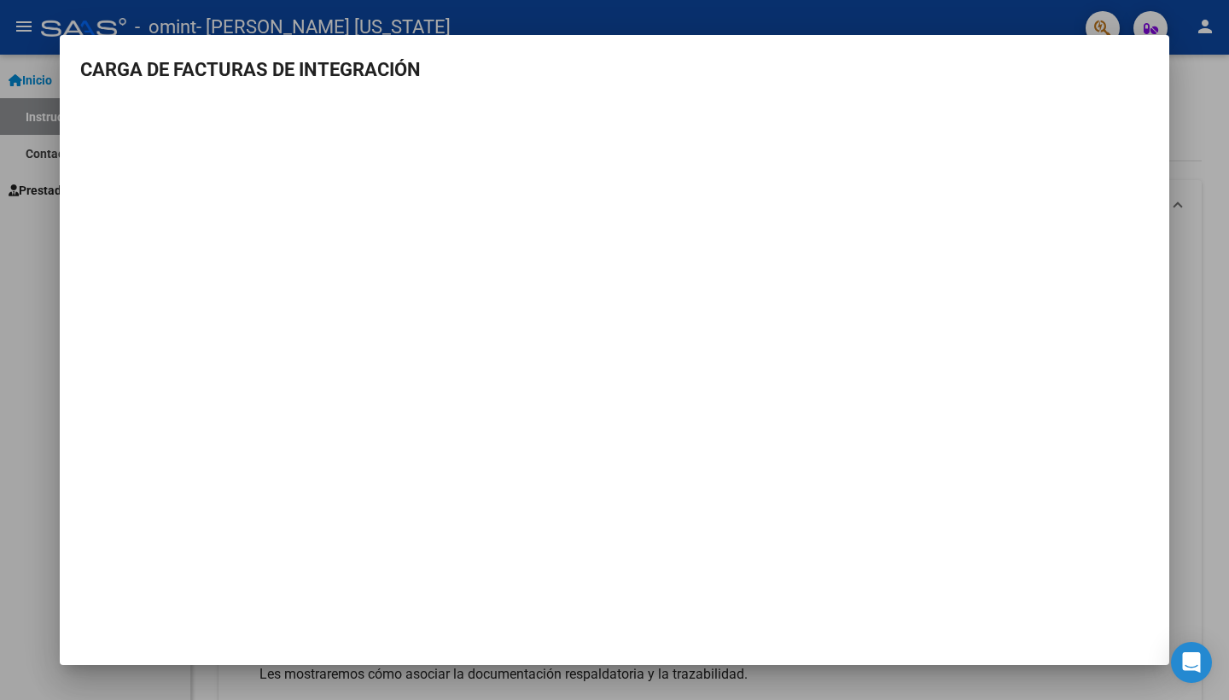
click at [172, 9] on div at bounding box center [614, 350] width 1229 height 700
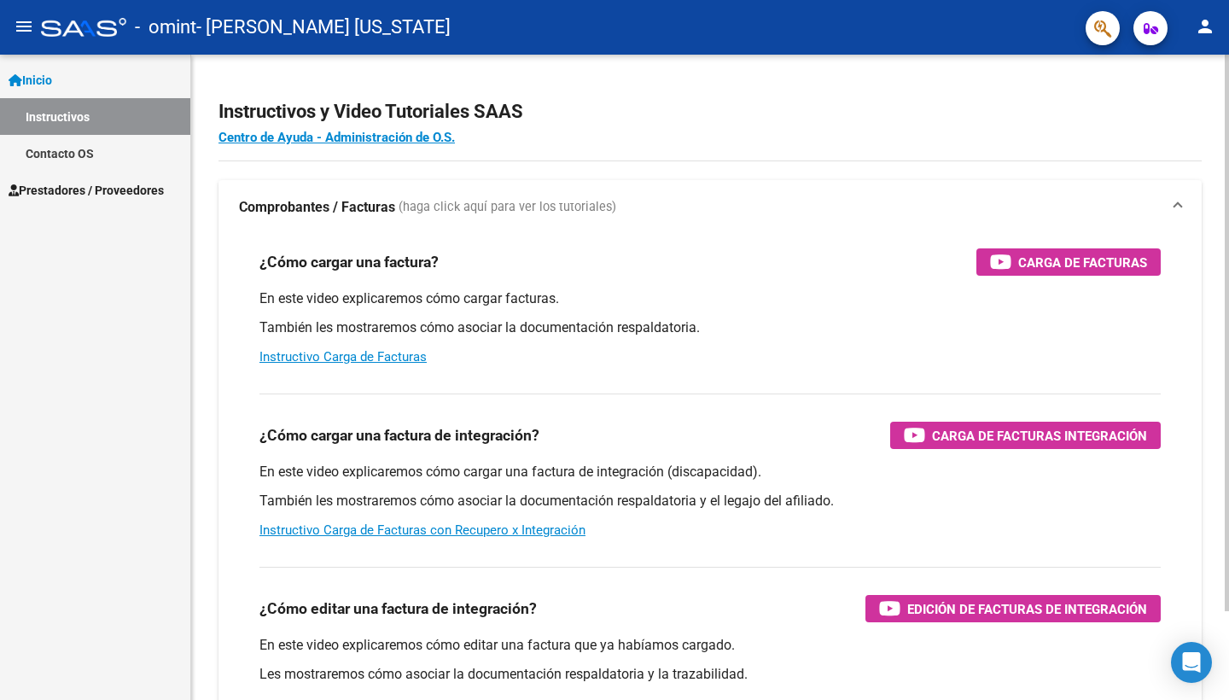
click at [730, 551] on div "¿Cómo cargar una factura de integración? Carga de Facturas Integración En este …" at bounding box center [710, 466] width 942 height 173
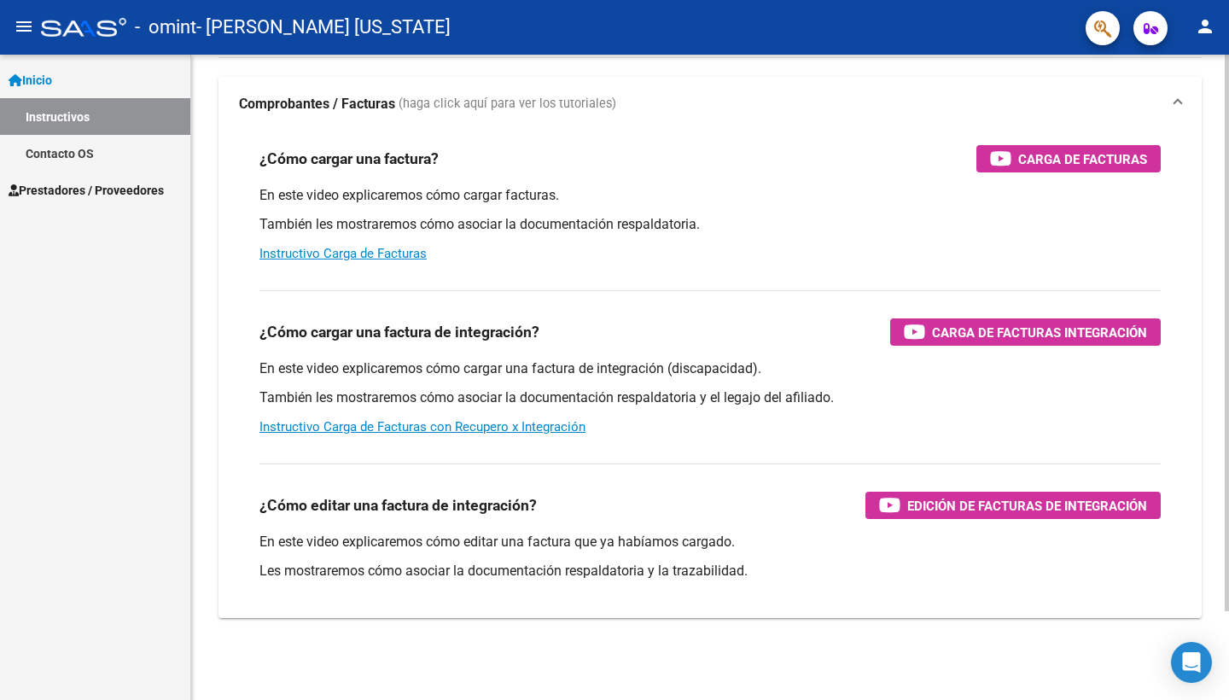
scroll to position [103, 0]
click at [49, 81] on span "Inicio" at bounding box center [31, 80] width 44 height 19
click at [72, 189] on span "Prestadores / Proveedores" at bounding box center [86, 190] width 155 height 19
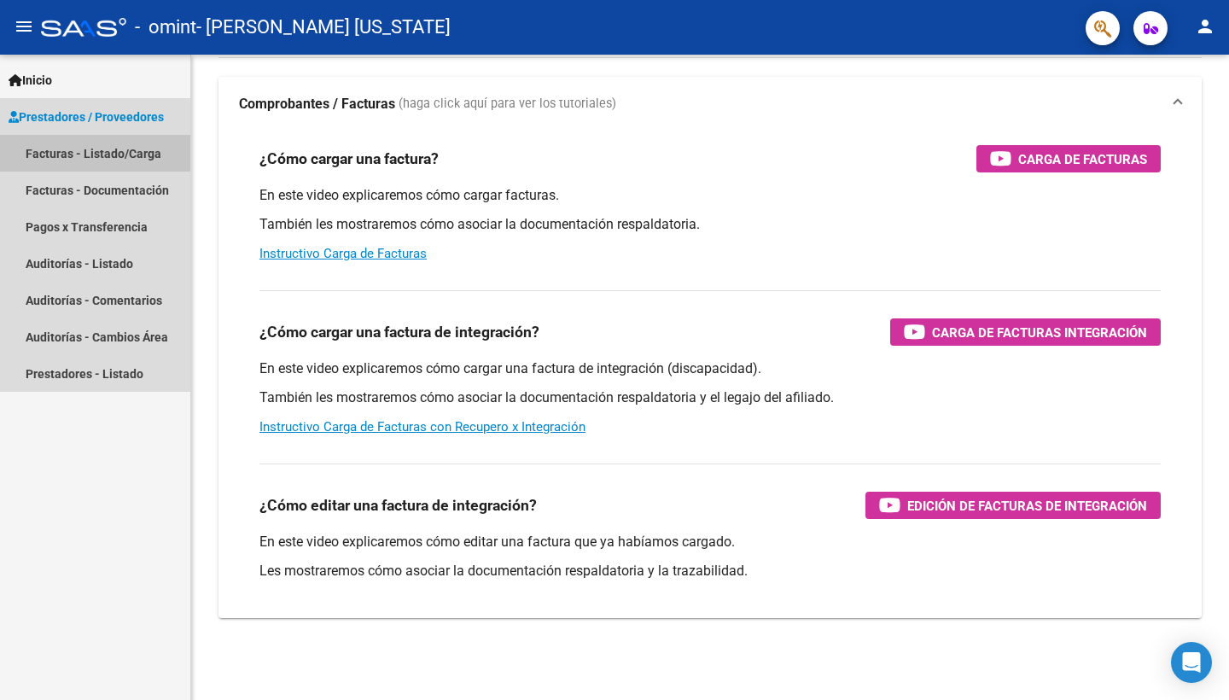
click at [84, 152] on link "Facturas - Listado/Carga" at bounding box center [95, 153] width 190 height 37
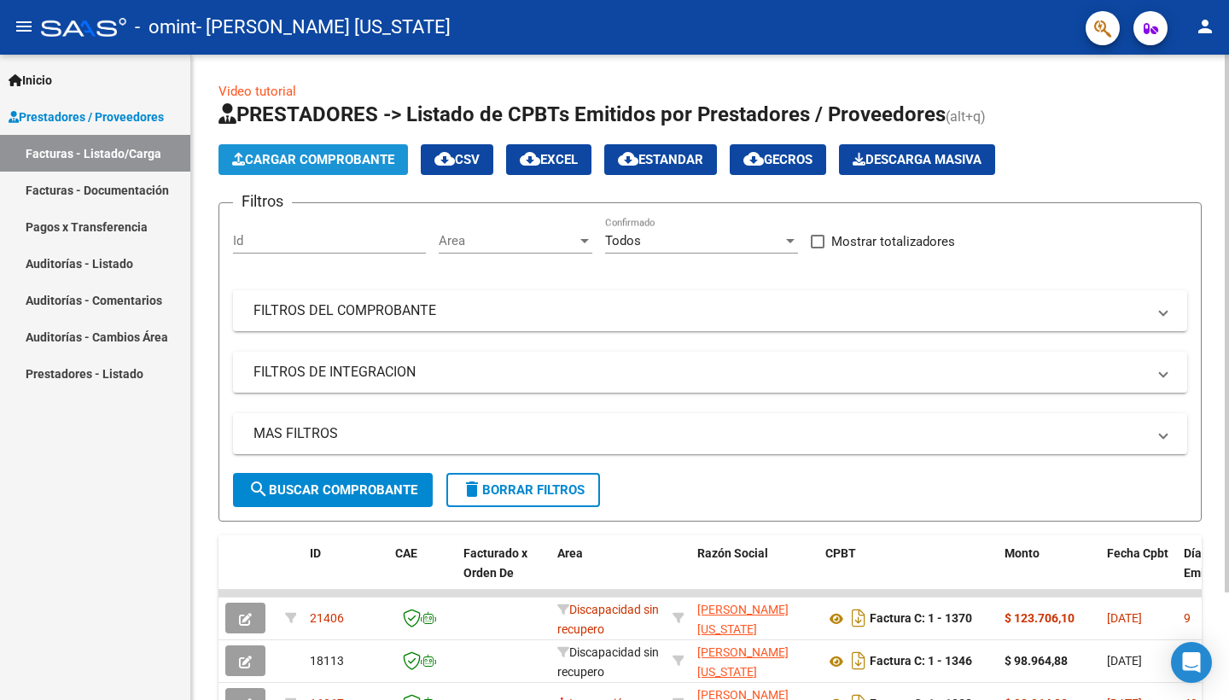
click at [318, 159] on span "Cargar Comprobante" at bounding box center [313, 159] width 162 height 15
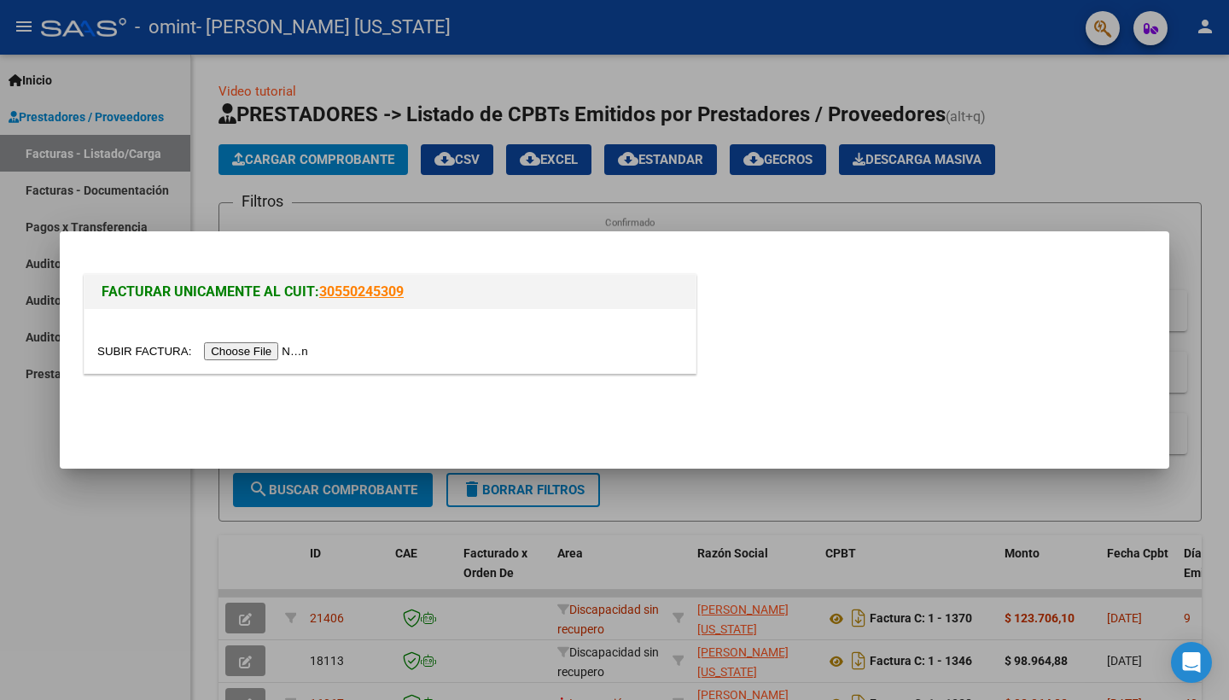
click at [224, 351] on input "file" at bounding box center [205, 351] width 216 height 18
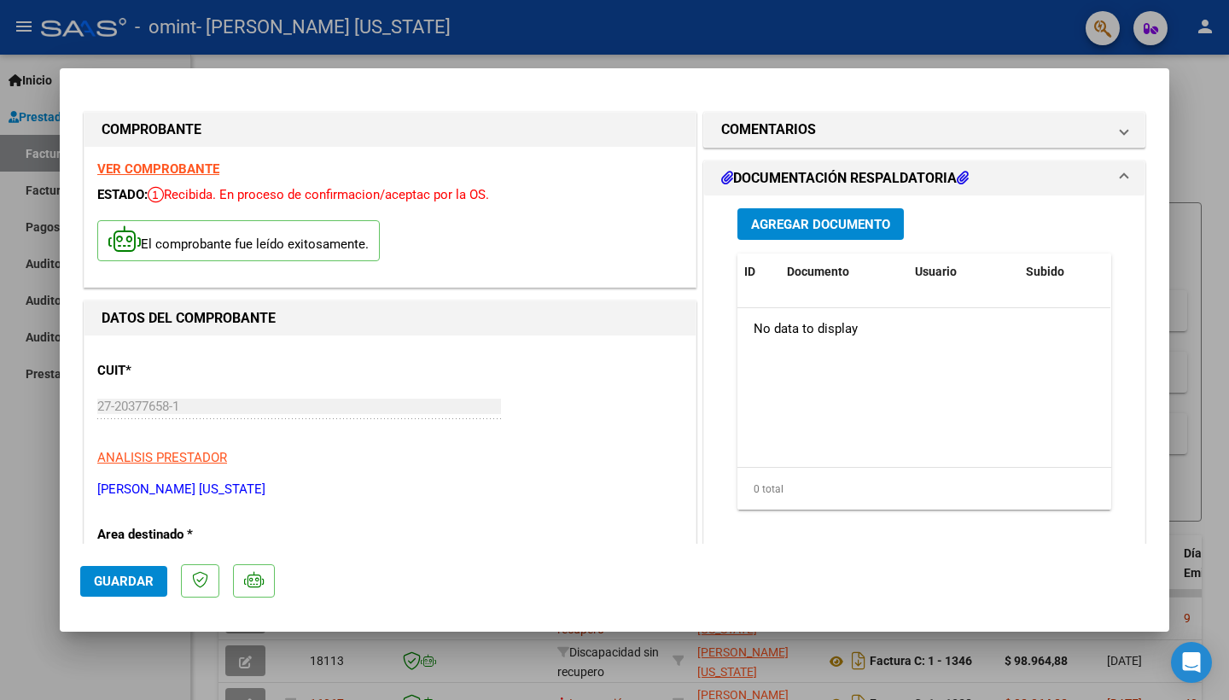
click at [303, 492] on p "[PERSON_NAME] [US_STATE]" at bounding box center [389, 490] width 585 height 20
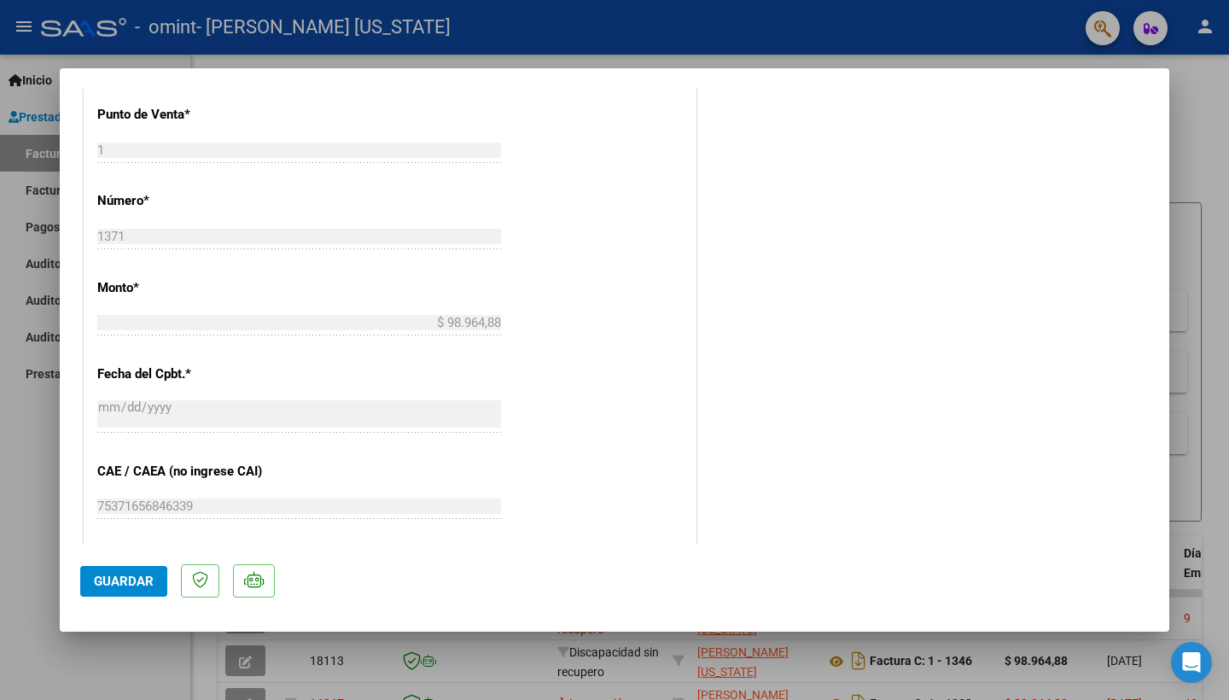
drag, startPoint x: 717, startPoint y: 430, endPoint x: 646, endPoint y: 482, distance: 87.9
click at [646, 550] on mat-dialog-container "COMPROBANTE VER COMPROBANTE ESTADO: Recibida. En proceso de confirmacion/acepta…" at bounding box center [614, 349] width 1109 height 563
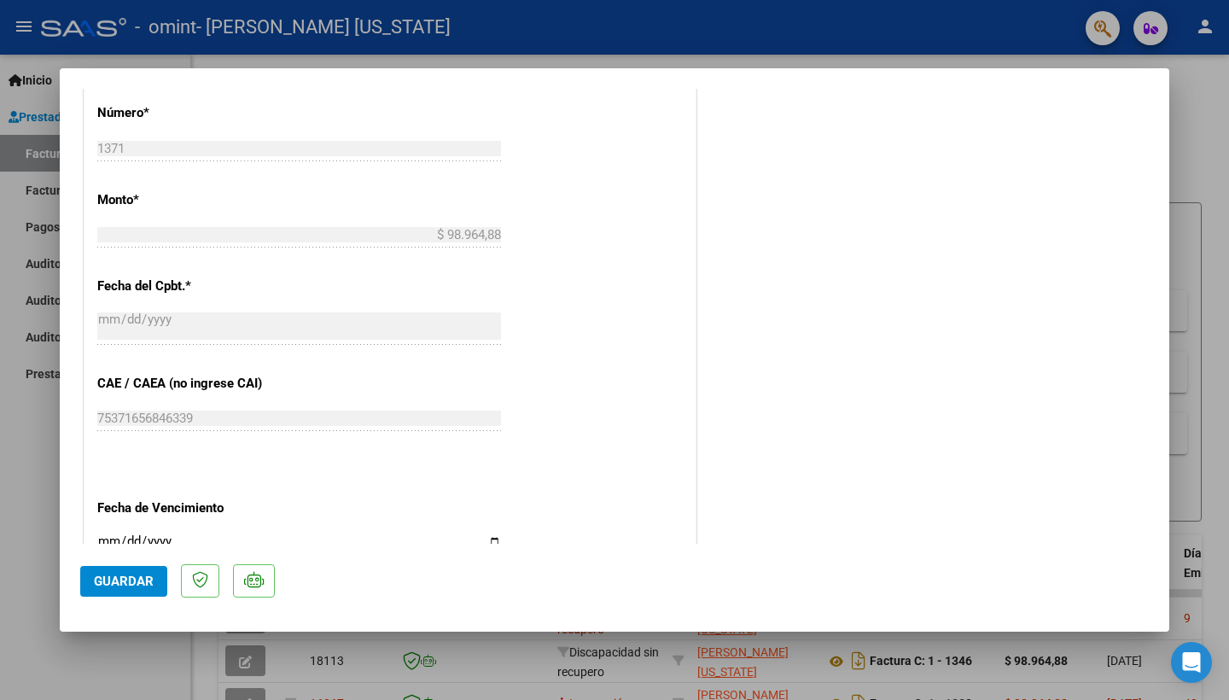
click at [662, 398] on div "CUIT * 27-20377658-1 Ingresar CUIT ANALISIS PRESTADOR ALEMAN [PERSON_NAME][US_S…" at bounding box center [389, 211] width 611 height 1113
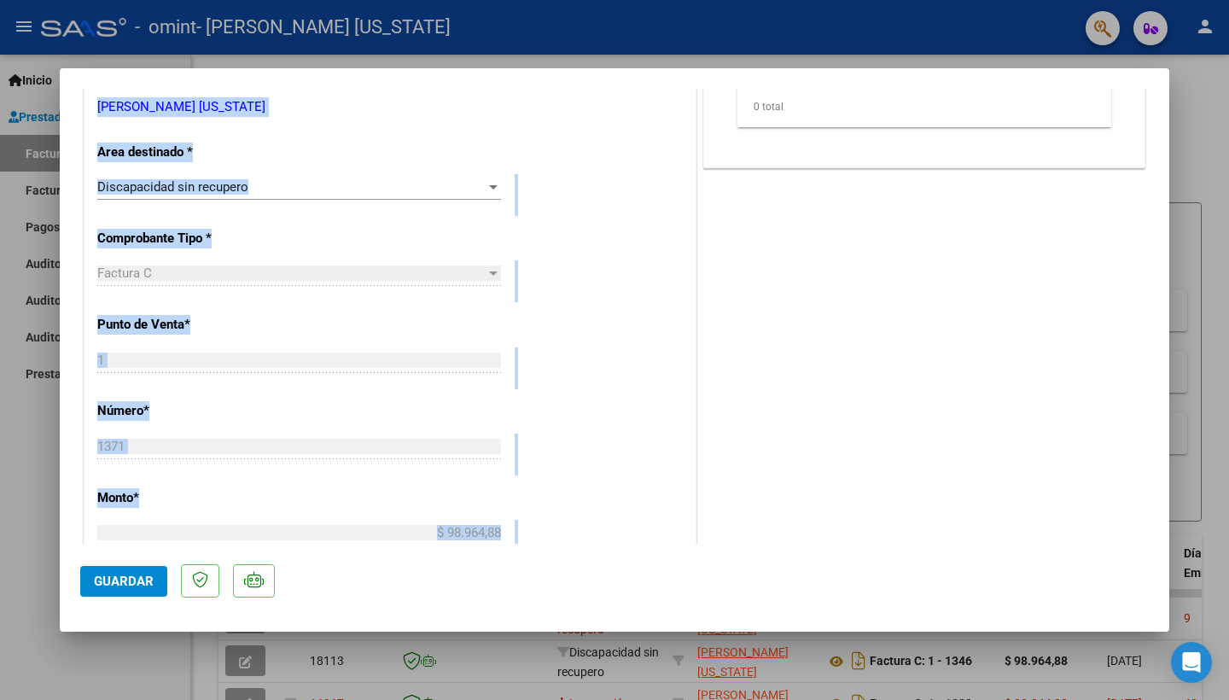
drag, startPoint x: 662, startPoint y: 398, endPoint x: 617, endPoint y: 68, distance: 333.3
click at [617, 68] on mat-dialog-container "COMPROBANTE VER COMPROBANTE ESTADO: Recibida. En proceso de confirmacion/acepta…" at bounding box center [614, 349] width 1109 height 563
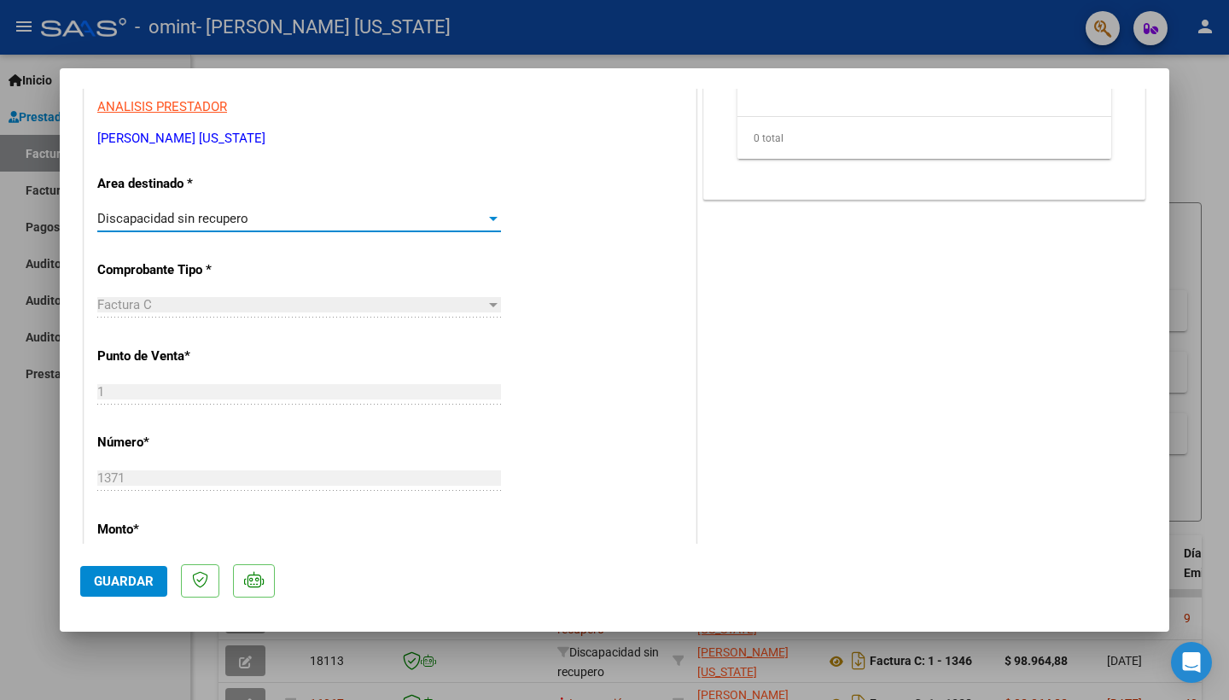
click at [493, 217] on div at bounding box center [493, 219] width 9 height 4
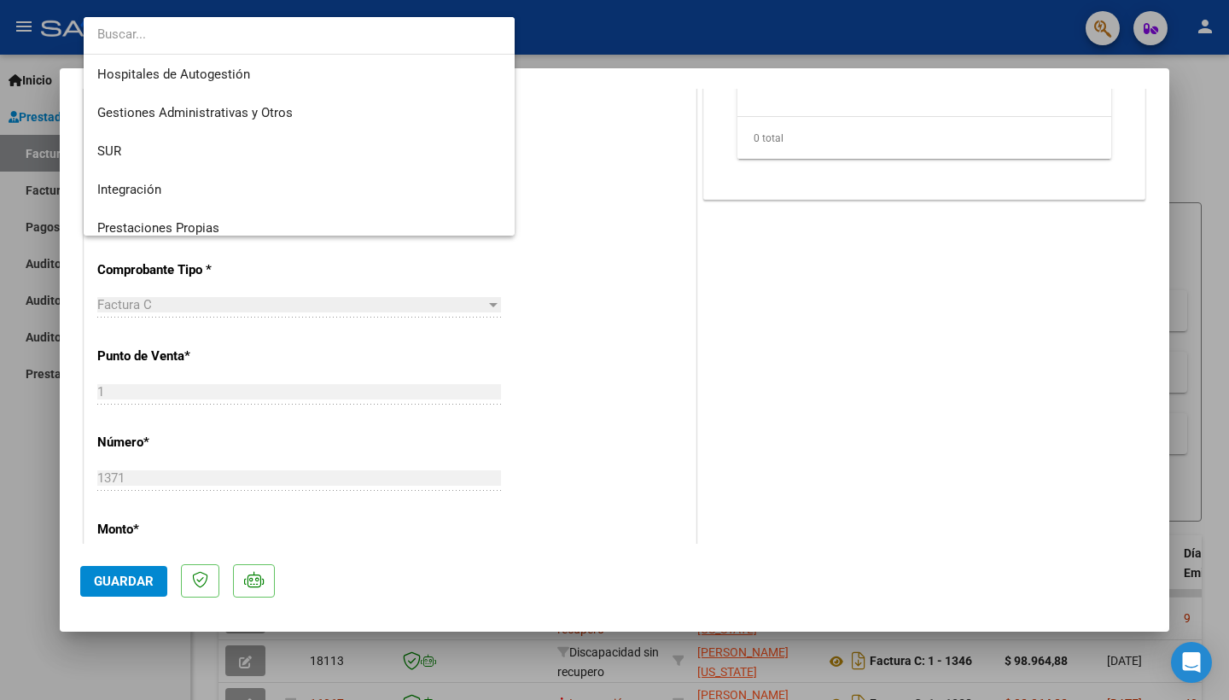
scroll to position [127, 0]
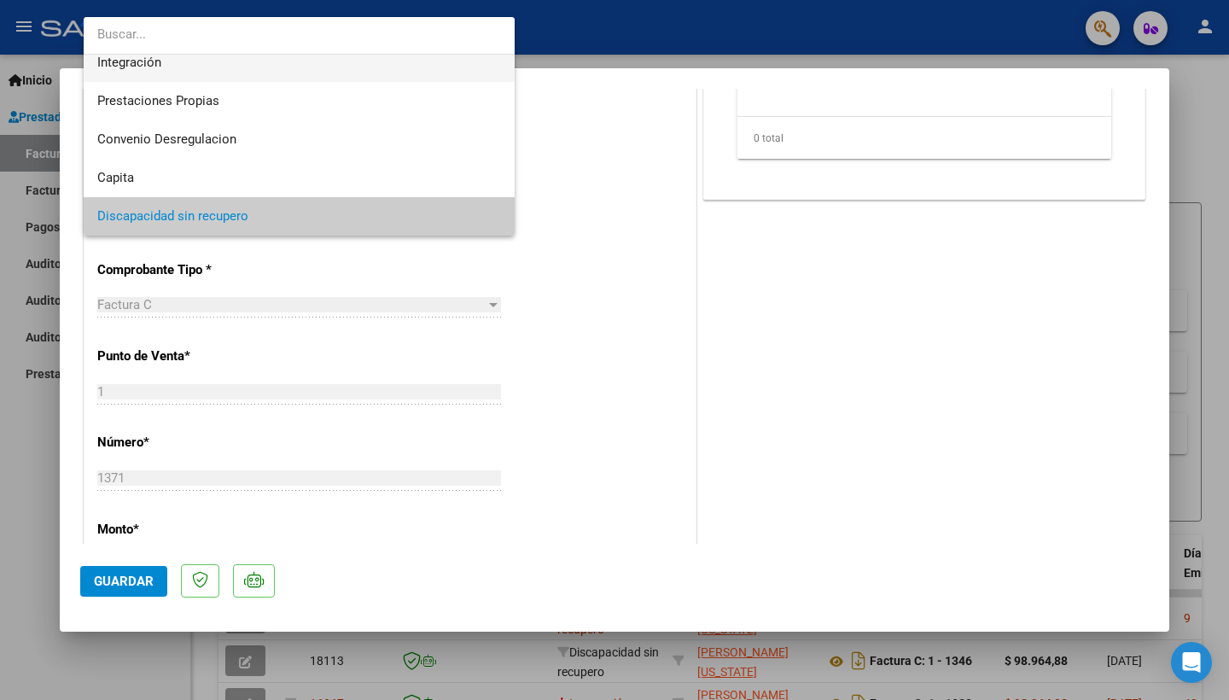
click at [210, 64] on span "Integración" at bounding box center [299, 63] width 404 height 38
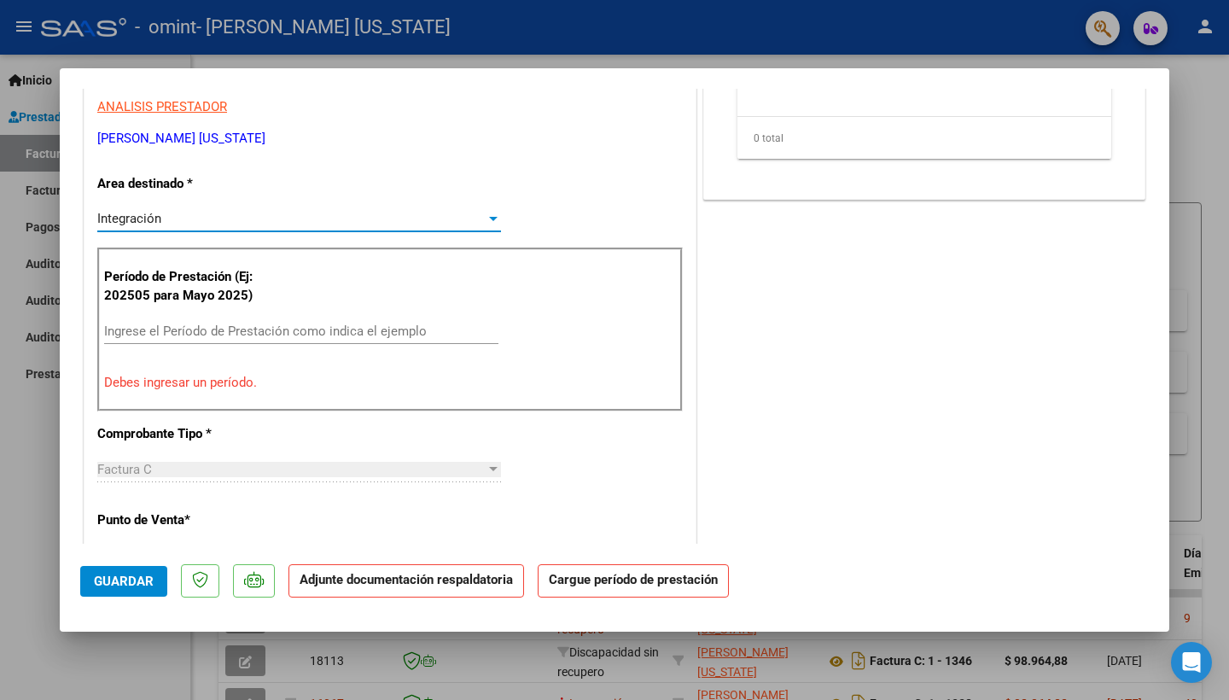
scroll to position [115, 0]
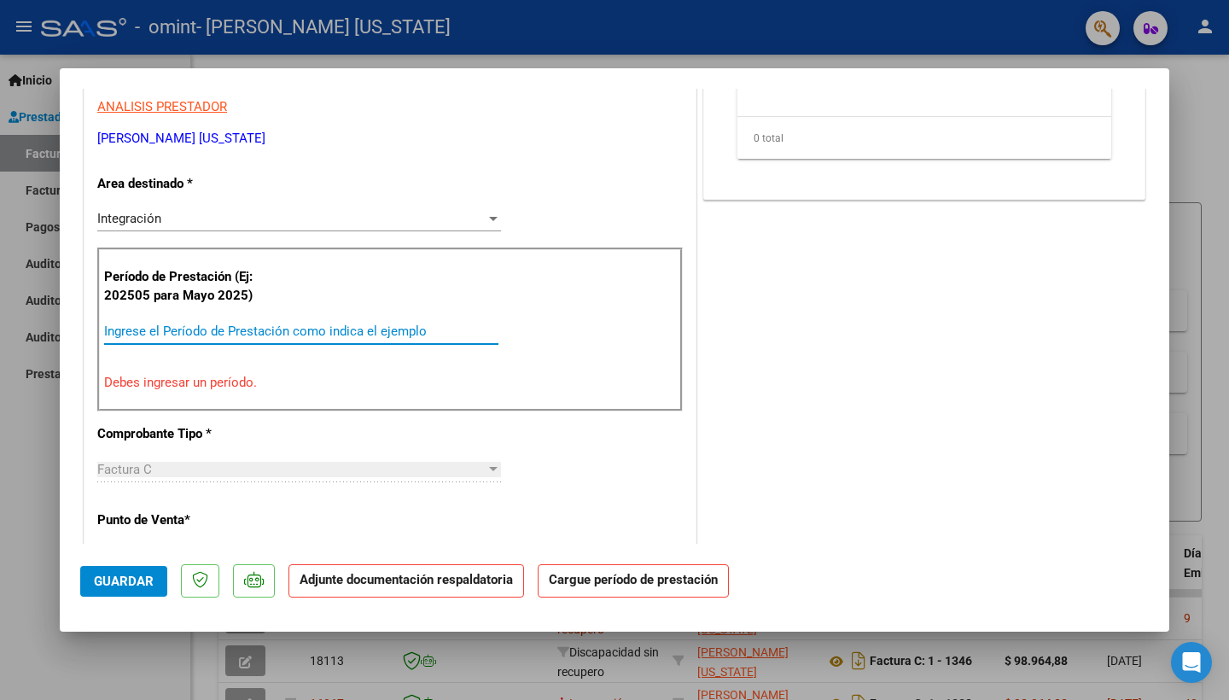
click at [156, 323] on input "Ingrese el Período de Prestación como indica el ejemplo" at bounding box center [301, 330] width 394 height 15
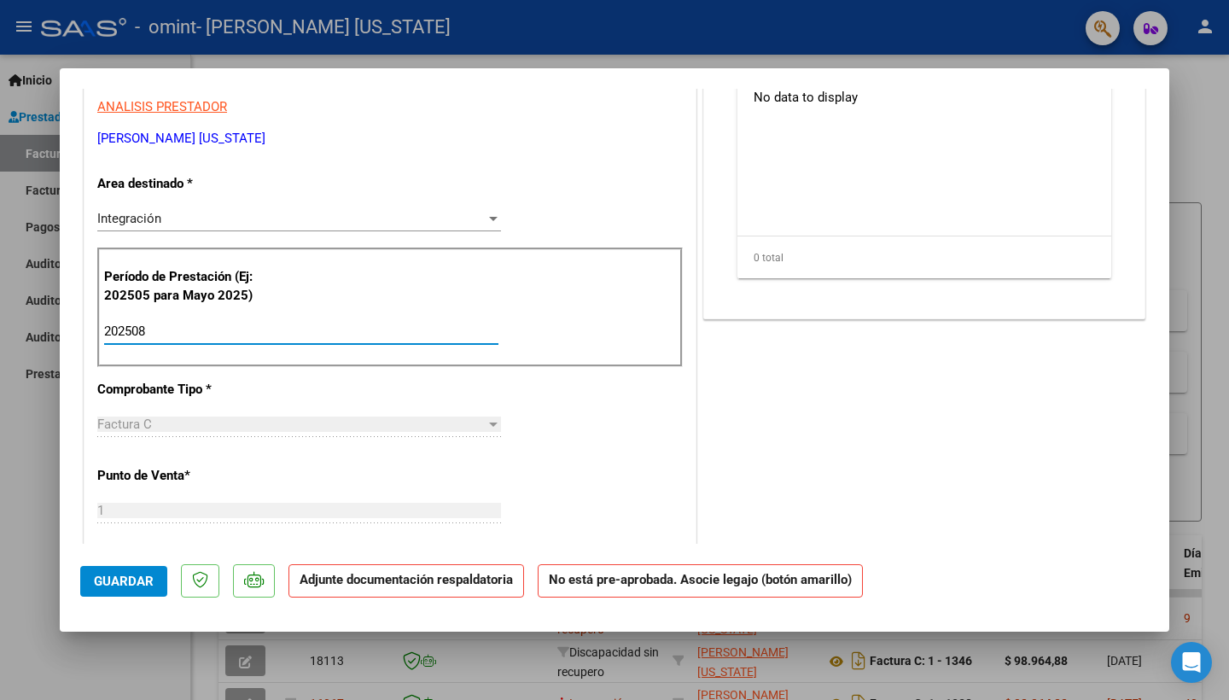
type input "202508"
click at [628, 466] on div "CUIT * 27-20377658-1 Ingresar CUIT ANALISIS PRESTADOR ALEMAN [PERSON_NAME][US_S…" at bounding box center [389, 601] width 611 height 1232
click at [592, 462] on div "CUIT * 27-20377658-1 Ingresar CUIT ANALISIS PRESTADOR ALEMAN [PERSON_NAME][US_S…" at bounding box center [389, 601] width 611 height 1232
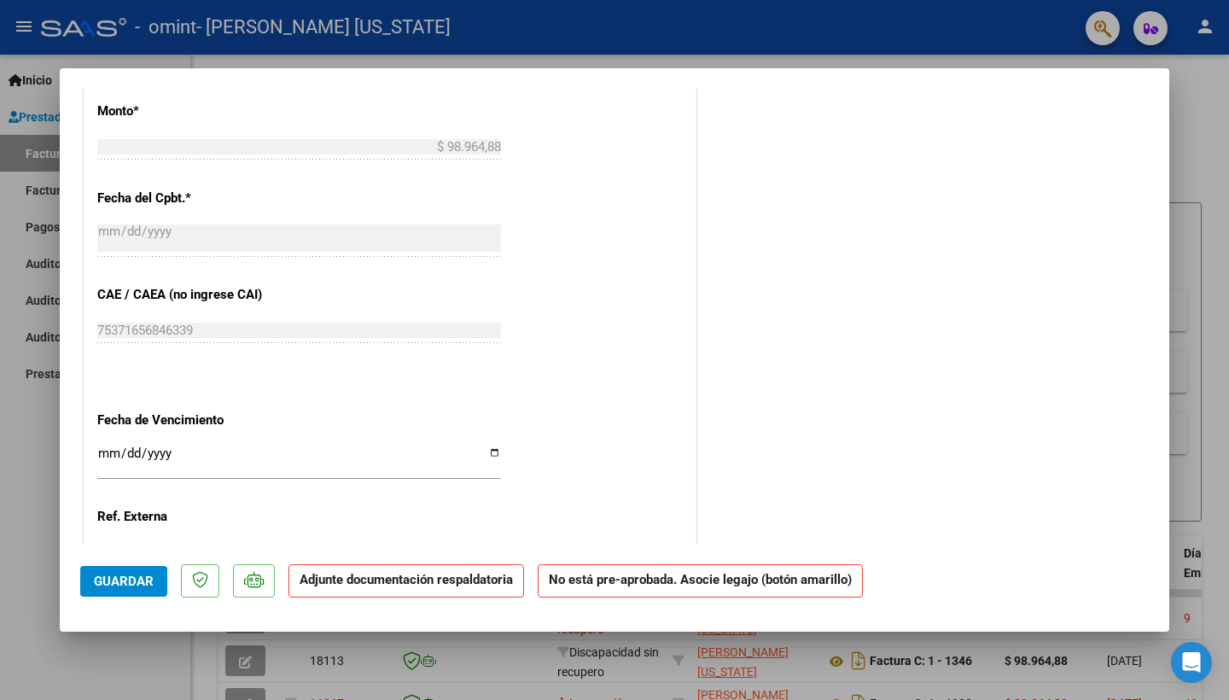
scroll to position [1000, 0]
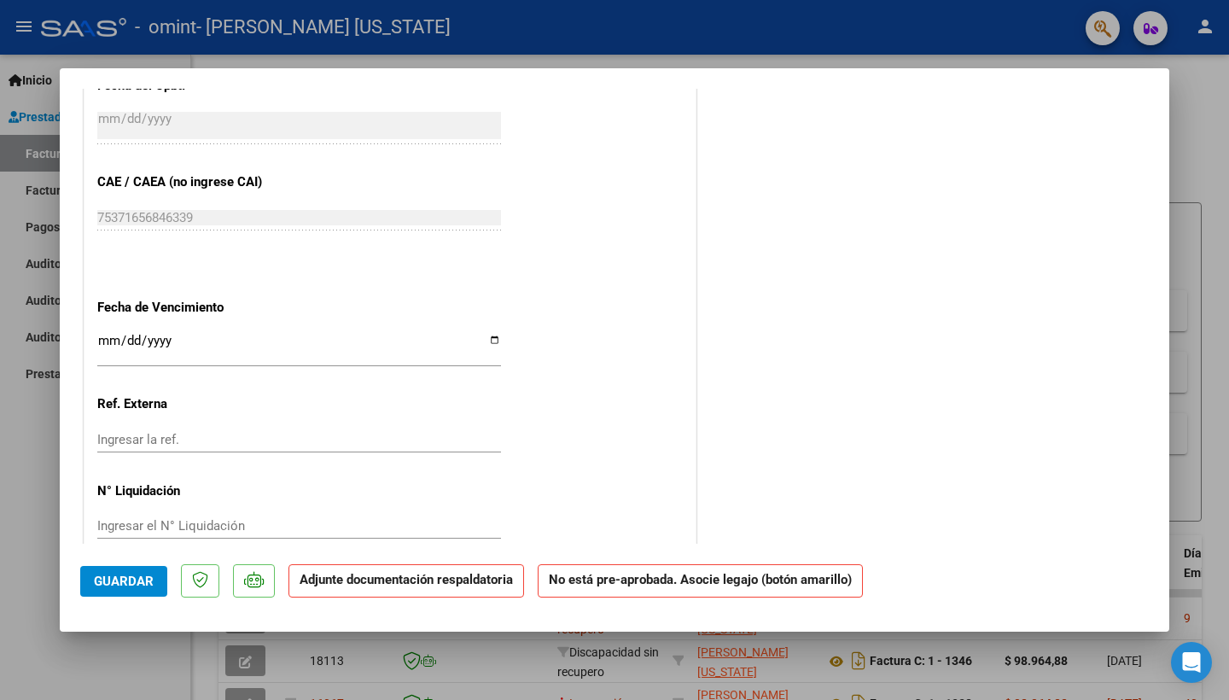
drag, startPoint x: 715, startPoint y: 441, endPoint x: 754, endPoint y: 356, distance: 93.9
click at [119, 584] on span "Guardar" at bounding box center [124, 580] width 60 height 15
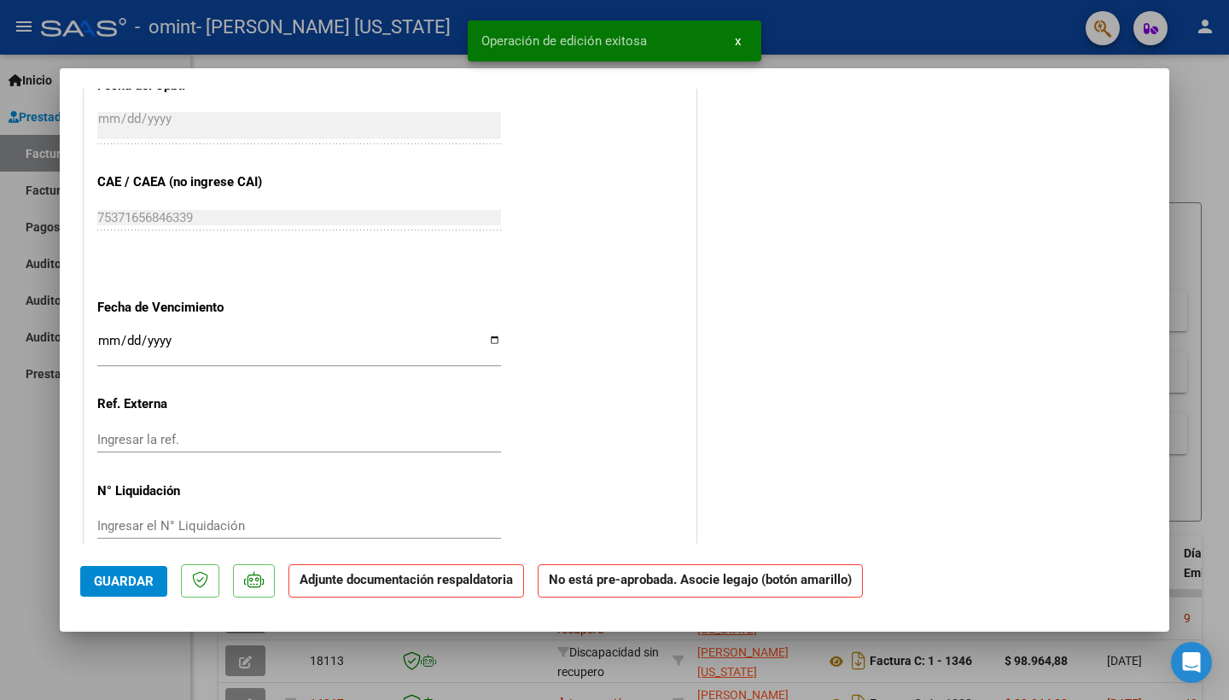
click at [449, 578] on strong "Adjunte documentación respaldatoria" at bounding box center [406, 579] width 213 height 15
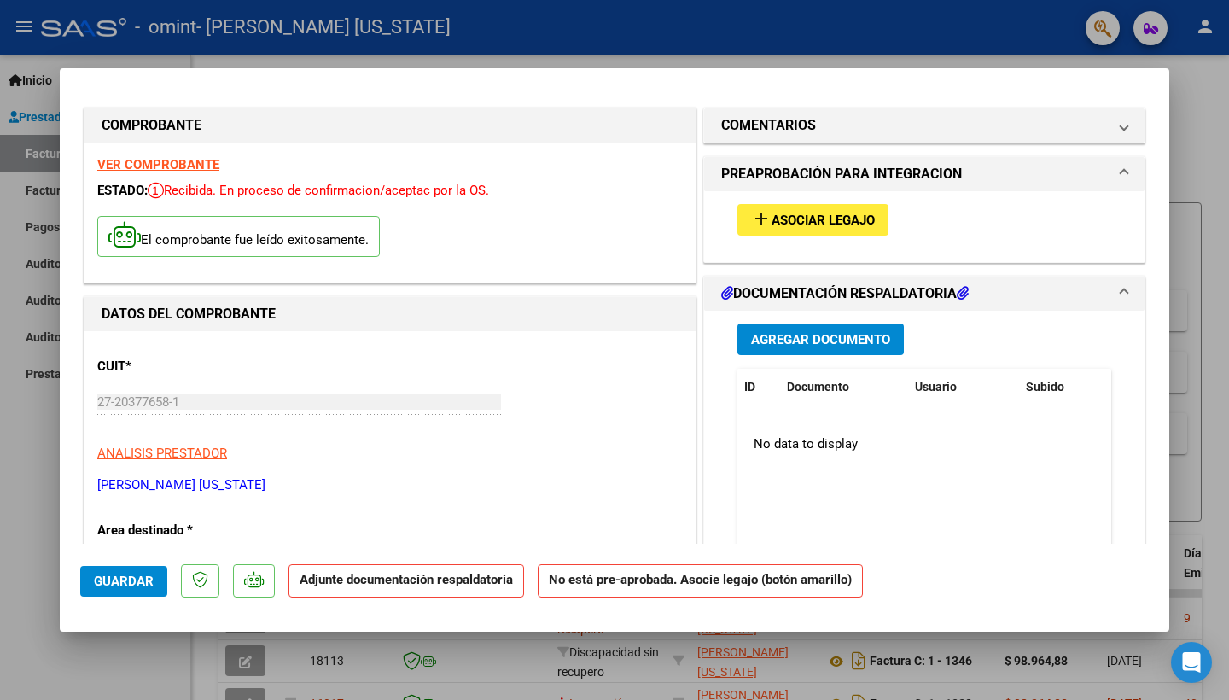
scroll to position [0, 0]
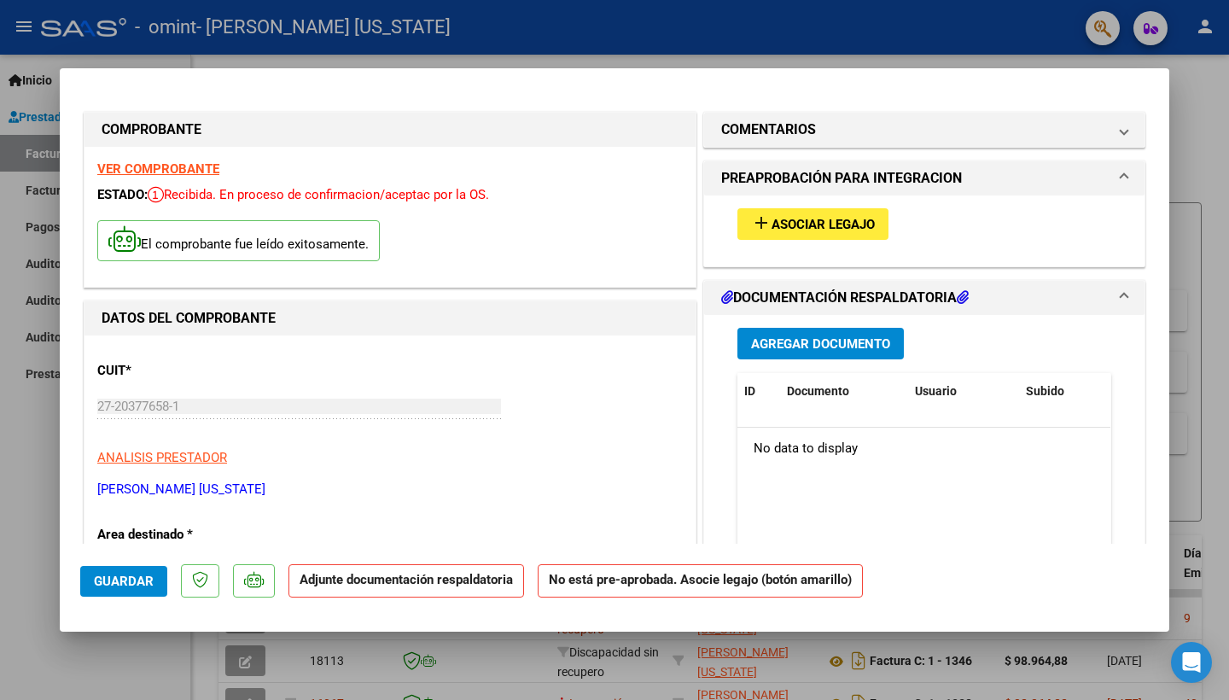
drag, startPoint x: 707, startPoint y: 467, endPoint x: 693, endPoint y: 26, distance: 441.4
click at [693, 26] on div "COMPROBANTE VER COMPROBANTE ESTADO: Recibida. En proceso de confirmacion/acepta…" at bounding box center [614, 350] width 1229 height 700
click at [829, 222] on span "Asociar Legajo" at bounding box center [822, 224] width 103 height 15
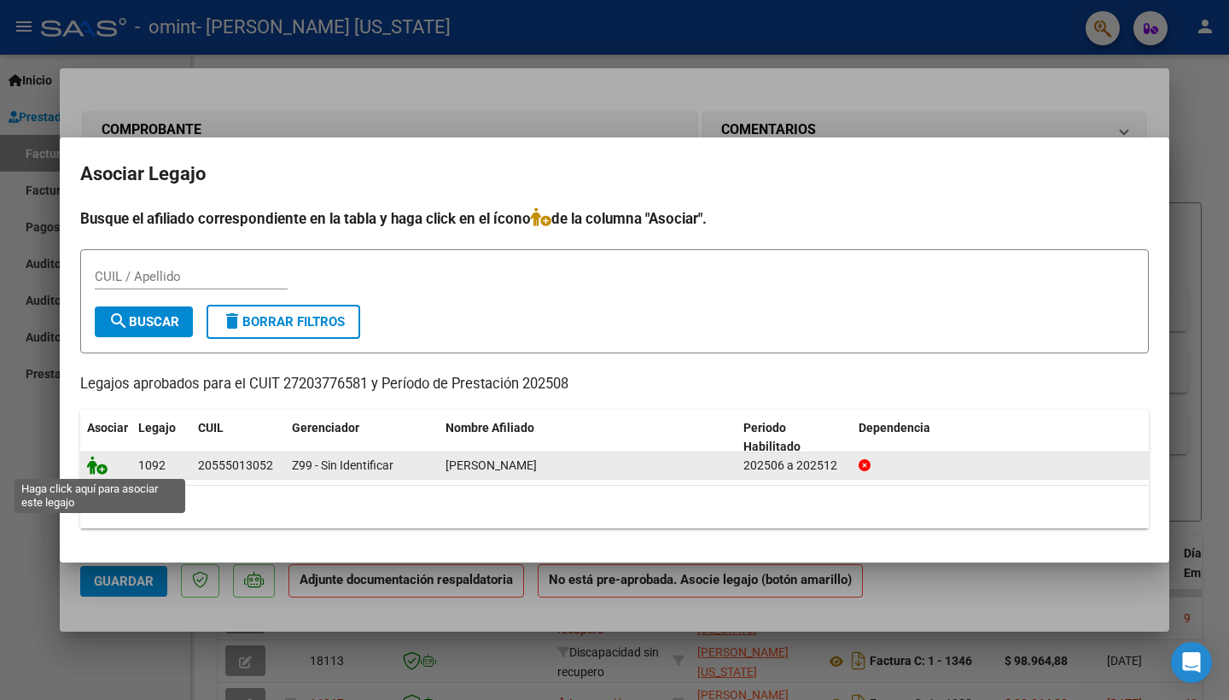
click at [99, 465] on icon at bounding box center [97, 465] width 20 height 19
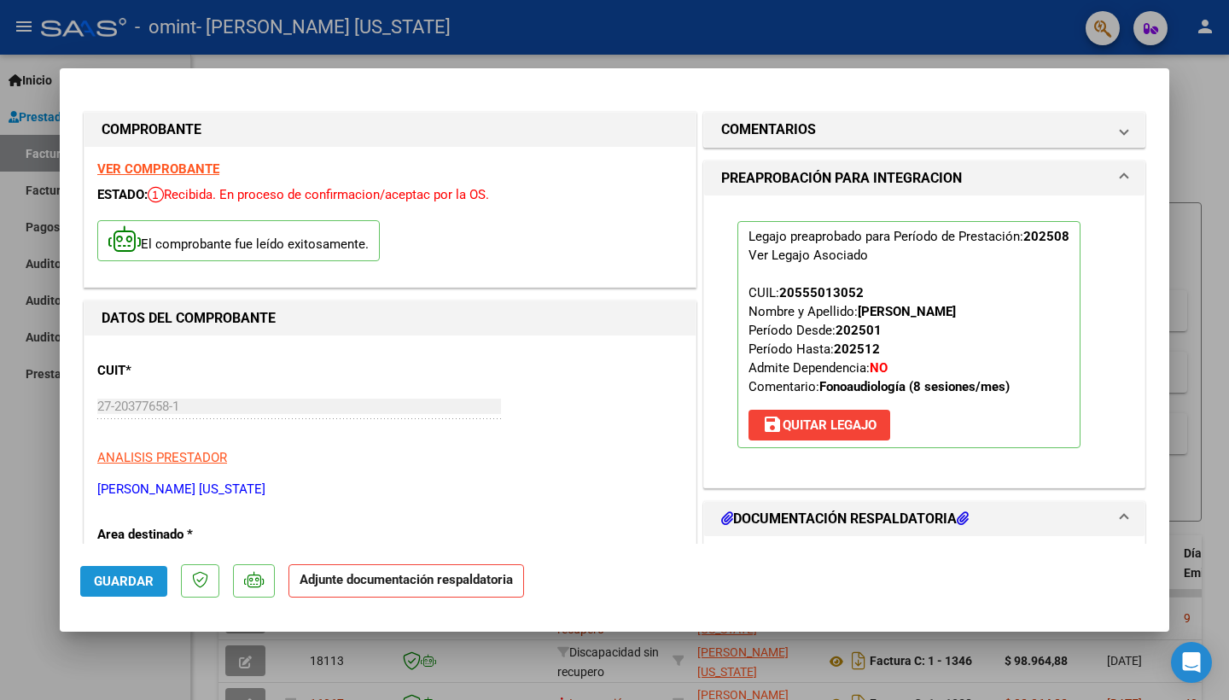
click at [137, 582] on span "Guardar" at bounding box center [124, 580] width 60 height 15
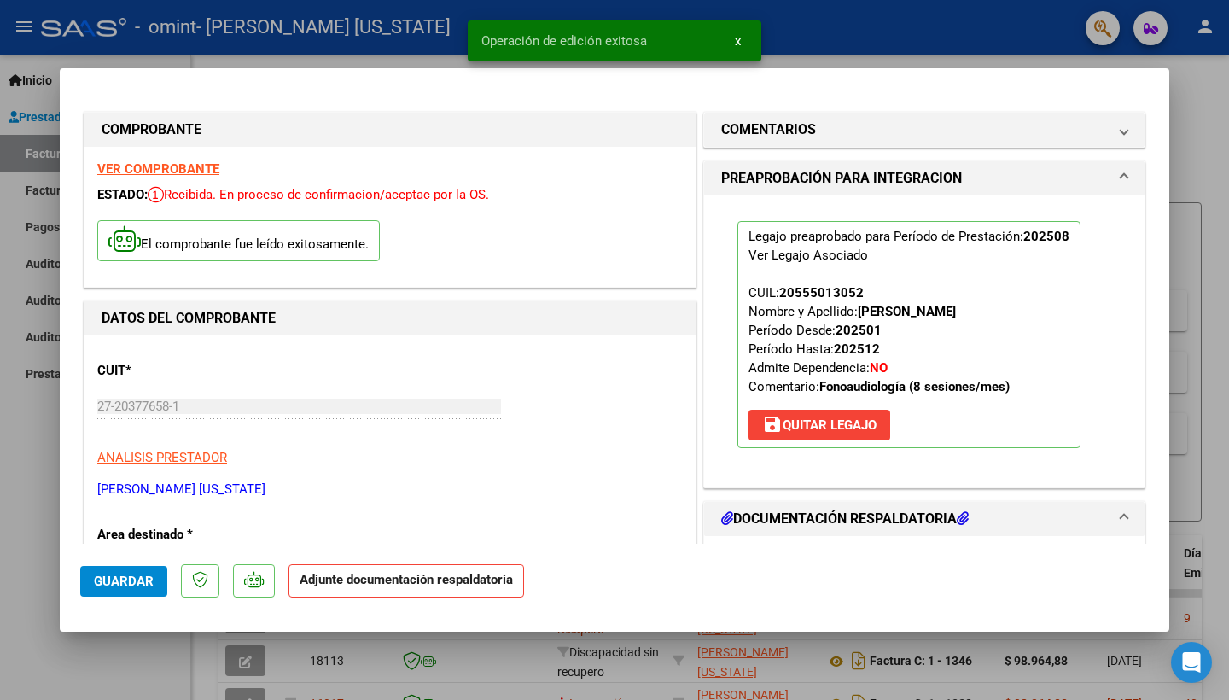
click at [864, 517] on h1 "DOCUMENTACIÓN RESPALDATORIA" at bounding box center [844, 519] width 247 height 20
click at [967, 520] on icon at bounding box center [963, 518] width 12 height 14
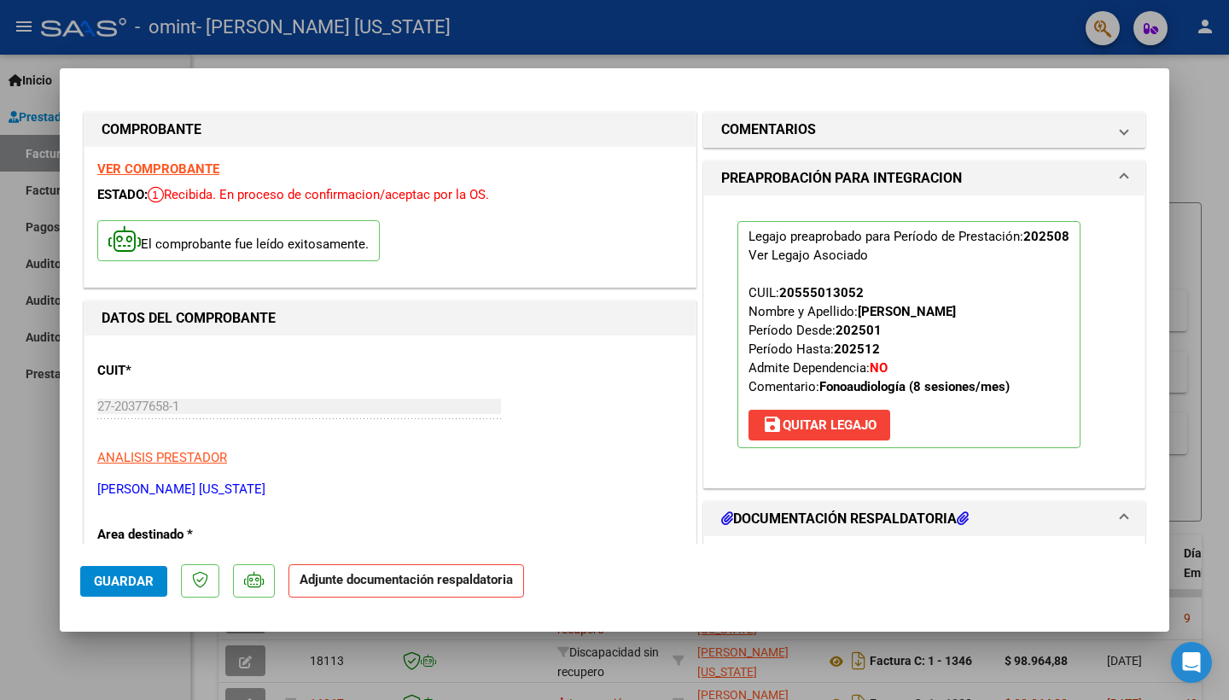
click at [1066, 521] on mat-panel-title "DOCUMENTACIÓN RESPALDATORIA" at bounding box center [914, 519] width 386 height 20
click at [877, 520] on h1 "DOCUMENTACIÓN RESPALDATORIA" at bounding box center [844, 519] width 247 height 20
click at [458, 482] on p "[PERSON_NAME] [US_STATE]" at bounding box center [389, 490] width 585 height 20
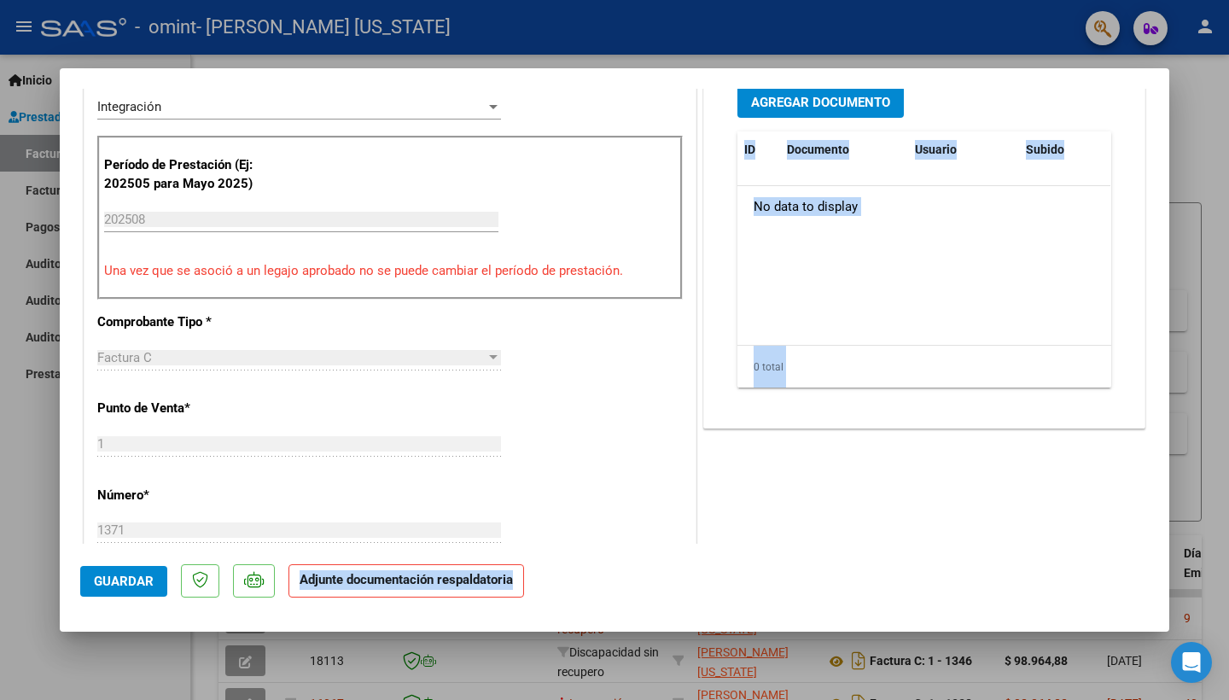
scroll to position [463, 0]
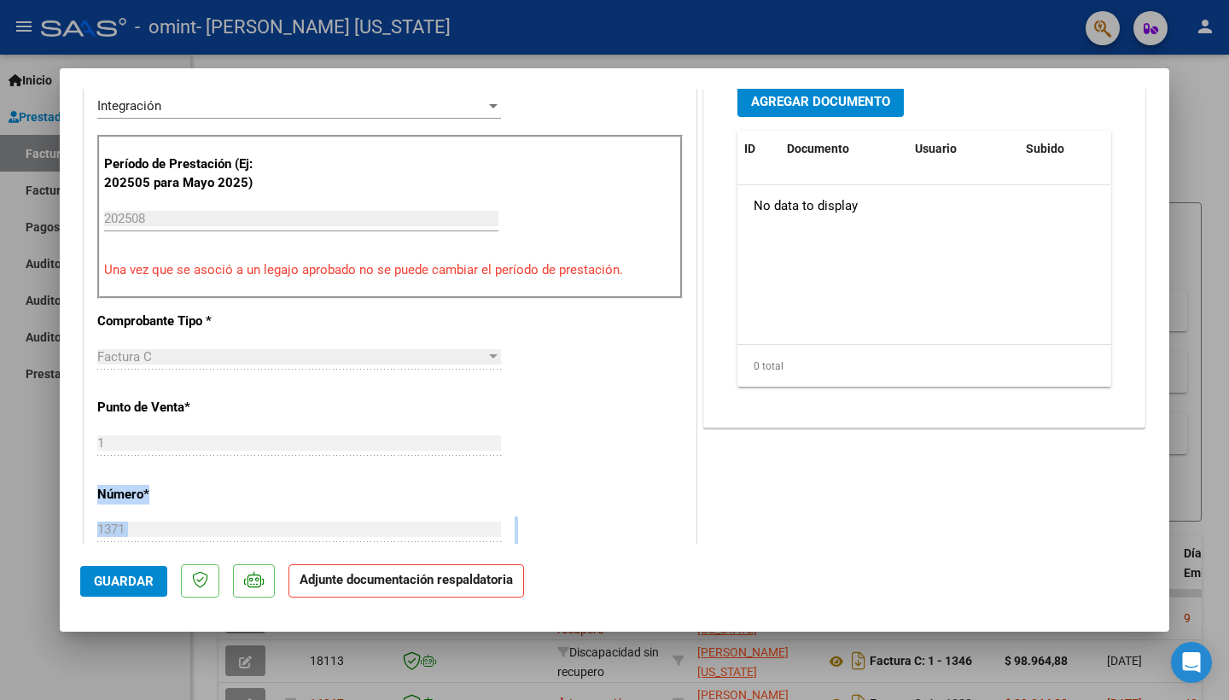
drag, startPoint x: 722, startPoint y: 369, endPoint x: 701, endPoint y: 539, distance: 172.0
click at [701, 539] on div "COMENTARIOS Comentarios del Prestador / Gerenciador: PREAPROBACIÓN PARA INTEGRA…" at bounding box center [924, 399] width 449 height 1509
click at [835, 101] on span "Agregar Documento" at bounding box center [820, 101] width 139 height 15
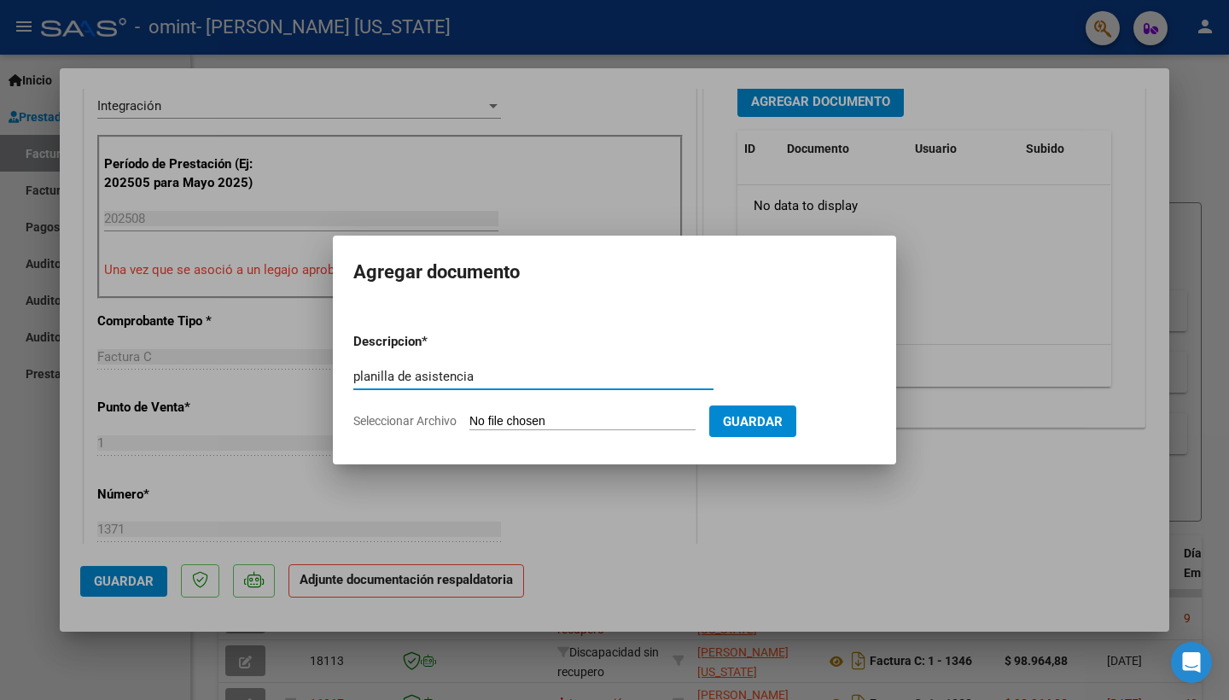
type input "planilla de asistencia"
click at [439, 421] on span "Seleccionar Archivo" at bounding box center [404, 421] width 103 height 14
click at [469, 421] on input "Seleccionar Archivo" at bounding box center [582, 422] width 226 height 16
type input "C:\fakepath\Agus 08.pdf"
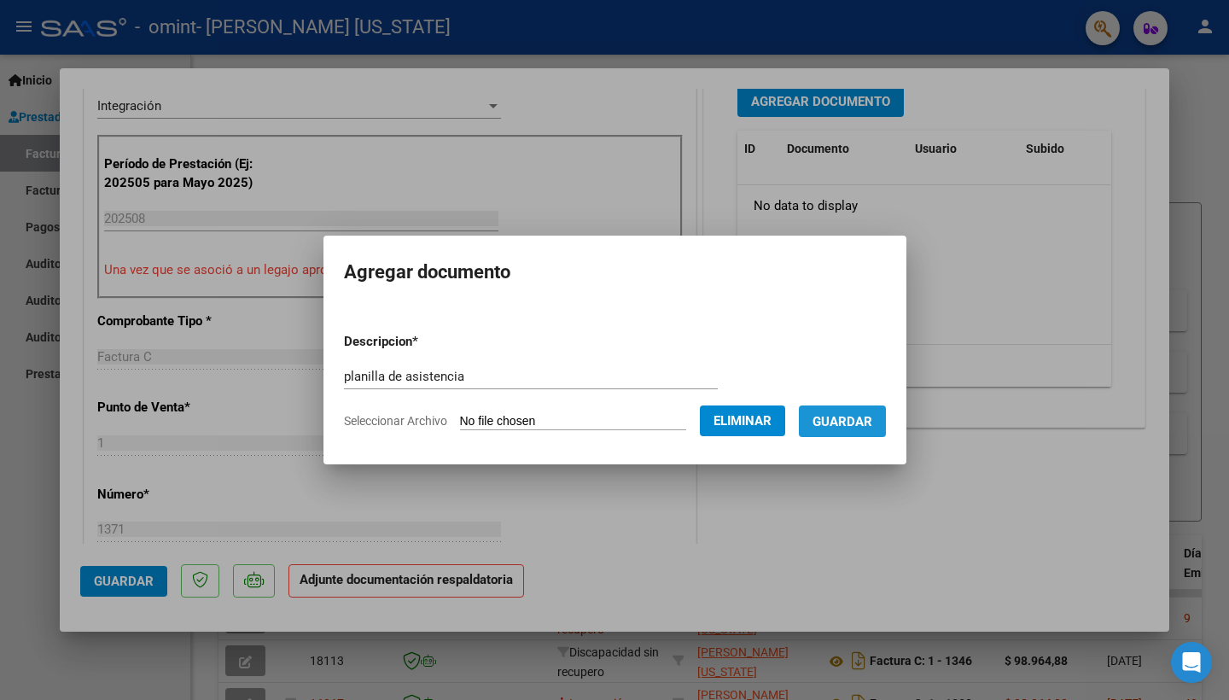
click at [864, 417] on span "Guardar" at bounding box center [842, 421] width 60 height 15
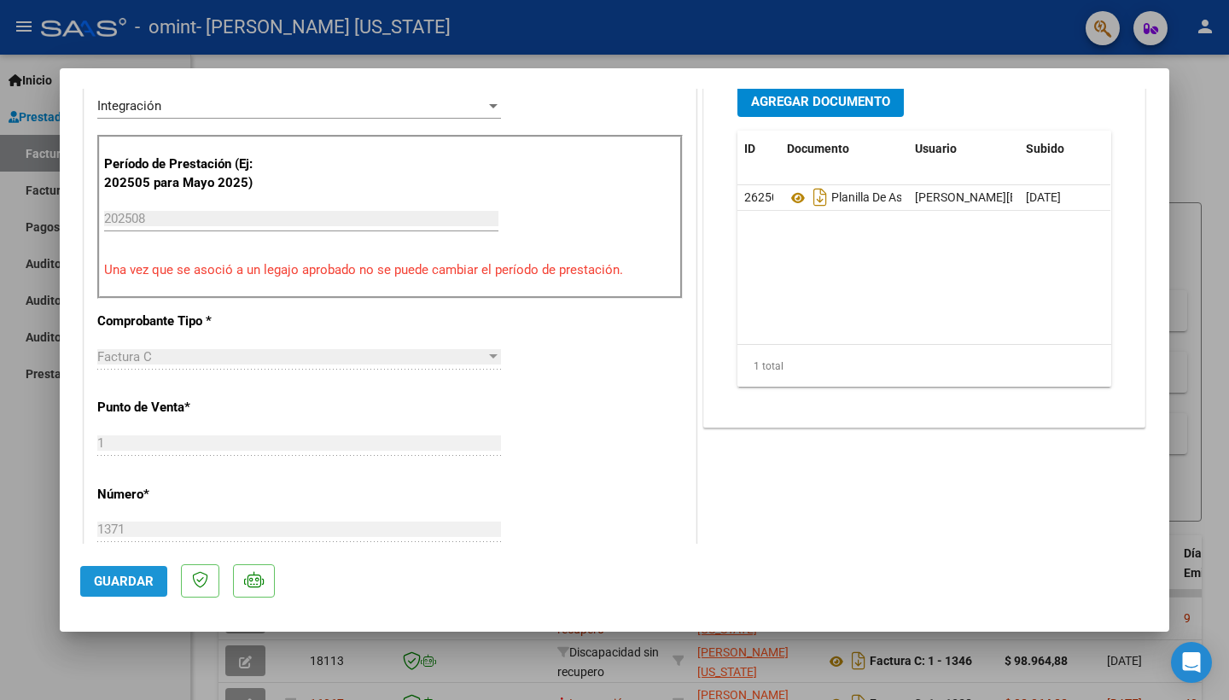
click at [139, 577] on span "Guardar" at bounding box center [124, 580] width 60 height 15
click at [1213, 513] on div at bounding box center [614, 350] width 1229 height 700
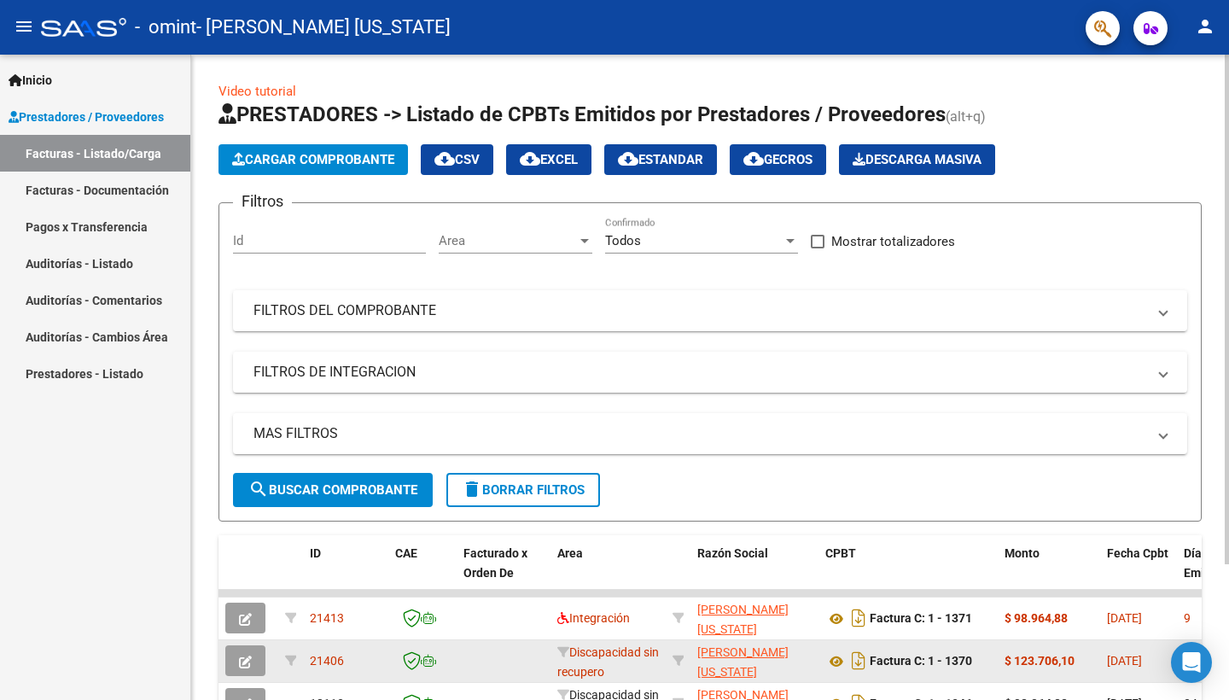
click at [245, 660] on icon "button" at bounding box center [245, 661] width 13 height 13
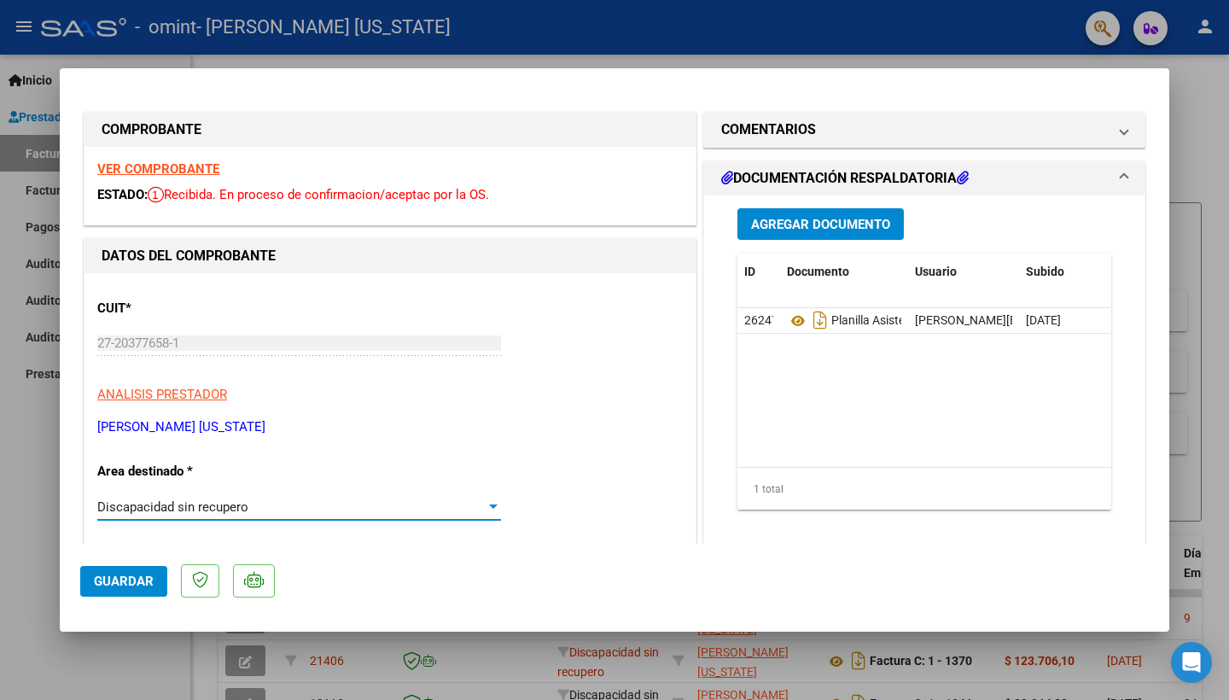
click at [211, 506] on span "Discapacidad sin recupero" at bounding box center [172, 506] width 151 height 15
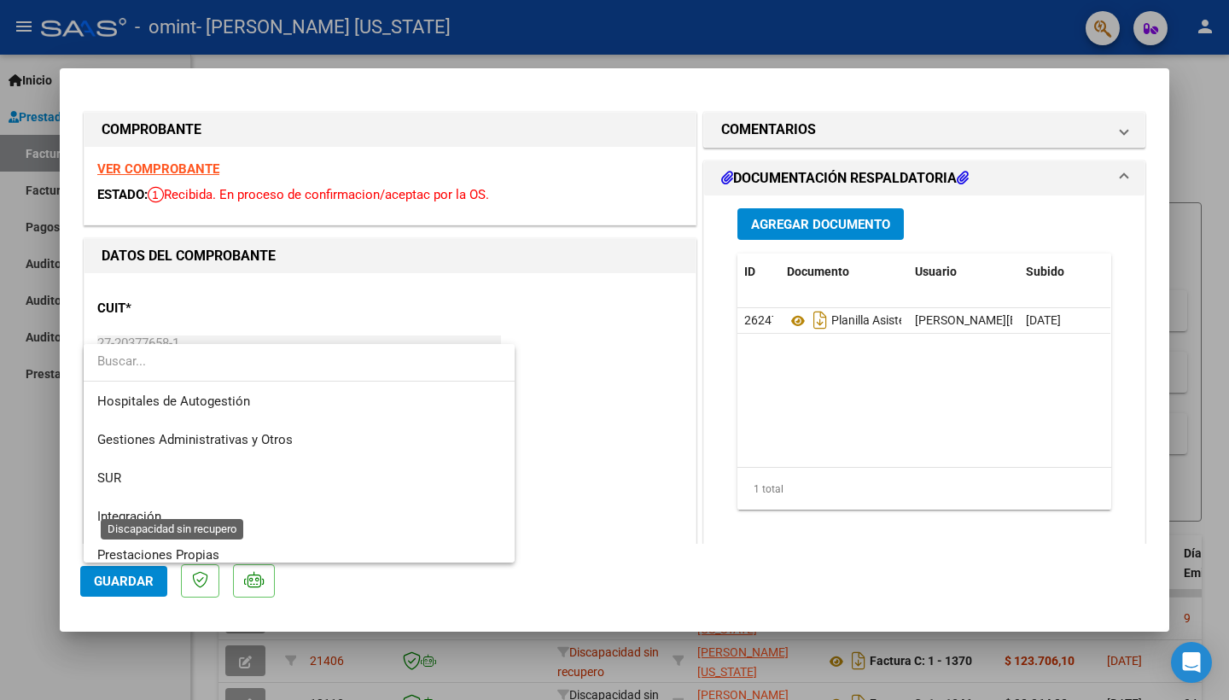
scroll to position [166, 0]
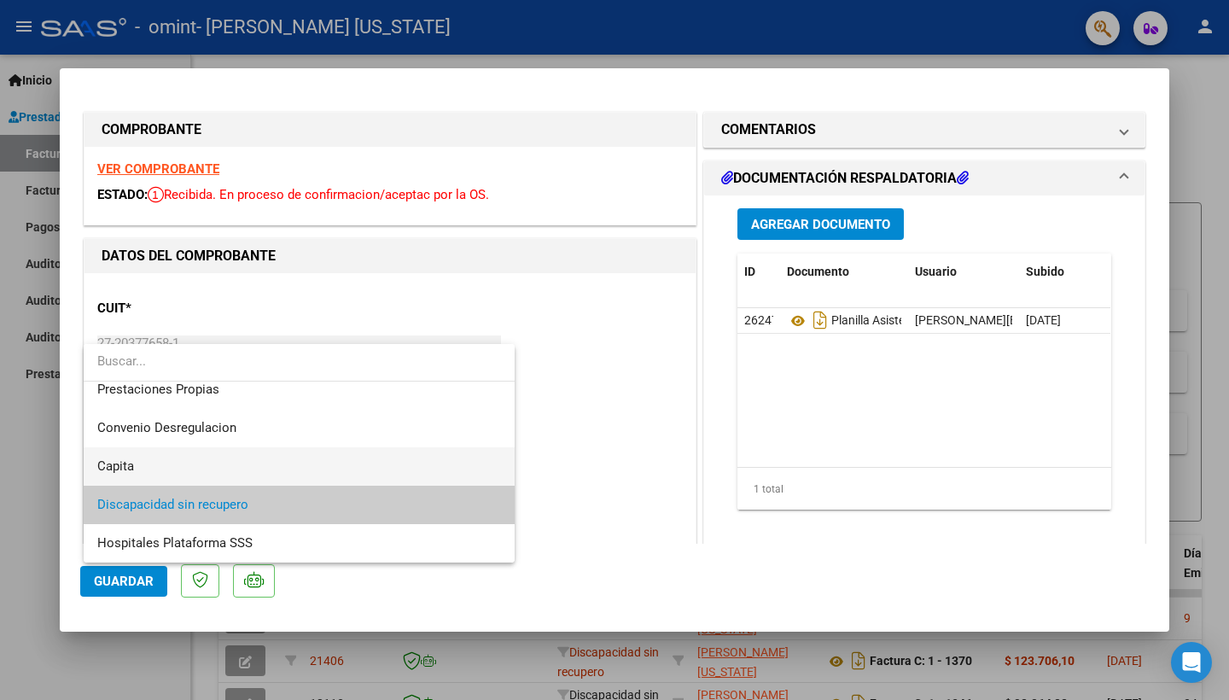
click at [188, 466] on span "Capita" at bounding box center [299, 466] width 404 height 38
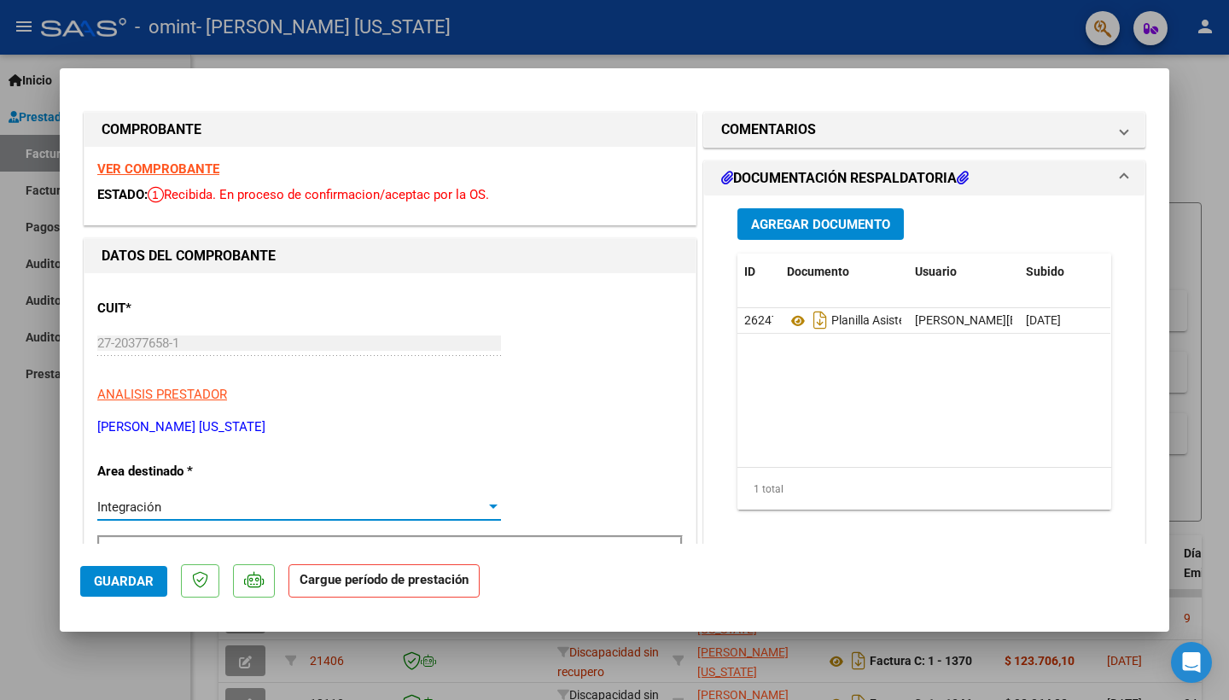
click at [124, 502] on span "Integración" at bounding box center [129, 506] width 64 height 15
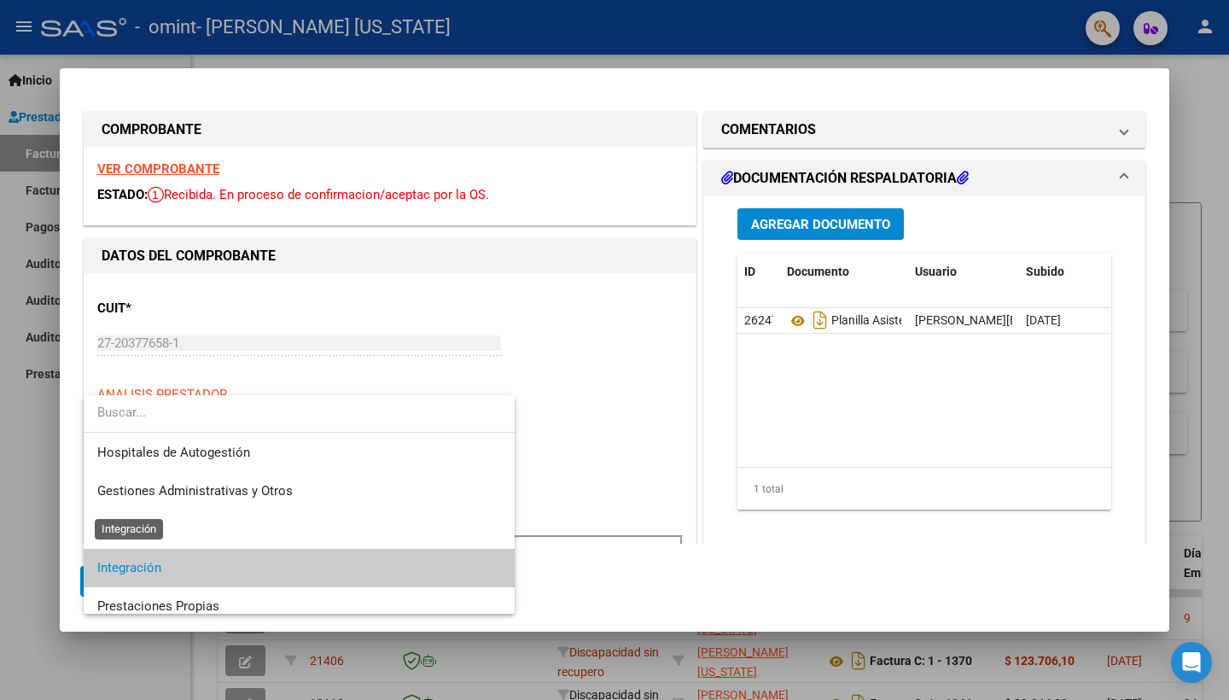
scroll to position [63, 0]
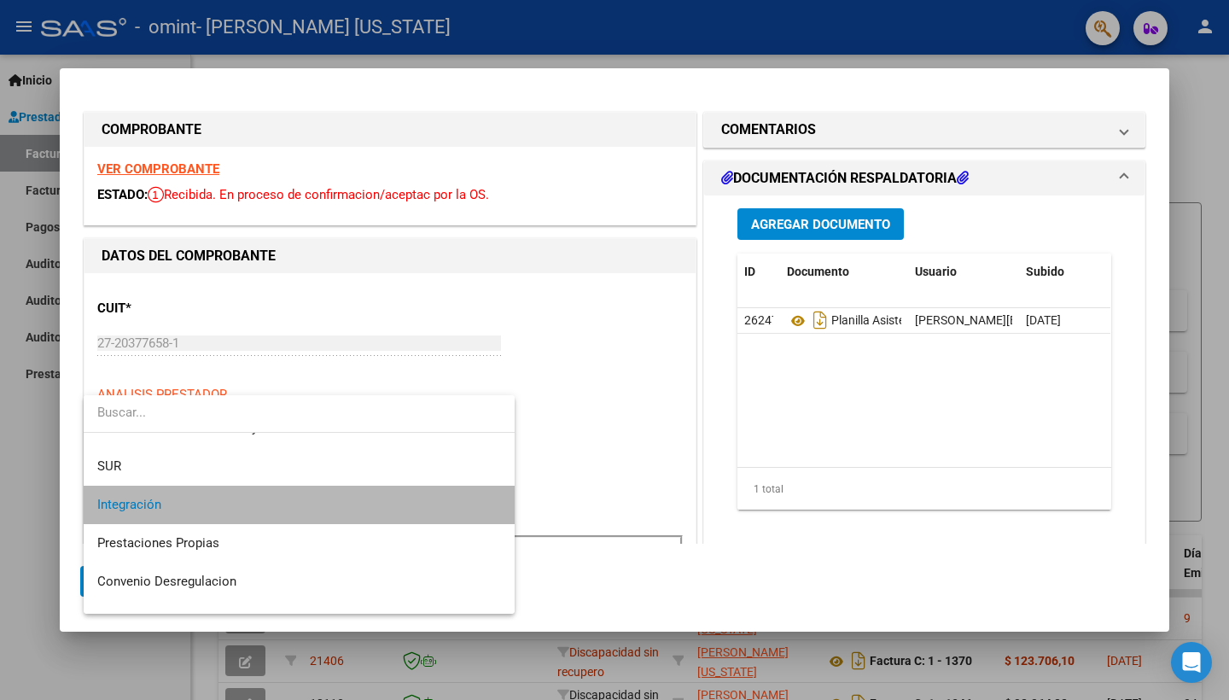
click at [267, 504] on span "Integración" at bounding box center [299, 505] width 404 height 38
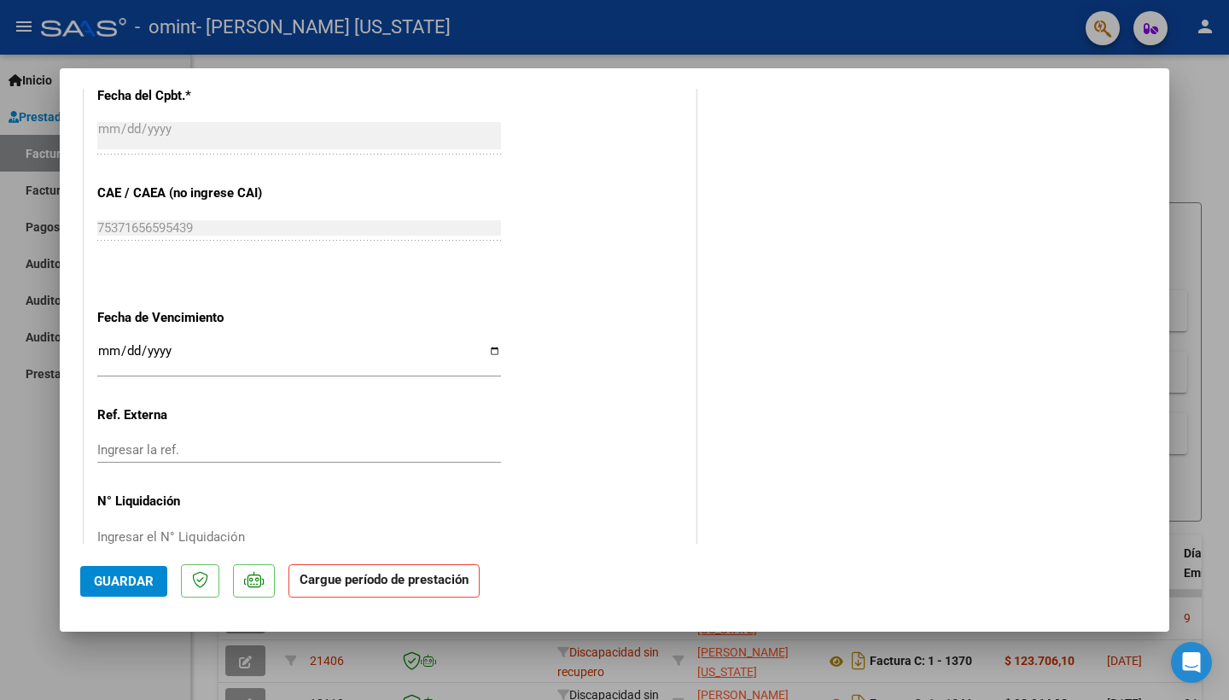
scroll to position [938, 0]
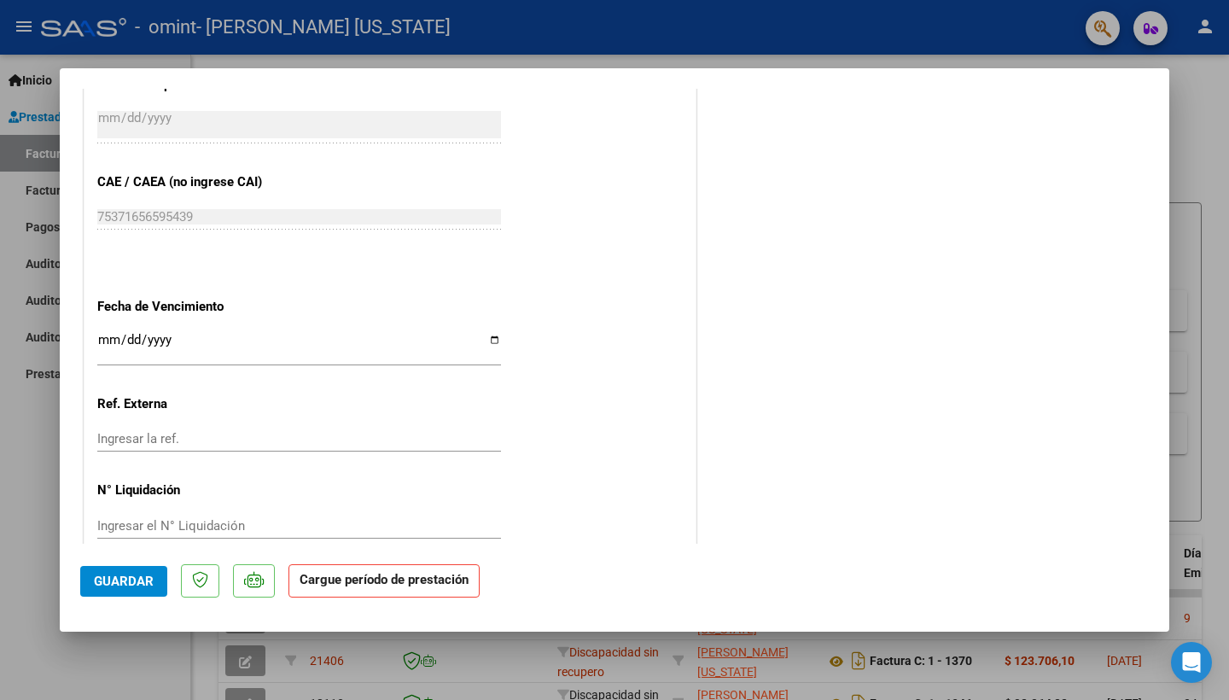
drag, startPoint x: 591, startPoint y: 460, endPoint x: 588, endPoint y: 581, distance: 121.2
click at [588, 581] on mat-dialog-container "COMPROBANTE VER COMPROBANTE ESTADO: Recibida. En proceso de confirmacion/acepta…" at bounding box center [614, 349] width 1109 height 563
click at [118, 585] on span "Guardar" at bounding box center [124, 580] width 60 height 15
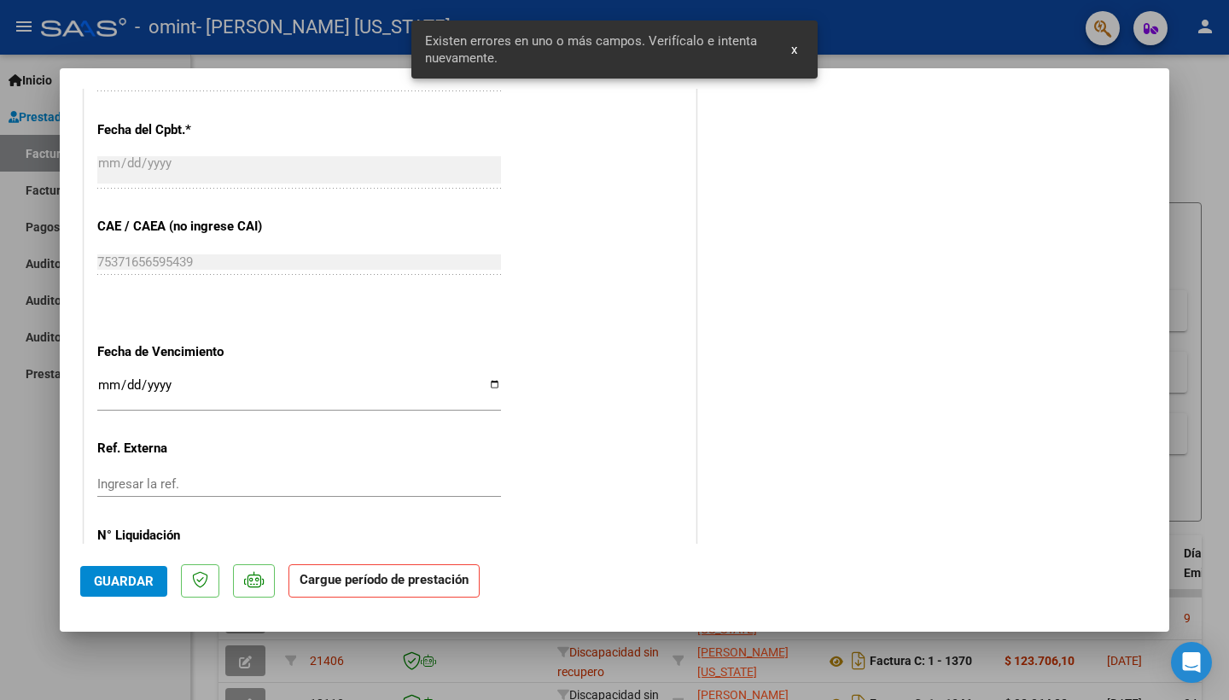
scroll to position [282, 0]
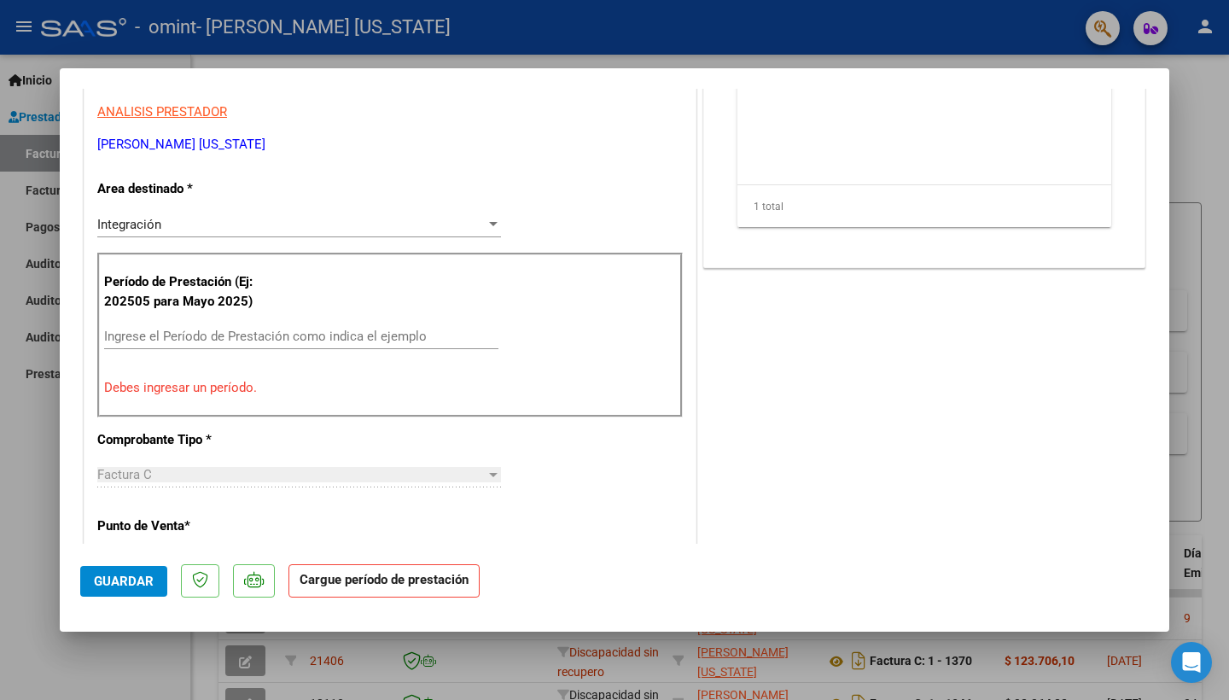
click at [732, 311] on div "COMENTARIOS Comentarios del Prestador / Gerenciador: DOCUMENTACIÓN RESPALDATORI…" at bounding box center [924, 548] width 449 height 1445
click at [153, 330] on input "Ingrese el Período de Prestación como indica el ejemplo" at bounding box center [301, 336] width 394 height 15
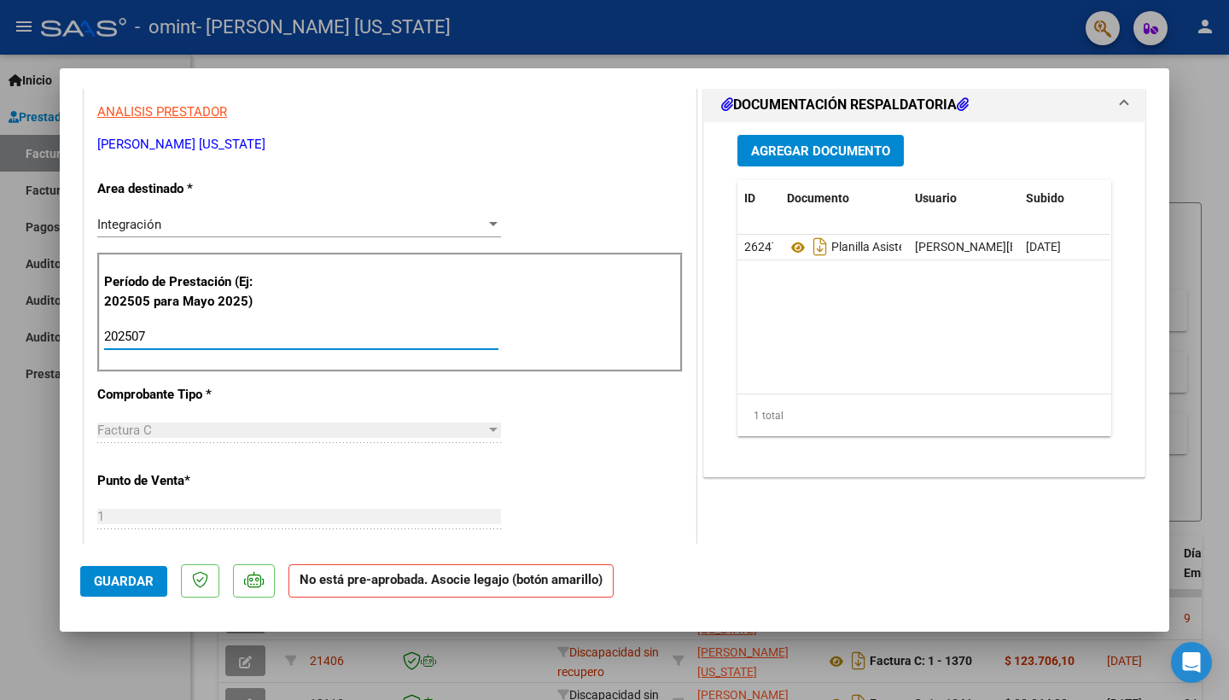
type input "202507"
click at [110, 582] on span "Guardar" at bounding box center [124, 580] width 60 height 15
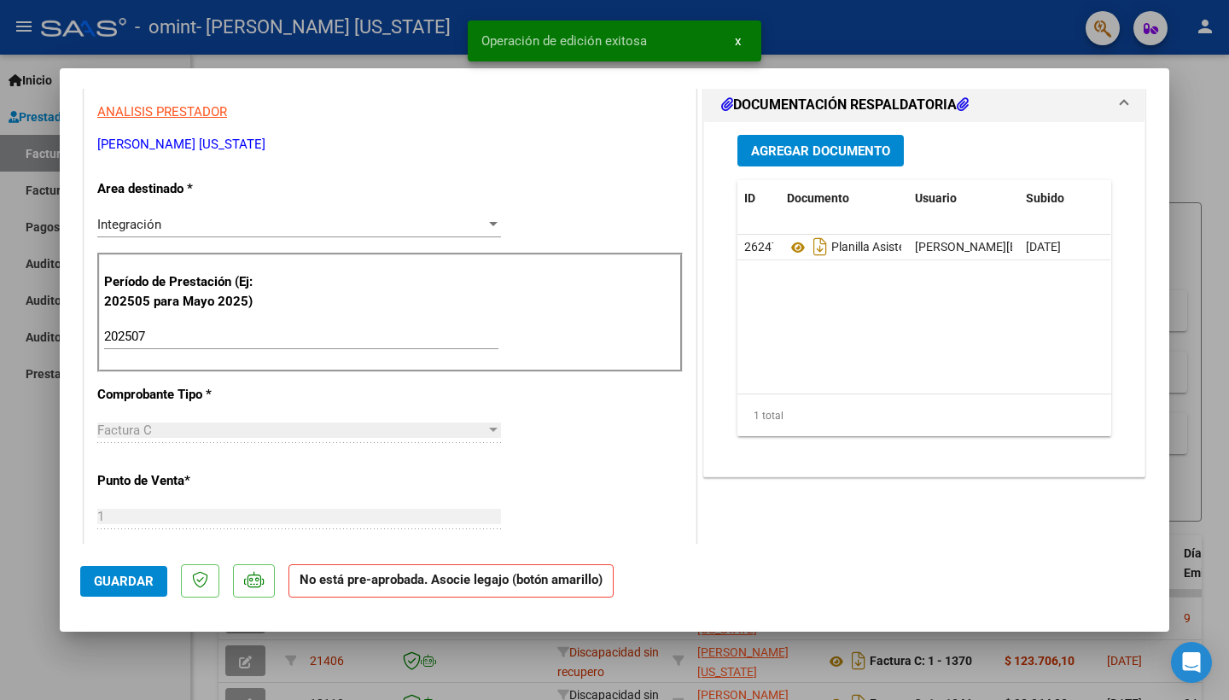
click at [1195, 404] on div at bounding box center [614, 350] width 1229 height 700
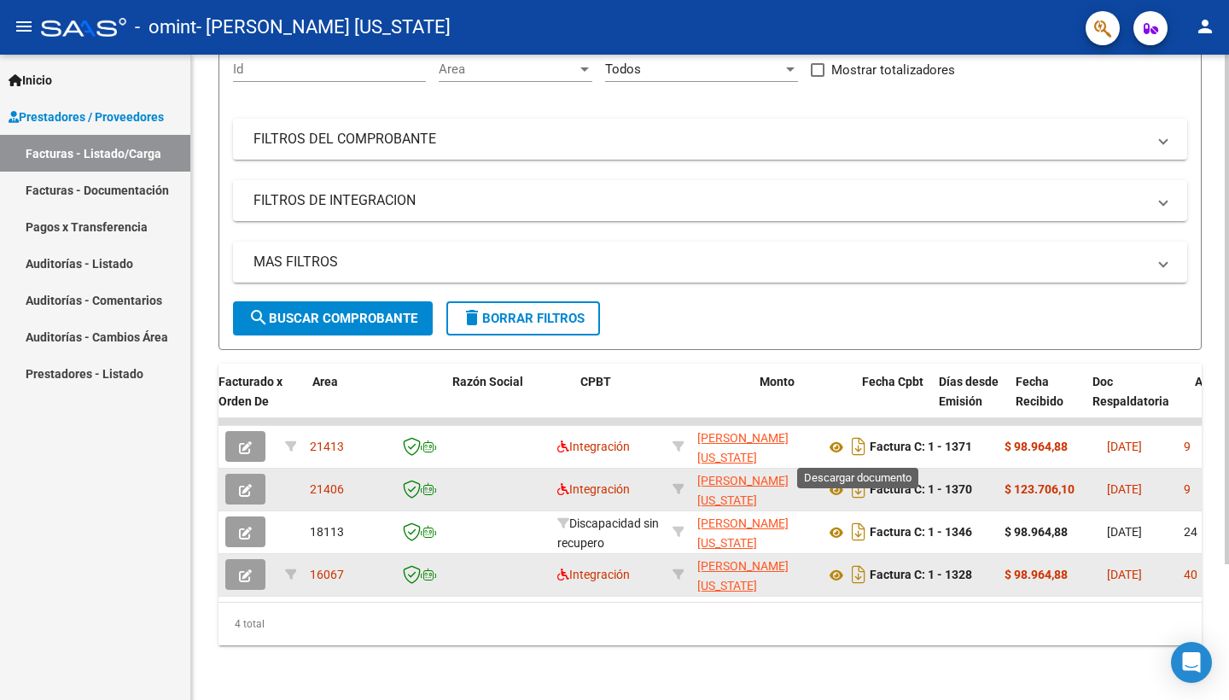
scroll to position [0, 259]
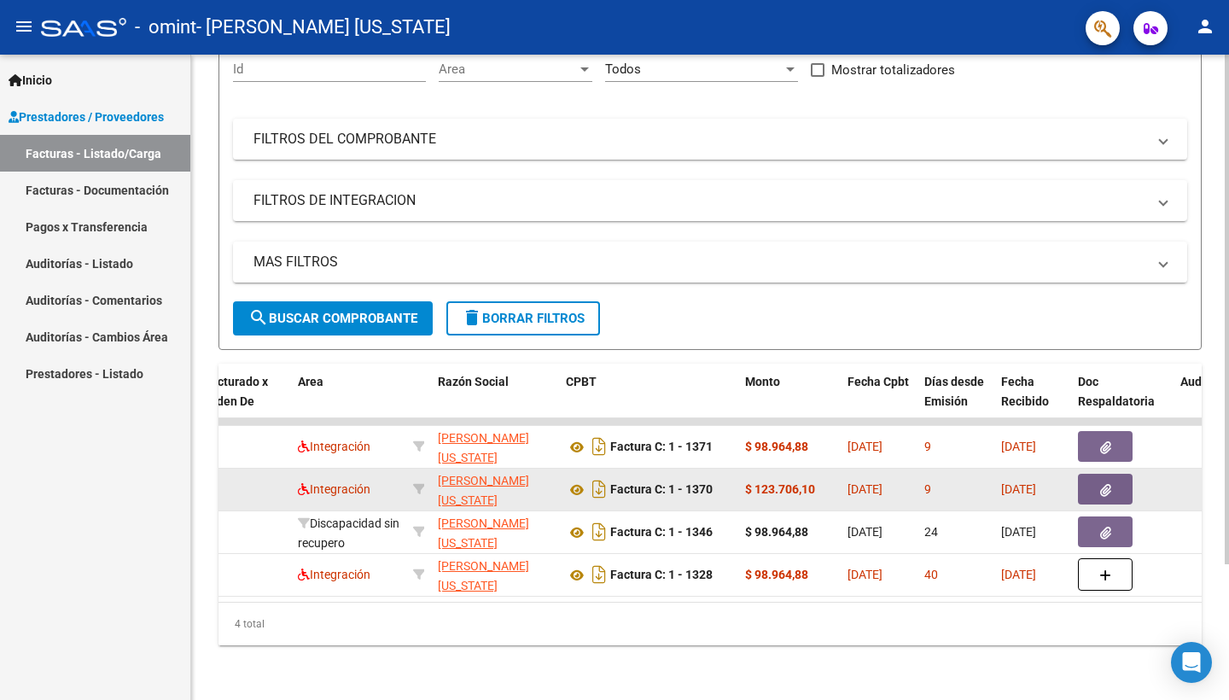
click at [252, 481] on datatable-body-cell at bounding box center [244, 489] width 94 height 42
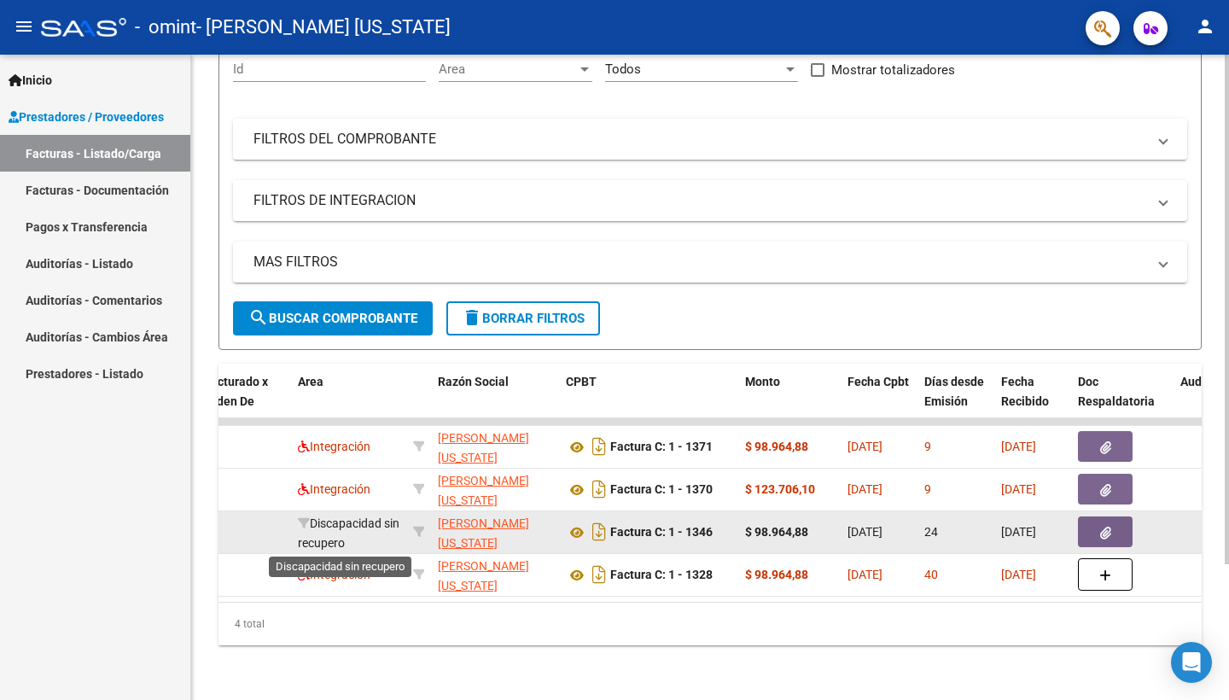
click at [339, 526] on span "Discapacidad sin recupero" at bounding box center [349, 532] width 102 height 33
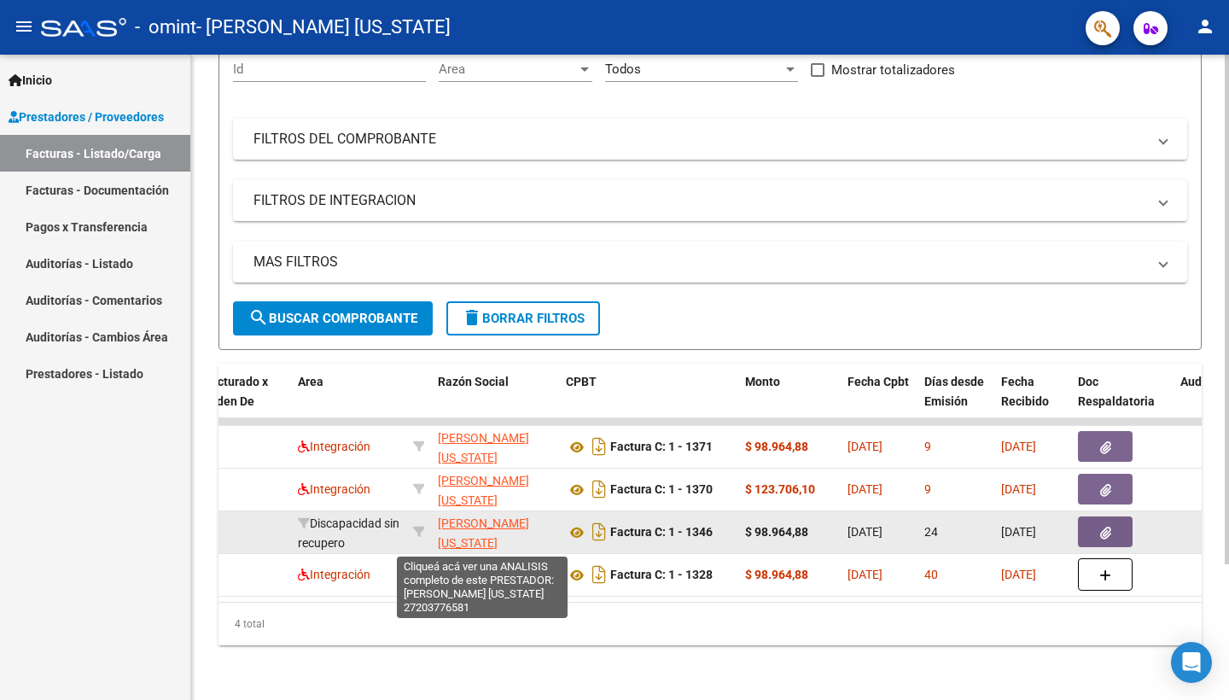
click at [490, 529] on span "[PERSON_NAME] [US_STATE]" at bounding box center [483, 532] width 91 height 33
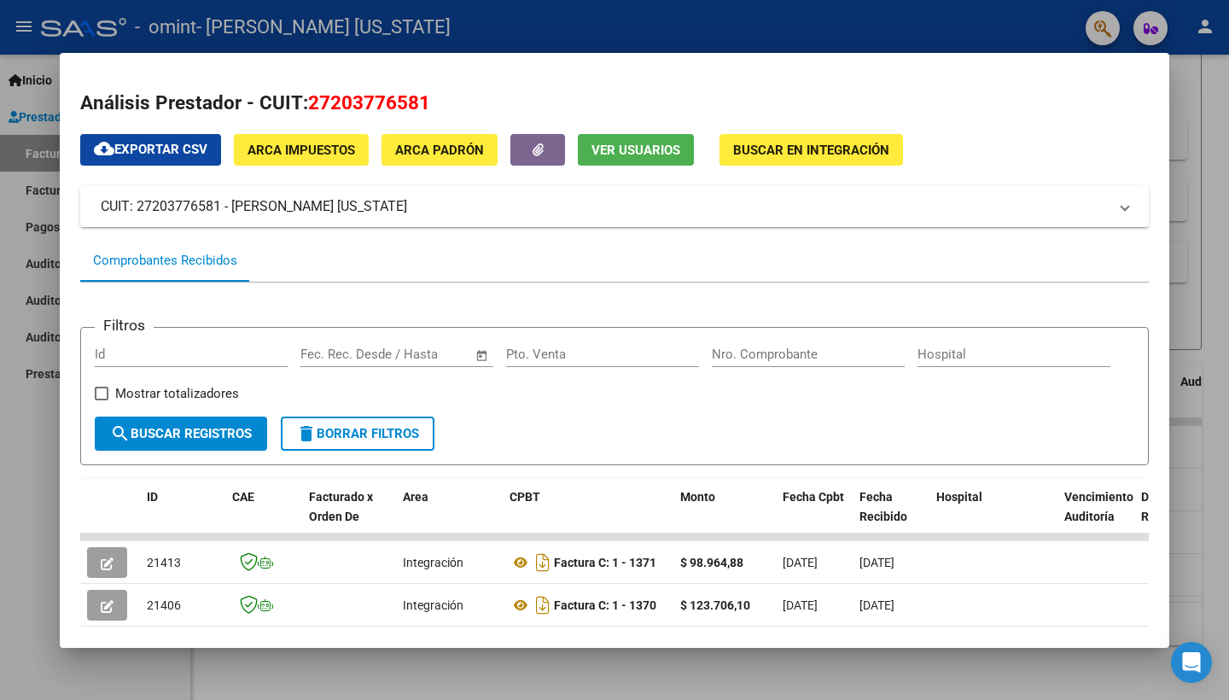
click at [1186, 535] on div at bounding box center [614, 350] width 1229 height 700
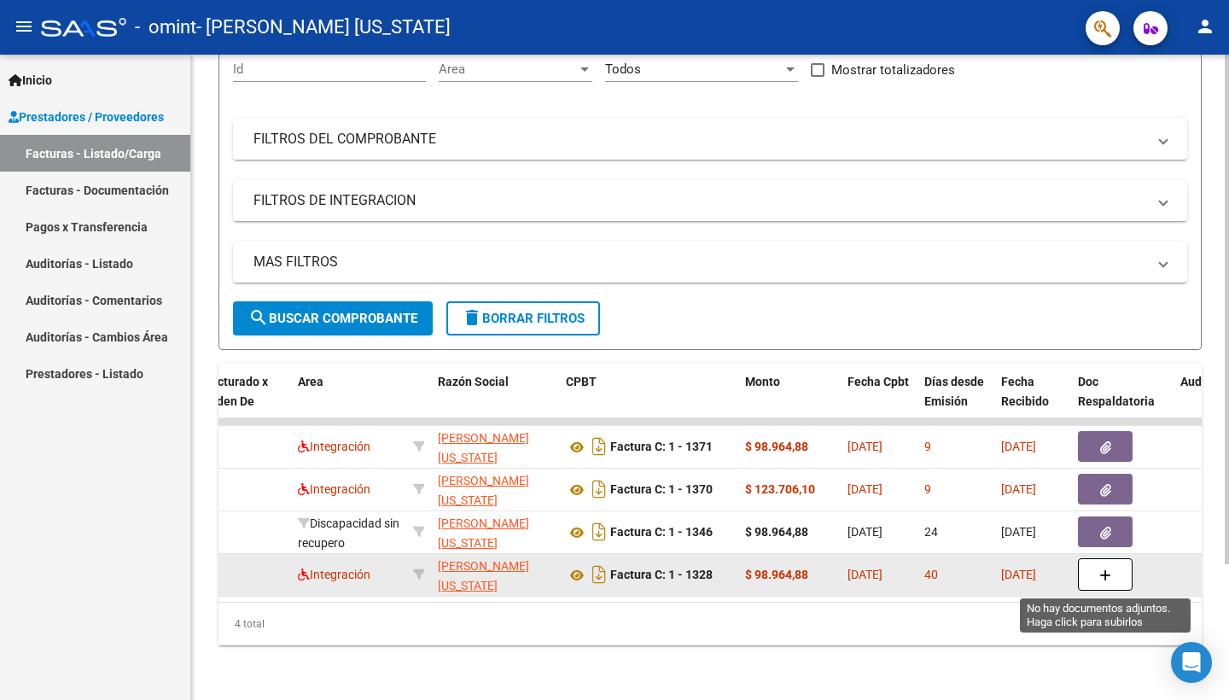
click at [1104, 575] on icon "button" at bounding box center [1105, 575] width 12 height 13
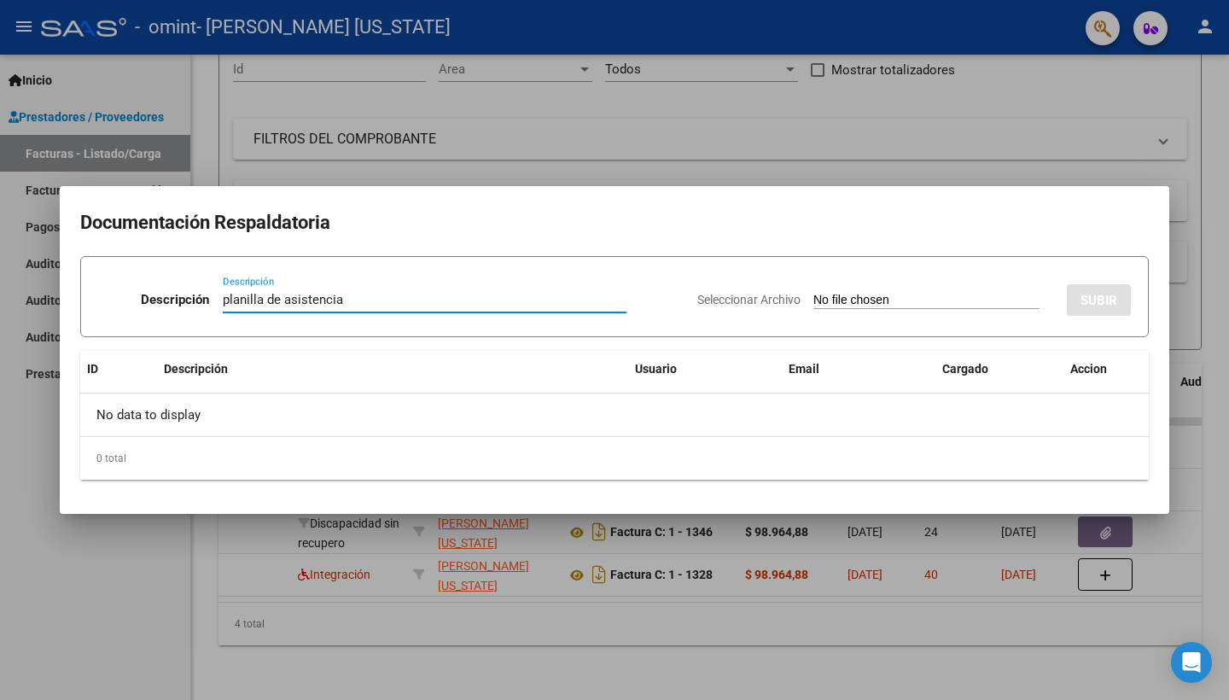
type input "planilla de asistencia"
click at [642, 421] on div "No data to display" at bounding box center [614, 414] width 1068 height 43
click at [813, 300] on input "Seleccionar Archivo" at bounding box center [926, 301] width 226 height 16
click at [1015, 609] on div at bounding box center [614, 350] width 1229 height 700
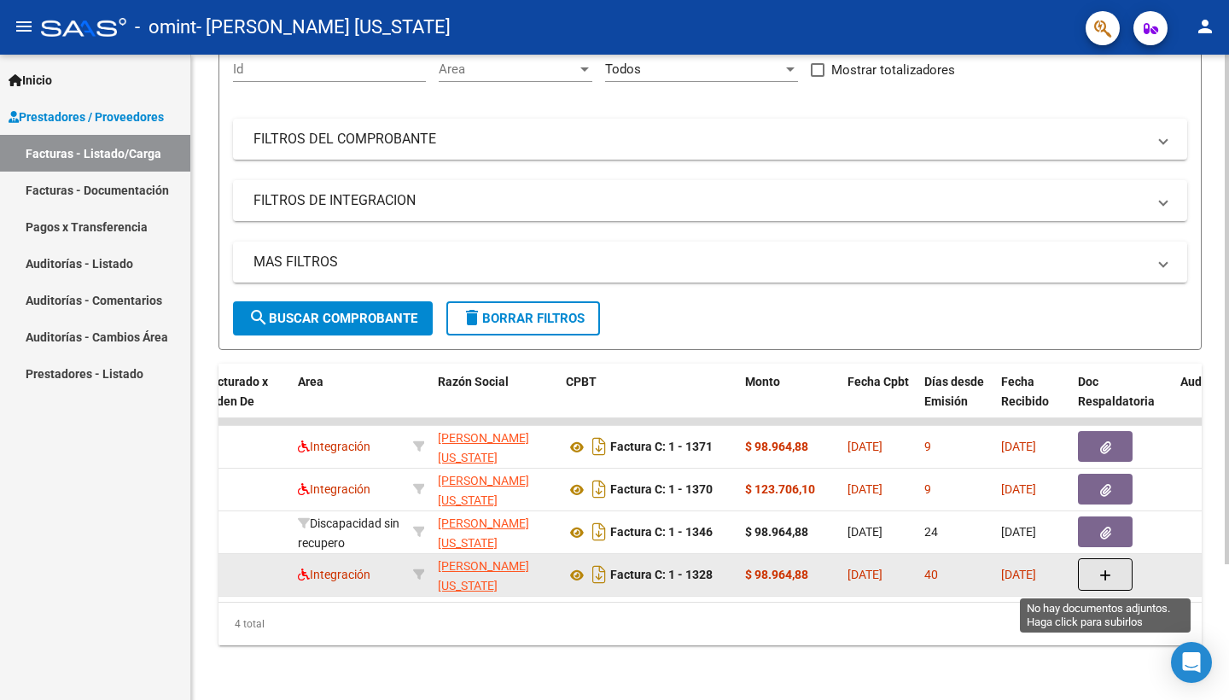
click at [1104, 576] on icon "button" at bounding box center [1105, 575] width 12 height 13
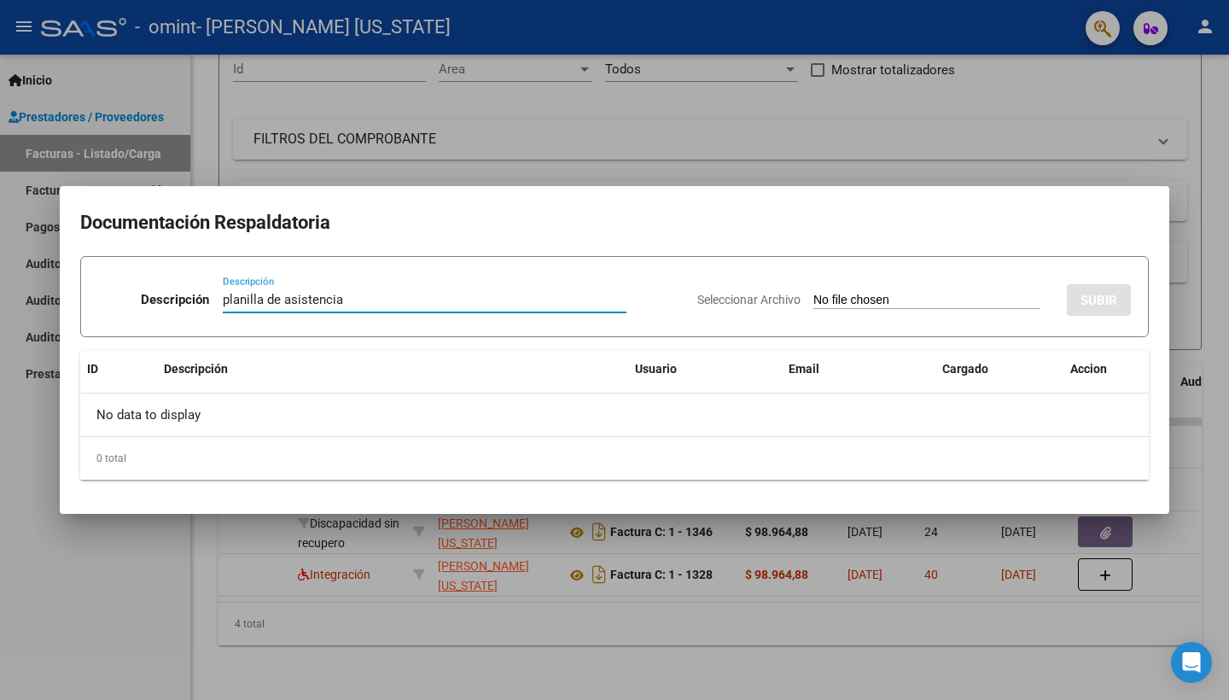
type input "planilla de asistencia"
click at [819, 298] on input "Seleccionar Archivo" at bounding box center [926, 301] width 226 height 16
type input "C:\fakepath\Agus 06.pdf"
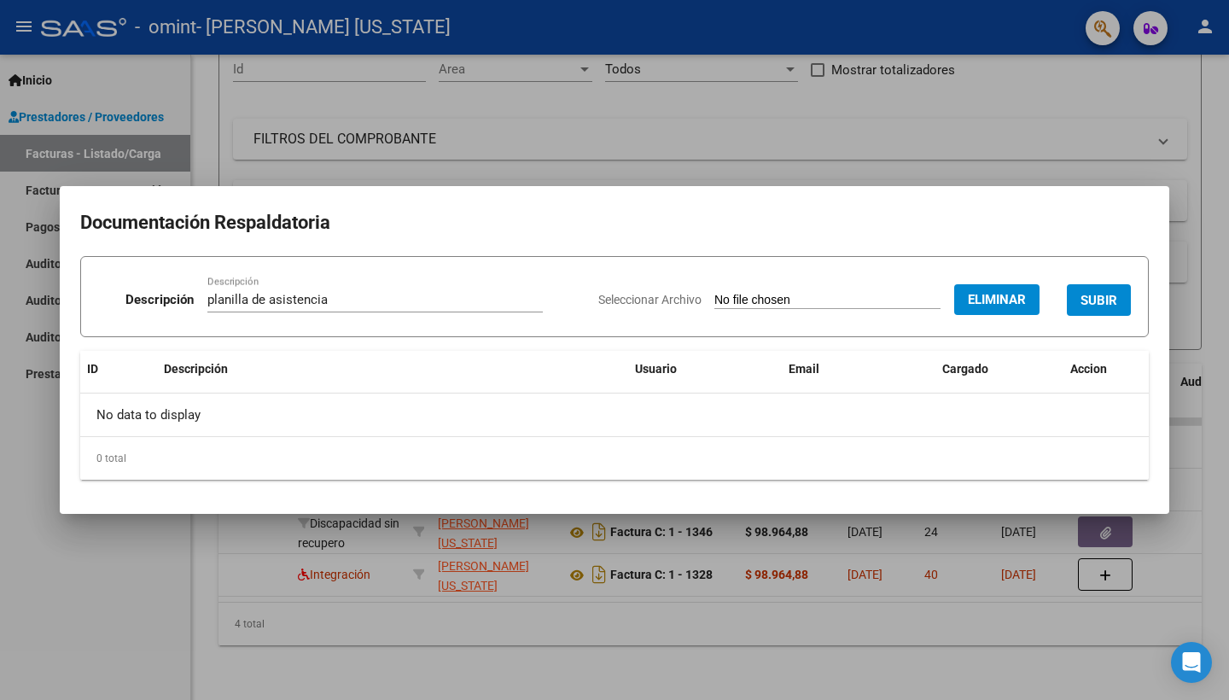
click at [1090, 296] on span "SUBIR" at bounding box center [1098, 300] width 37 height 15
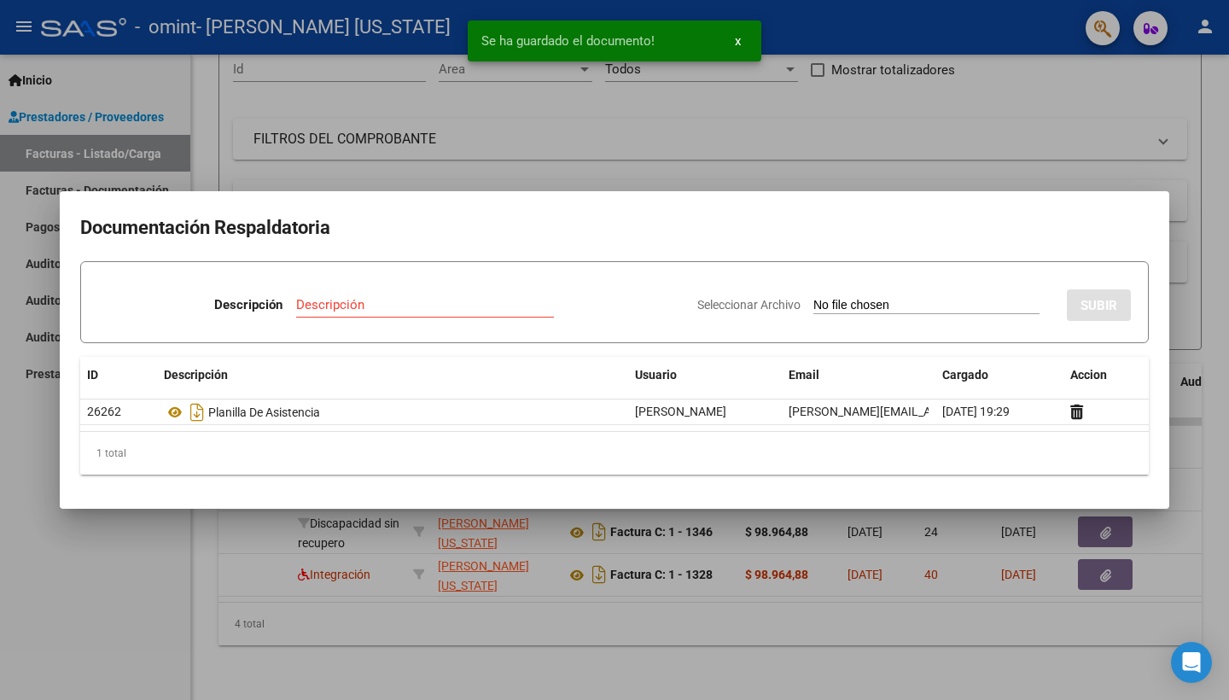
click at [831, 133] on div at bounding box center [614, 350] width 1229 height 700
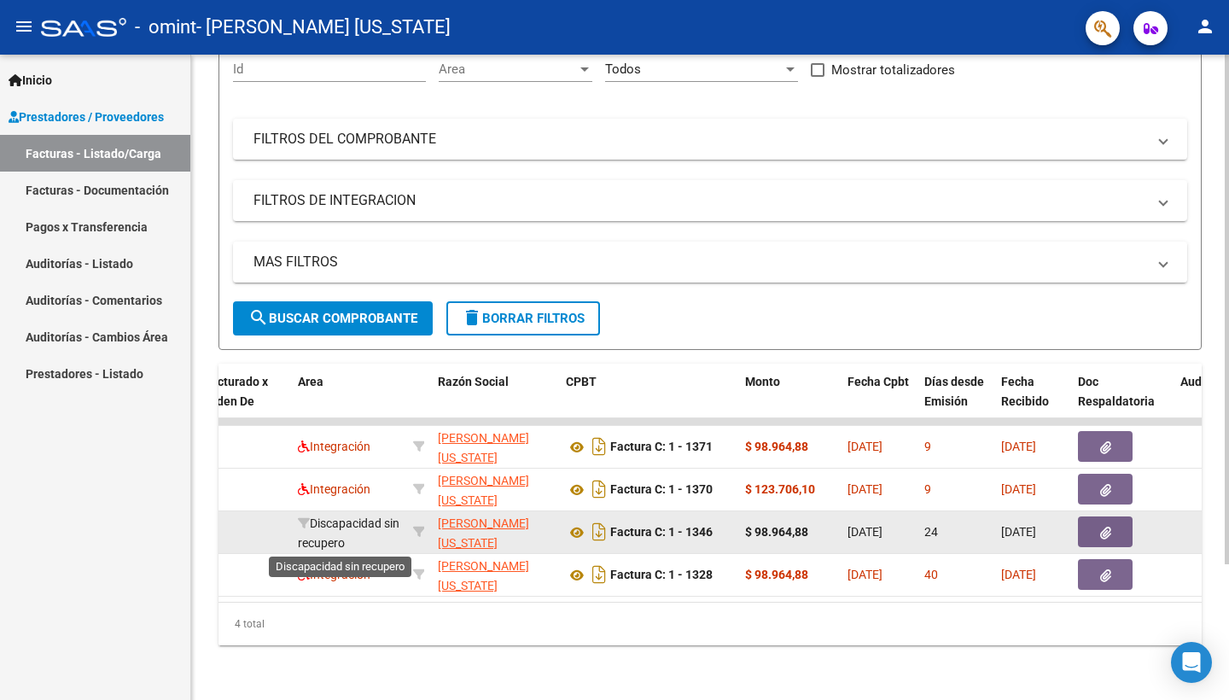
click at [355, 528] on span "Discapacidad sin recupero" at bounding box center [349, 532] width 102 height 33
click at [285, 529] on datatable-body-cell at bounding box center [244, 532] width 94 height 42
click at [336, 525] on span "Discapacidad sin recupero" at bounding box center [349, 532] width 102 height 33
click at [457, 532] on app-link-go-to "[PERSON_NAME] [US_STATE]" at bounding box center [495, 533] width 114 height 39
click at [421, 530] on icon at bounding box center [419, 532] width 12 height 12
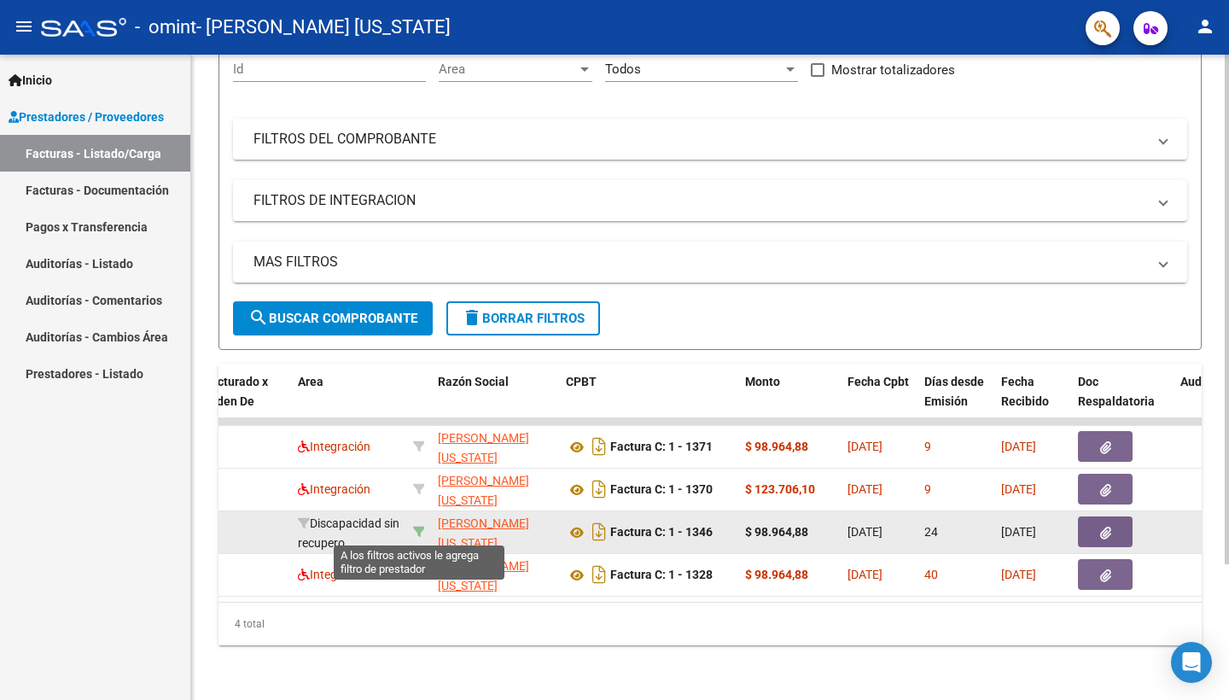
type input "27203776581"
click at [337, 525] on span "Discapacidad sin recupero" at bounding box center [349, 532] width 102 height 33
click at [338, 526] on span "Discapacidad sin recupero" at bounding box center [349, 532] width 102 height 33
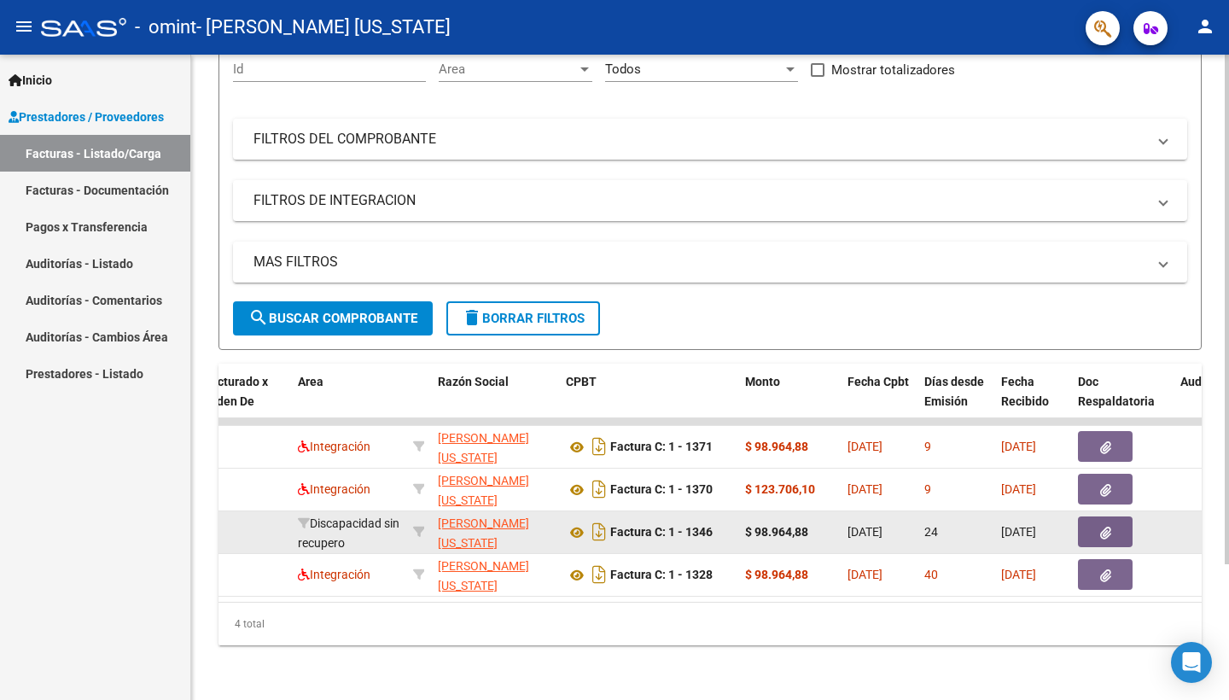
click at [265, 532] on datatable-body-cell at bounding box center [244, 532] width 94 height 42
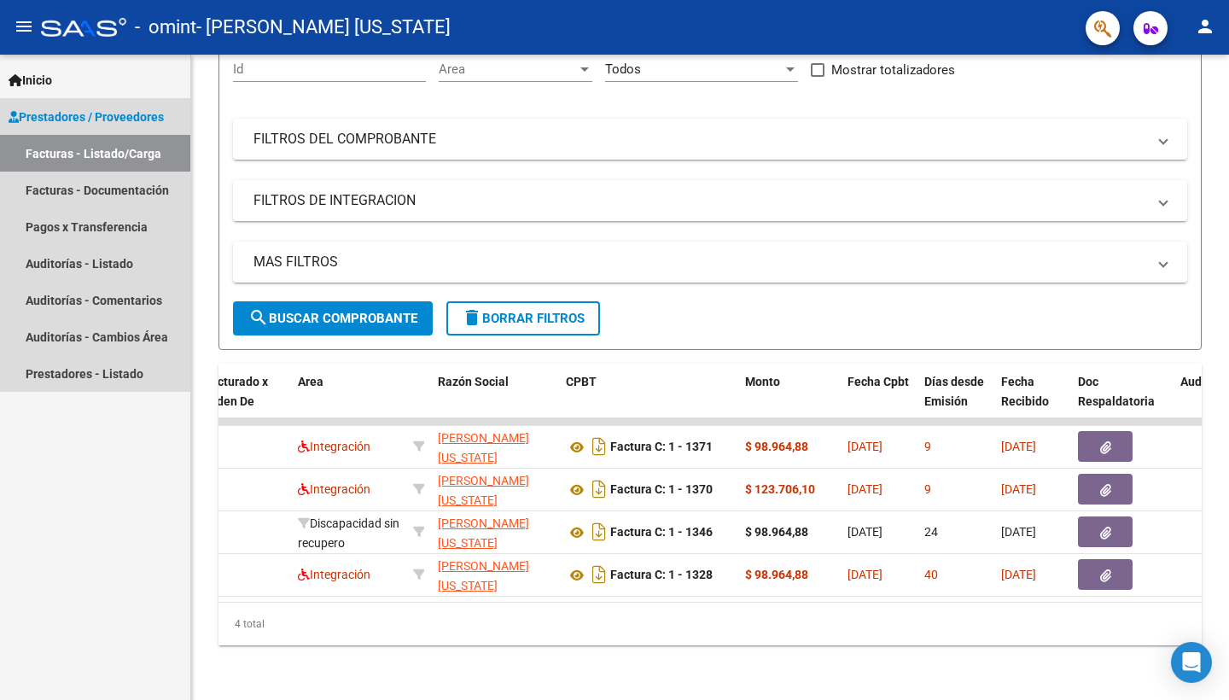
click at [119, 111] on span "Prestadores / Proveedores" at bounding box center [86, 117] width 155 height 19
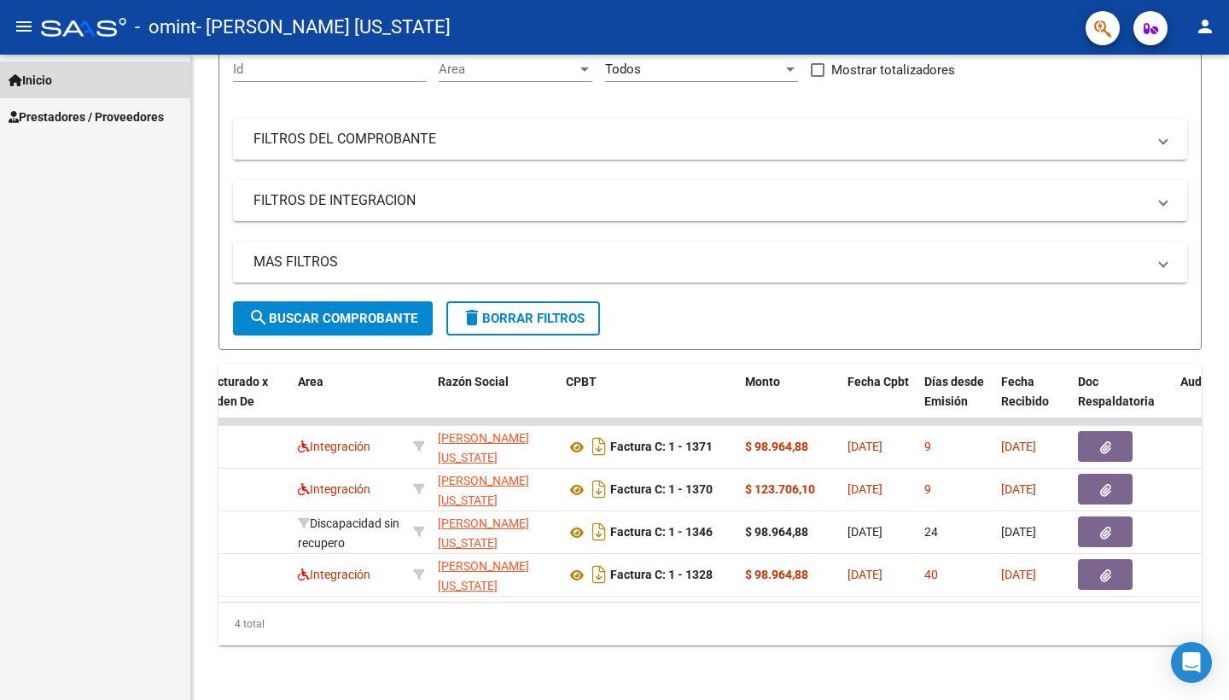
click at [47, 76] on span "Inicio" at bounding box center [31, 80] width 44 height 19
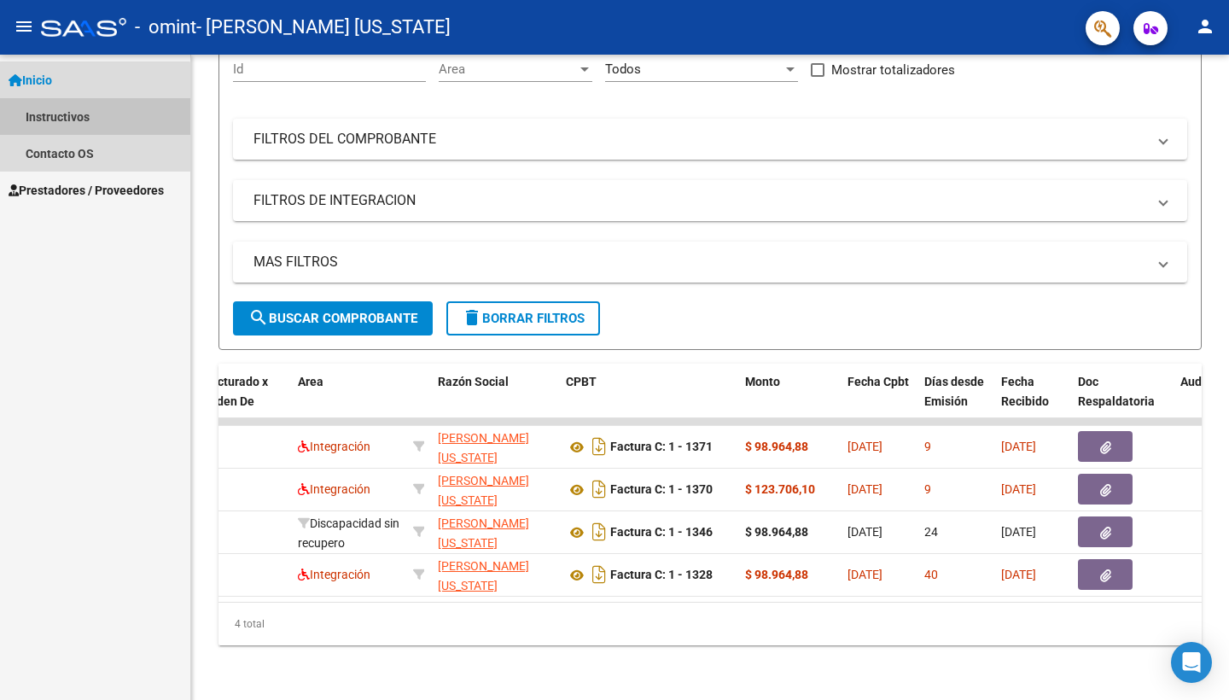
click at [54, 119] on link "Instructivos" at bounding box center [95, 116] width 190 height 37
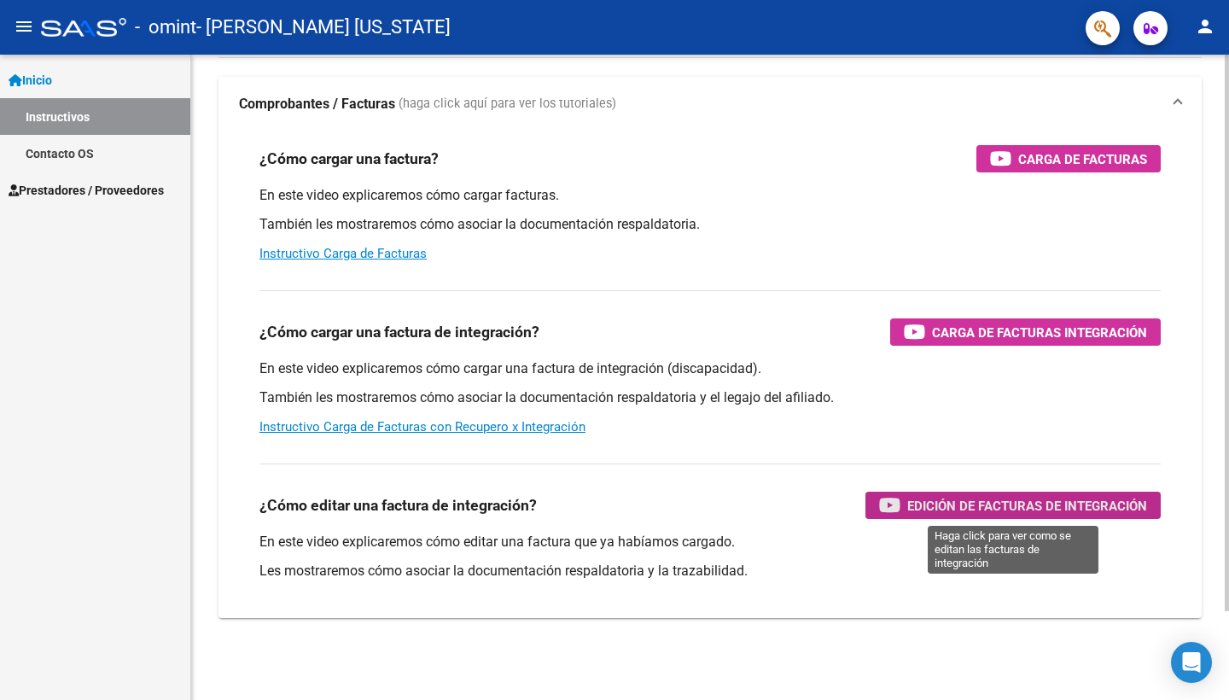
click at [1041, 501] on span "Edición de Facturas de integración" at bounding box center [1027, 505] width 240 height 21
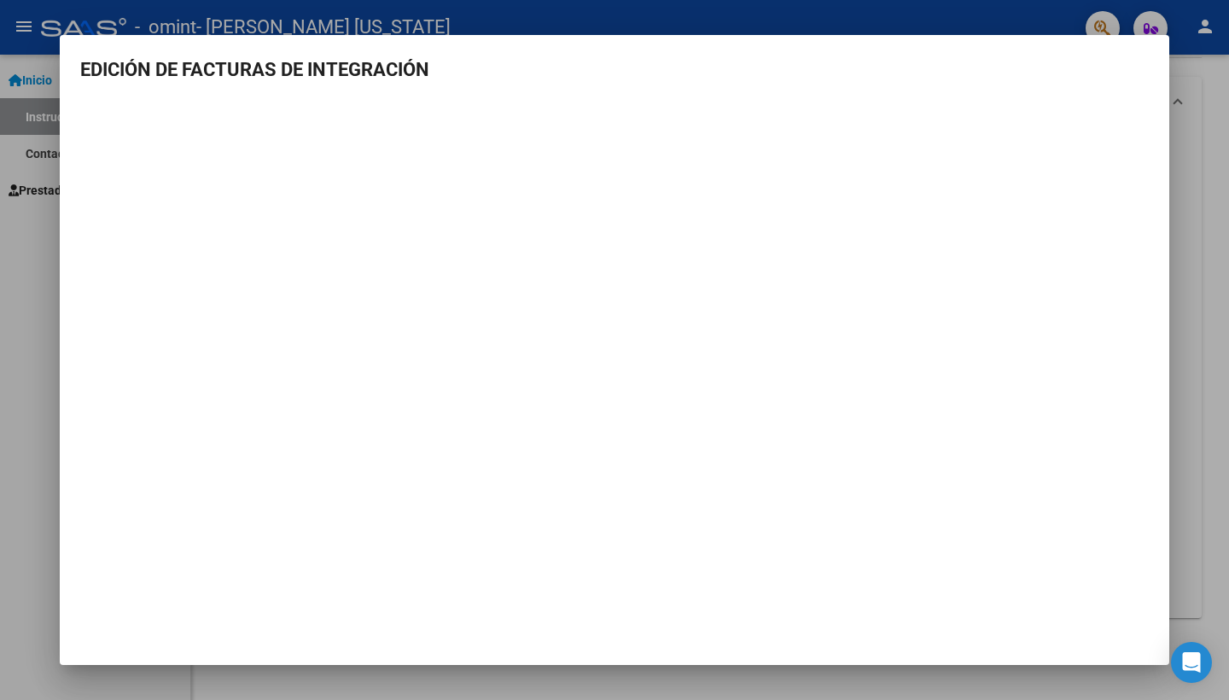
click at [516, 20] on div at bounding box center [614, 350] width 1229 height 700
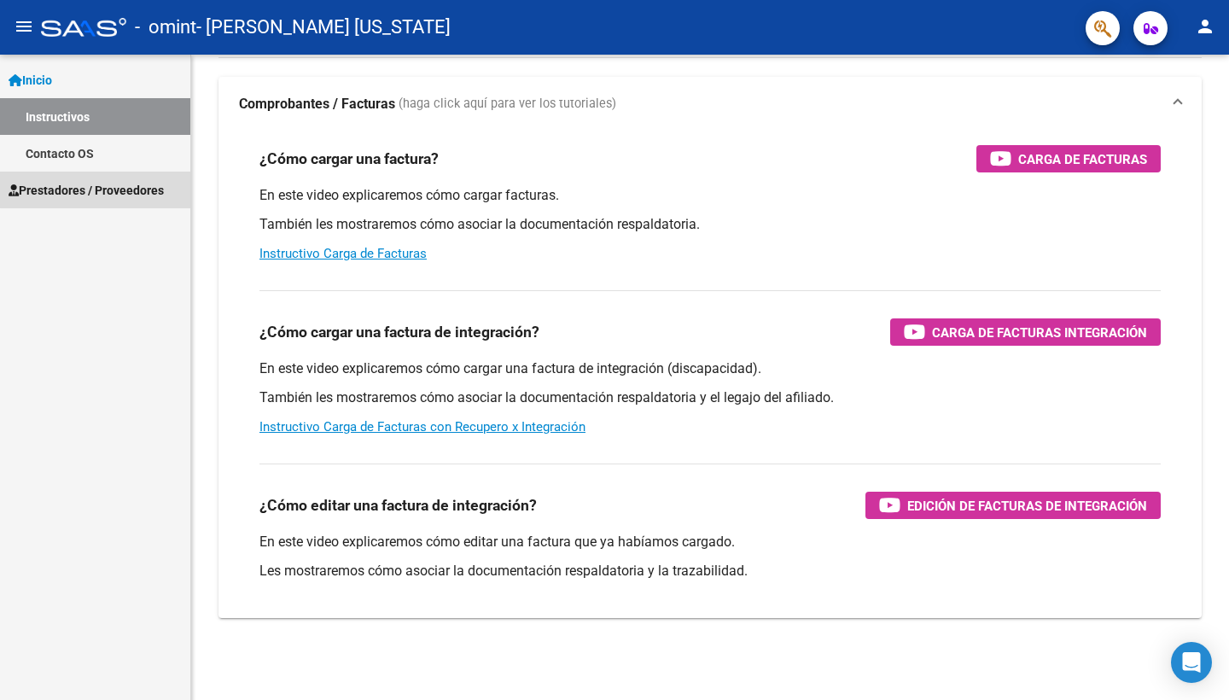
click at [119, 183] on span "Prestadores / Proveedores" at bounding box center [86, 190] width 155 height 19
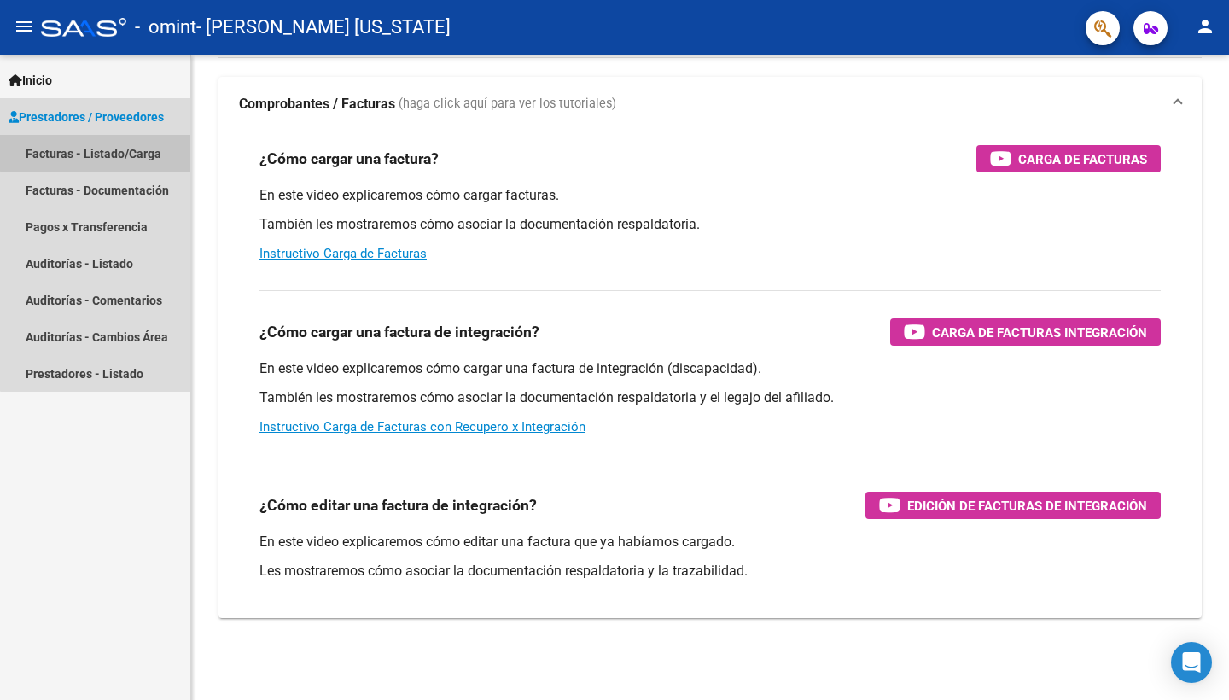
click at [120, 151] on link "Facturas - Listado/Carga" at bounding box center [95, 153] width 190 height 37
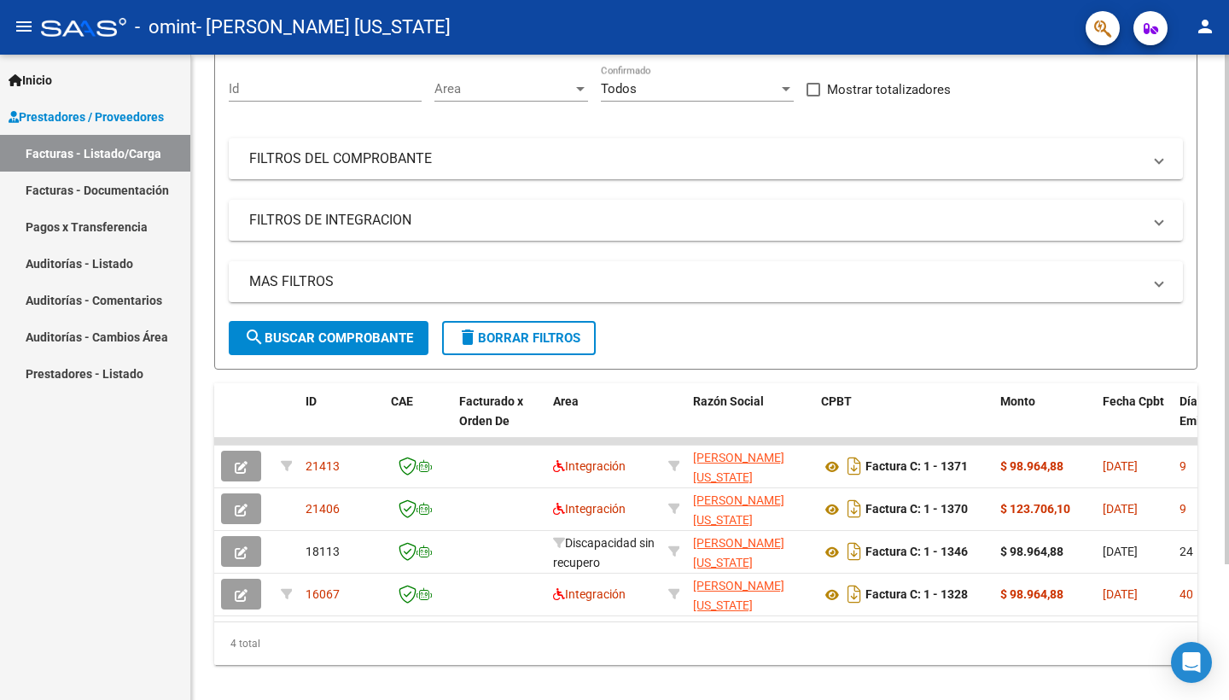
scroll to position [172, 4]
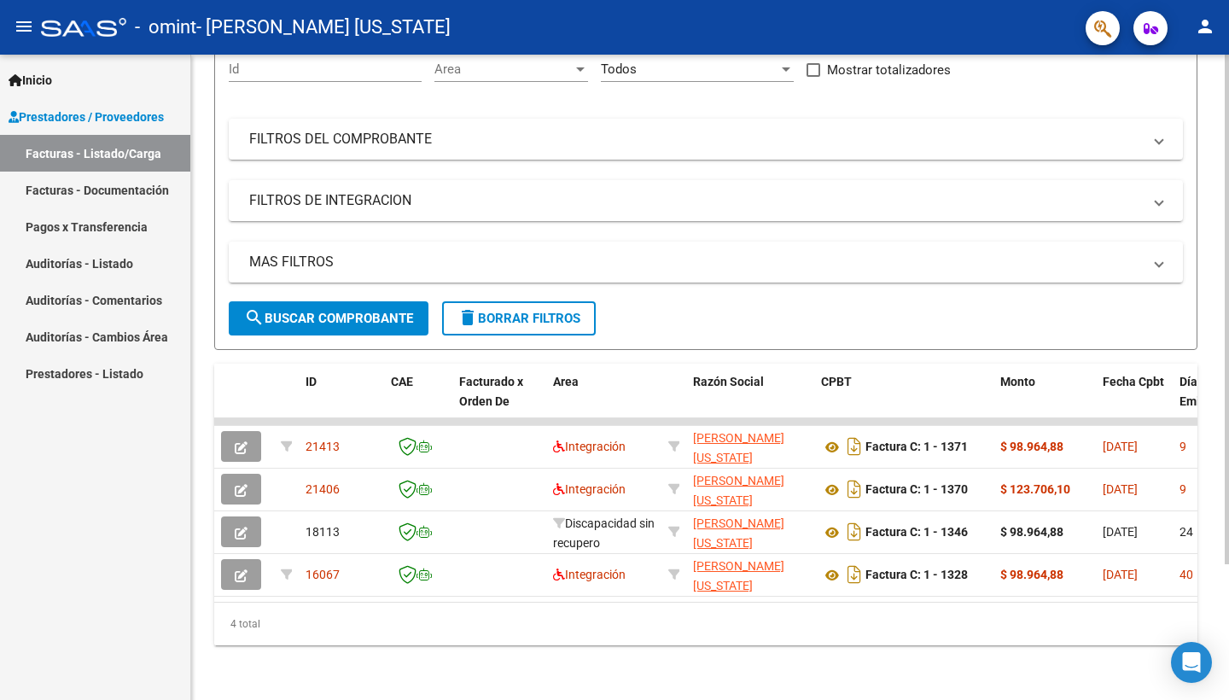
drag, startPoint x: 1217, startPoint y: 470, endPoint x: 1217, endPoint y: 699, distance: 228.7
click at [1217, 699] on div "Video tutorial PRESTADORES -> Listado de CPBTs Emitidos por Prestadores / Prove…" at bounding box center [706, 291] width 1038 height 817
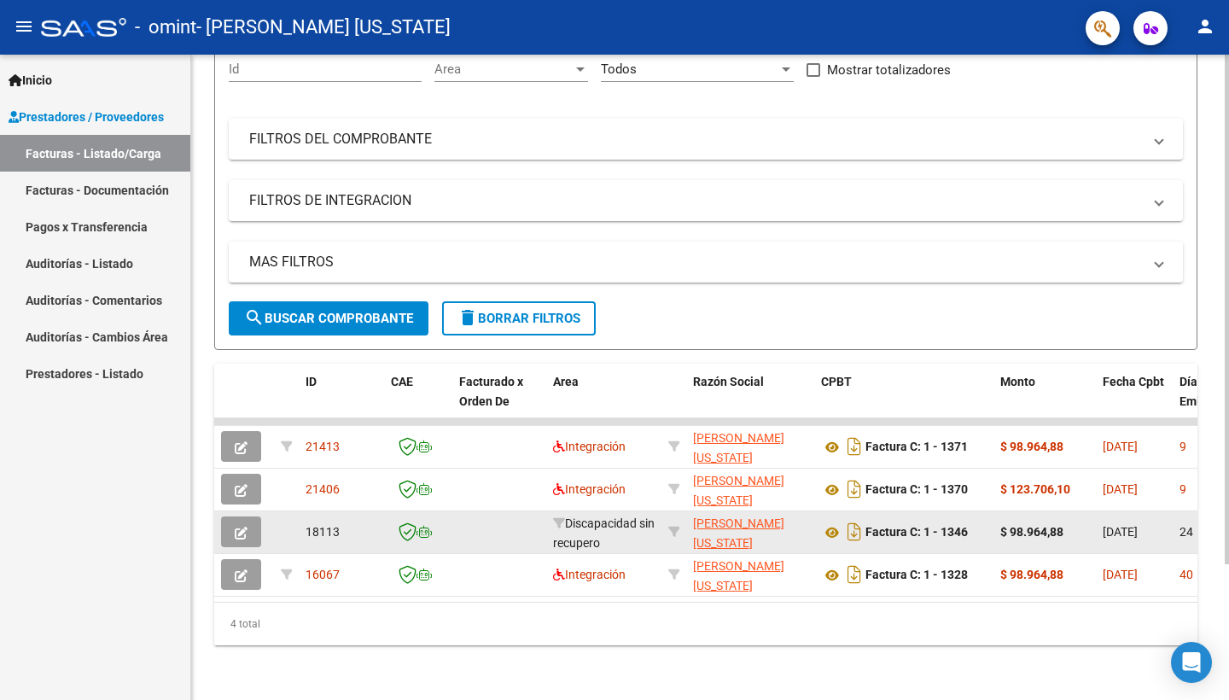
click at [239, 533] on icon "button" at bounding box center [241, 532] width 13 height 13
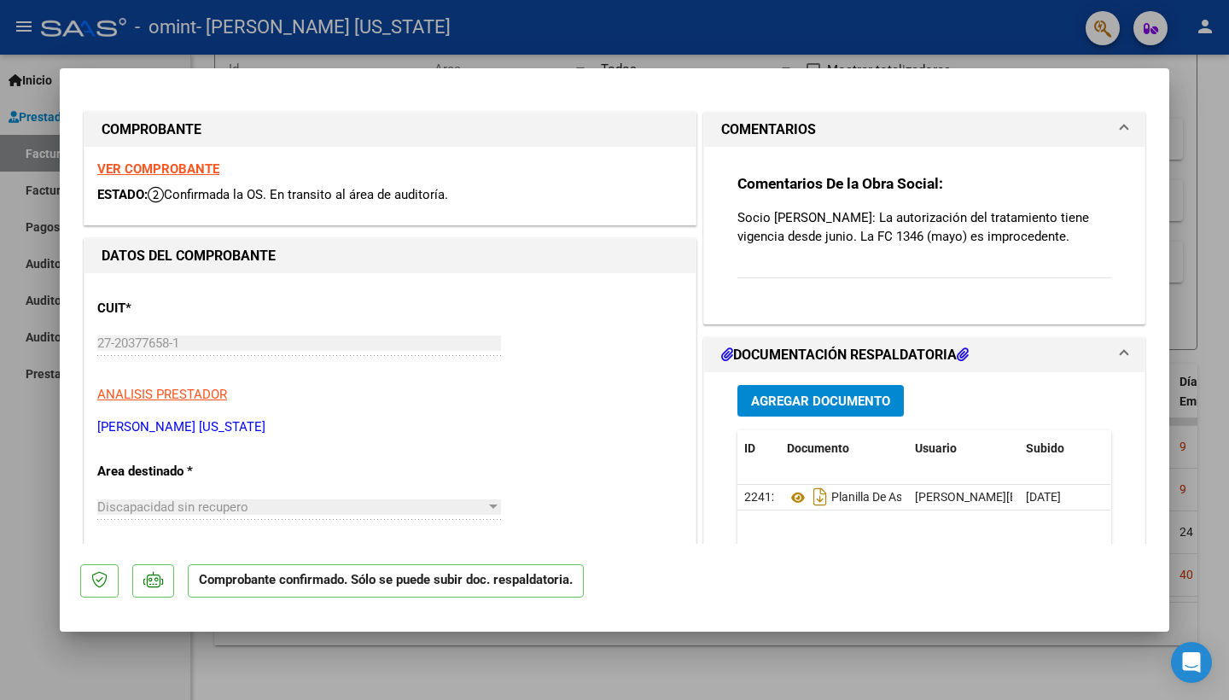
click at [496, 504] on div at bounding box center [493, 506] width 9 height 4
click at [492, 504] on div at bounding box center [493, 506] width 9 height 4
click at [375, 499] on div "Discapacidad sin recupero" at bounding box center [291, 506] width 388 height 15
click at [375, 500] on div "Discapacidad sin recupero" at bounding box center [291, 506] width 388 height 15
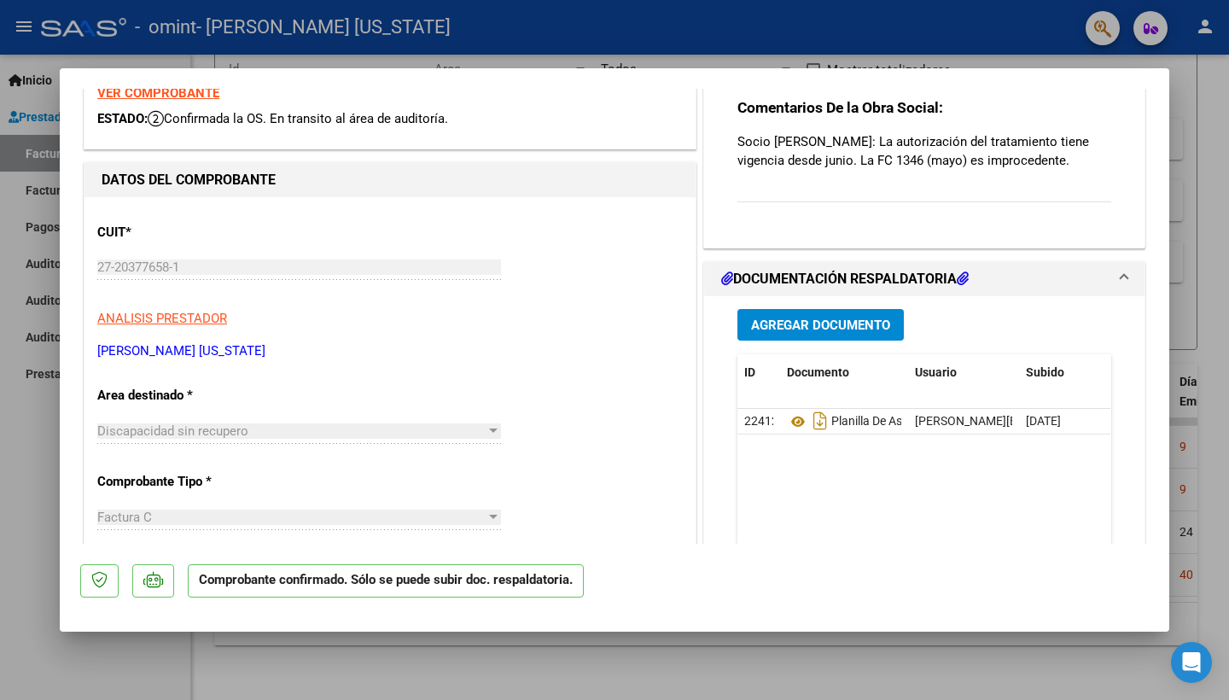
scroll to position [96, 0]
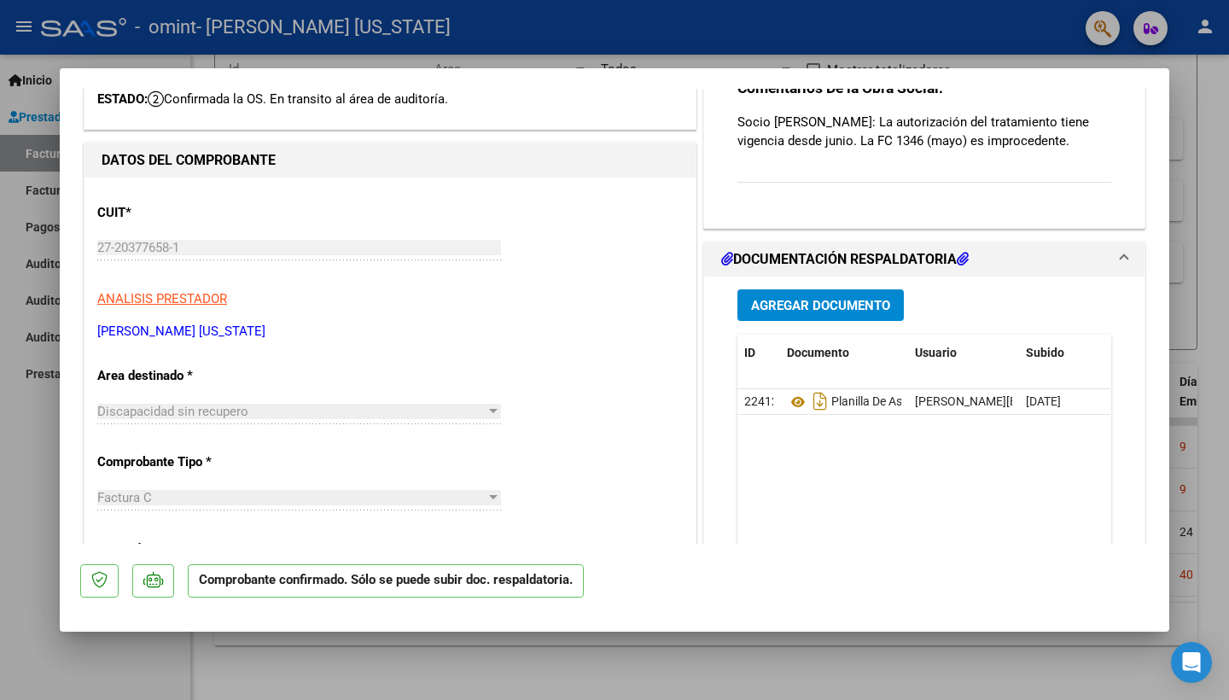
click at [230, 409] on span "Discapacidad sin recupero" at bounding box center [172, 411] width 151 height 15
click at [441, 337] on p "[PERSON_NAME] [US_STATE]" at bounding box center [389, 332] width 585 height 20
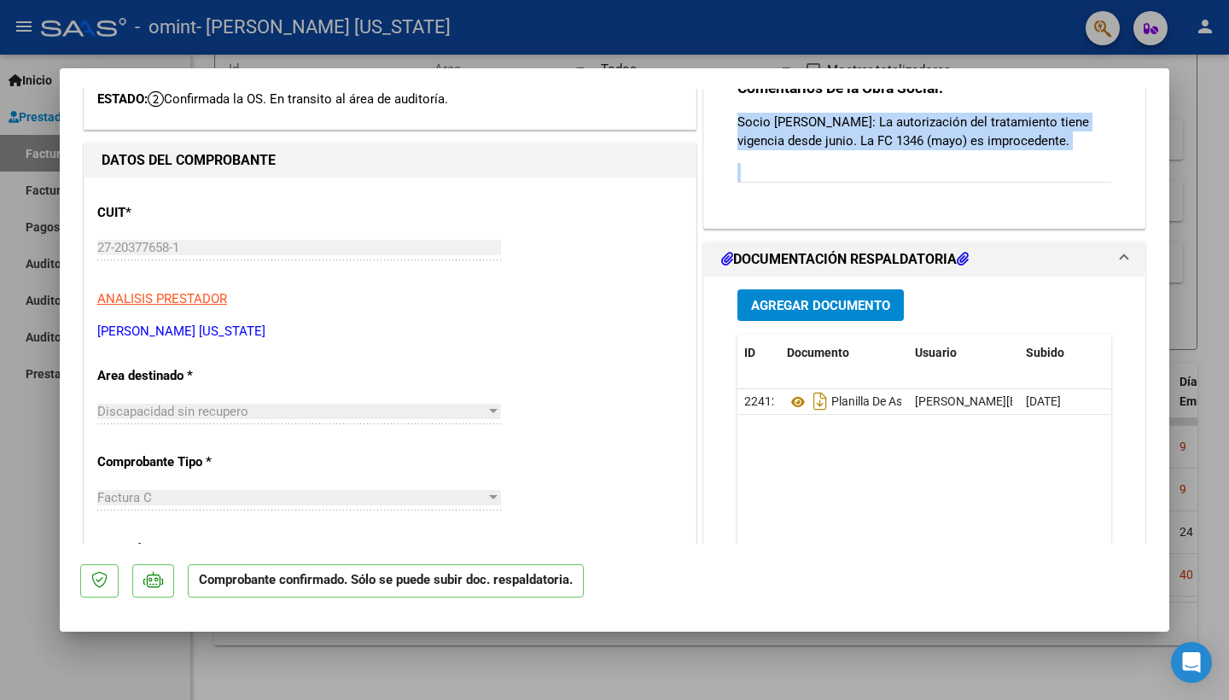
drag, startPoint x: 1120, startPoint y: 205, endPoint x: 1100, endPoint y: 104, distance: 102.8
click at [1100, 104] on div "Comentarios De la Obra Social: Socio [PERSON_NAME]: La autorización del tratami…" at bounding box center [923, 132] width 399 height 163
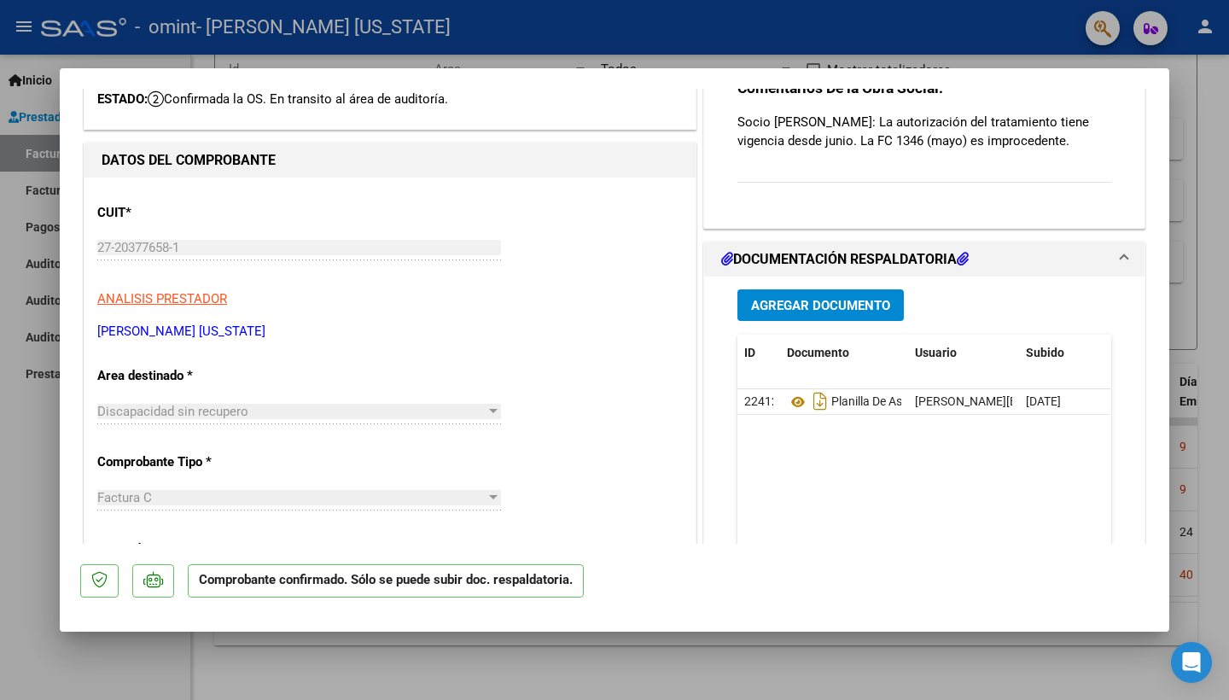
click at [1184, 200] on div at bounding box center [614, 350] width 1229 height 700
